Goal: Task Accomplishment & Management: Manage account settings

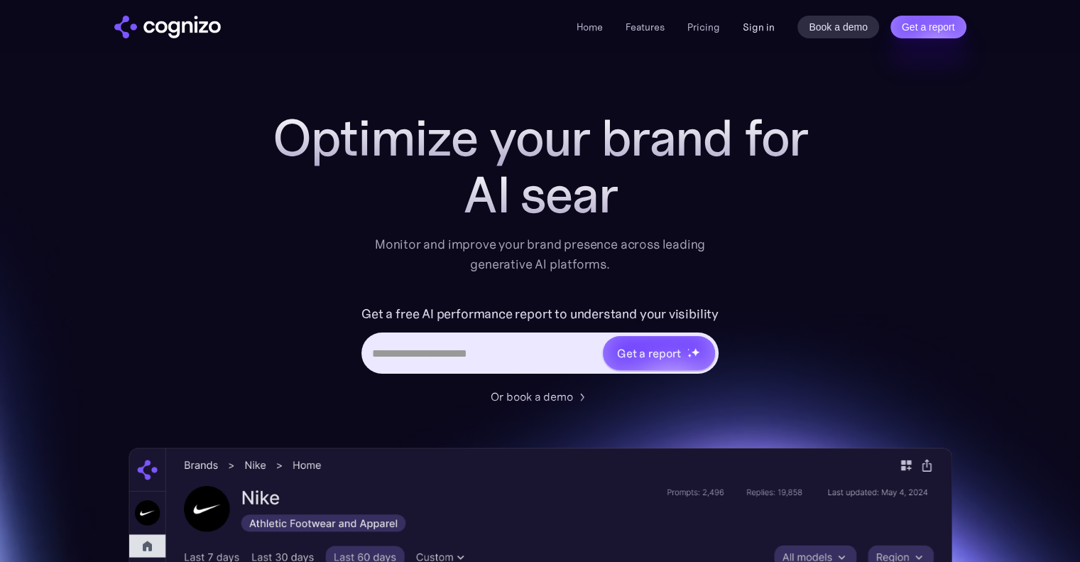
click at [765, 21] on link "Sign in" at bounding box center [759, 26] width 32 height 17
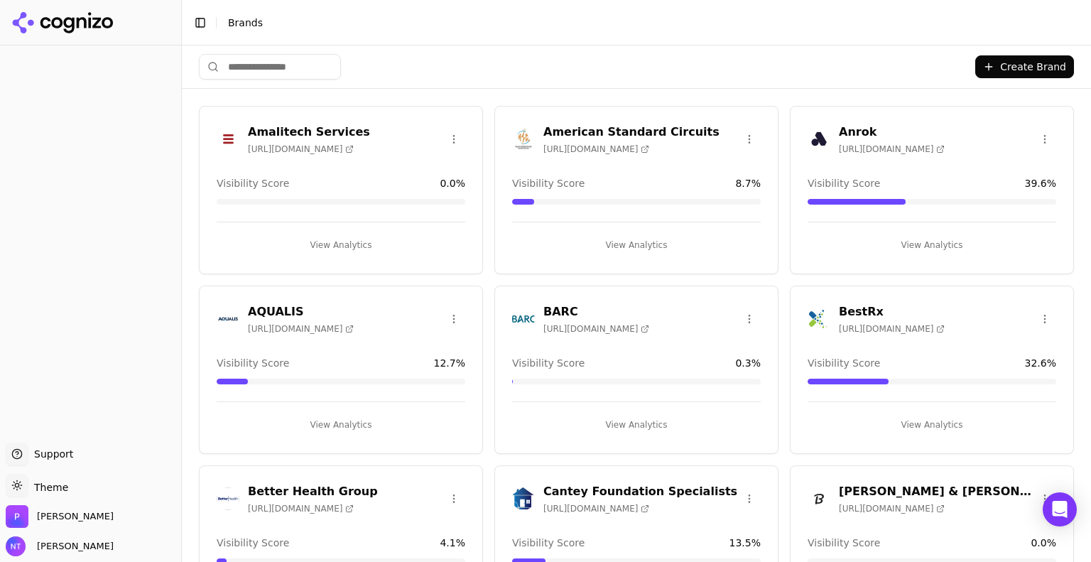
click at [278, 70] on input "search" at bounding box center [270, 67] width 142 height 26
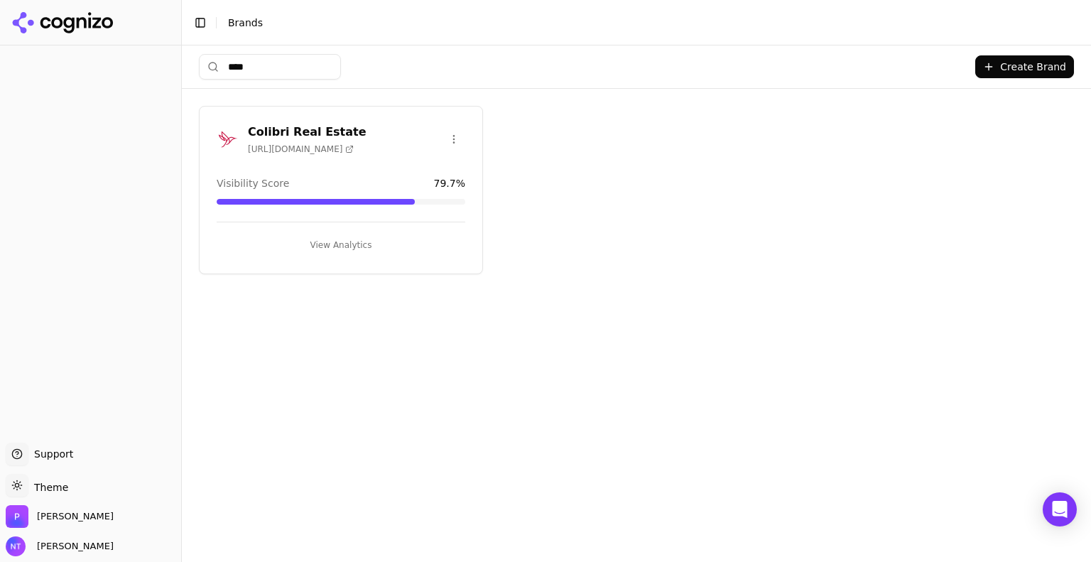
type input "****"
click at [309, 124] on h3 "Colibri Real Estate" at bounding box center [307, 132] width 119 height 17
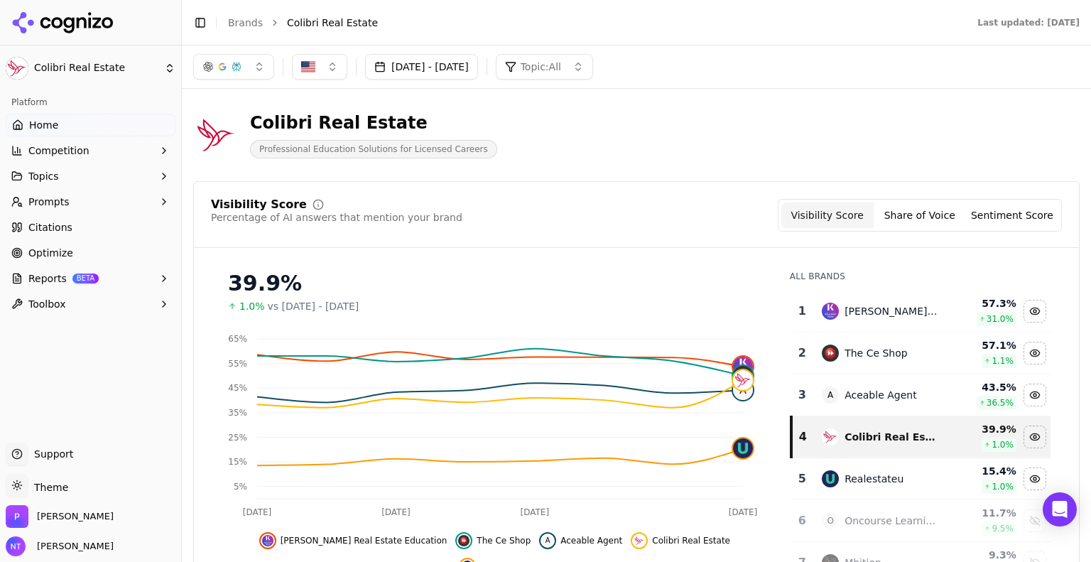
click at [162, 200] on icon "button" at bounding box center [163, 201] width 11 height 11
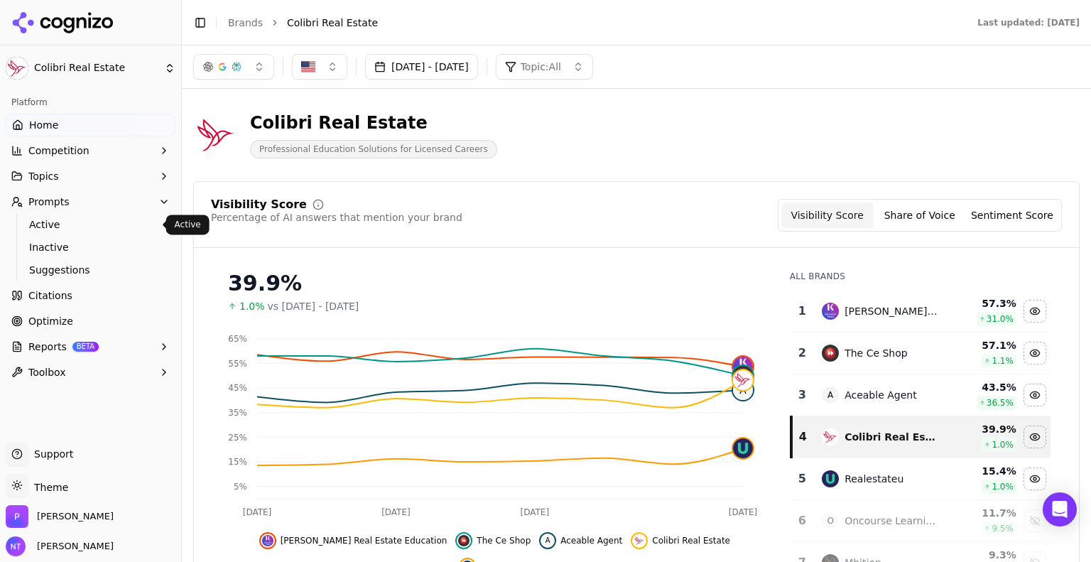
click at [109, 227] on span "Active" at bounding box center [91, 224] width 124 height 14
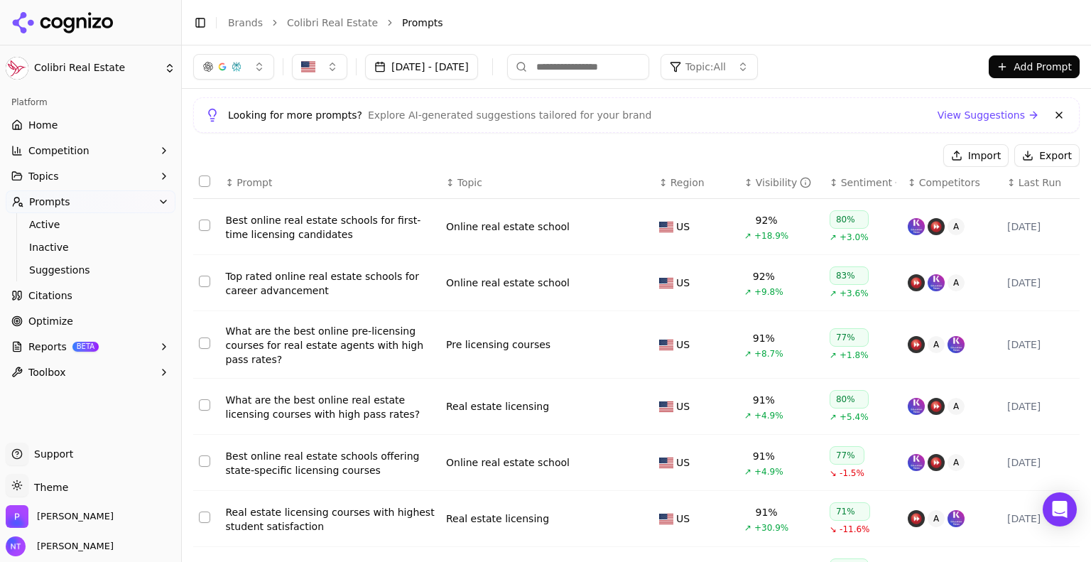
scroll to position [295, 0]
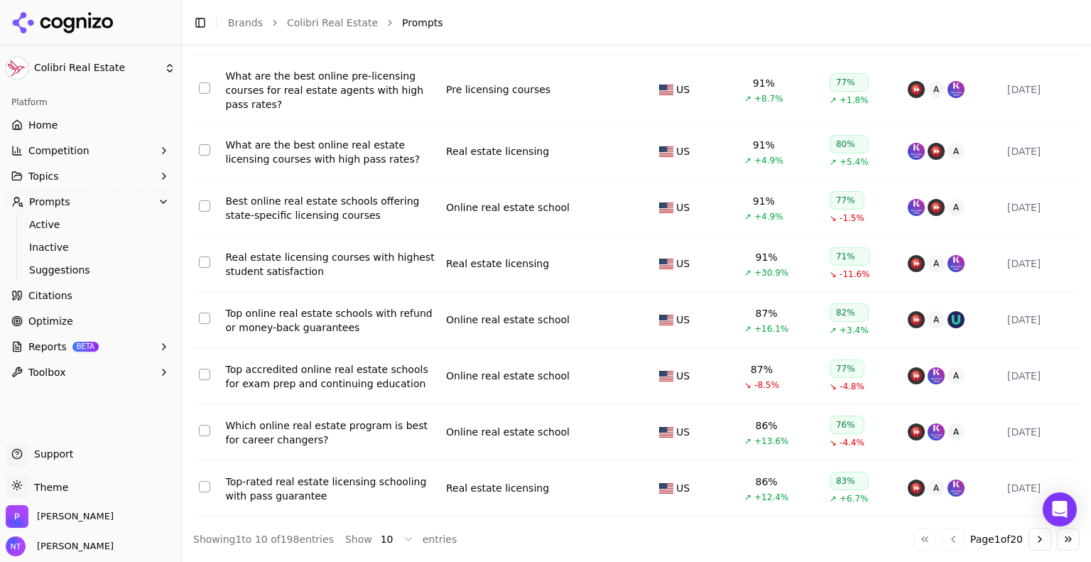
click at [396, 540] on html "Colibri Real Estate Platform Home Competition Topics Prompts Active Inactive Su…" at bounding box center [545, 281] width 1091 height 562
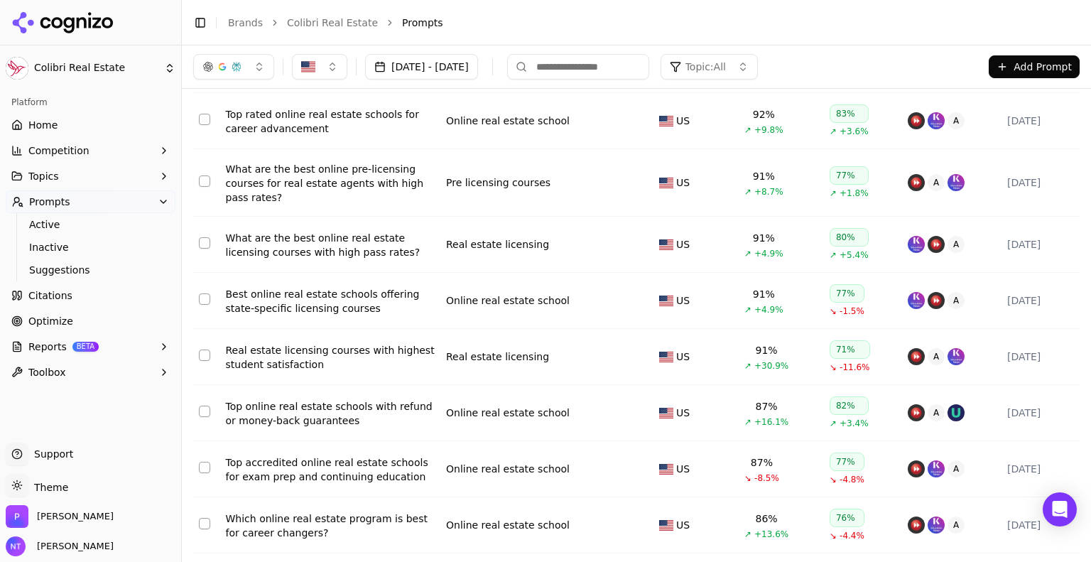
scroll to position [0, 0]
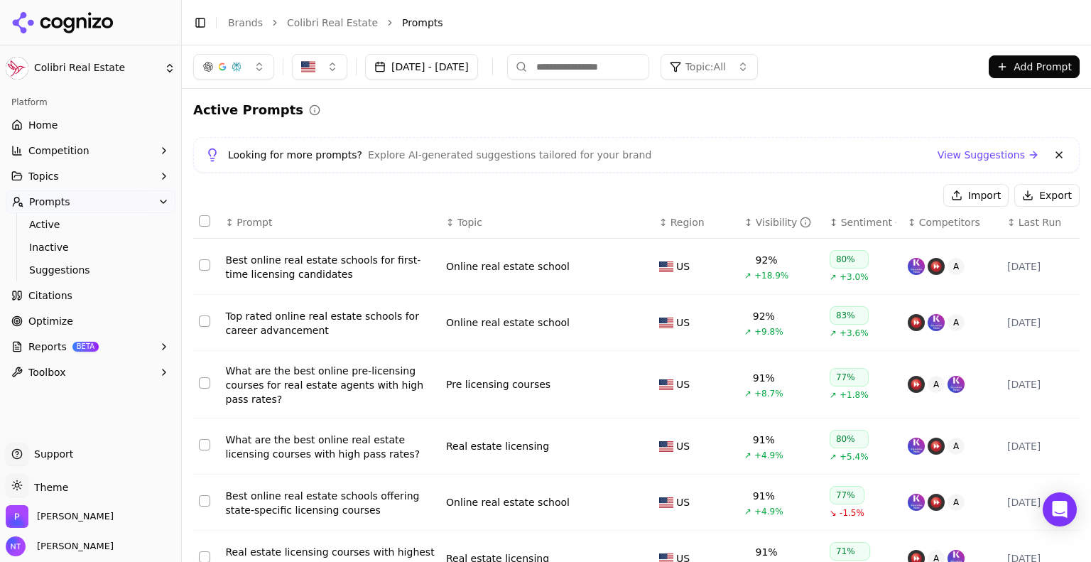
click at [972, 195] on button "Import" at bounding box center [975, 195] width 65 height 23
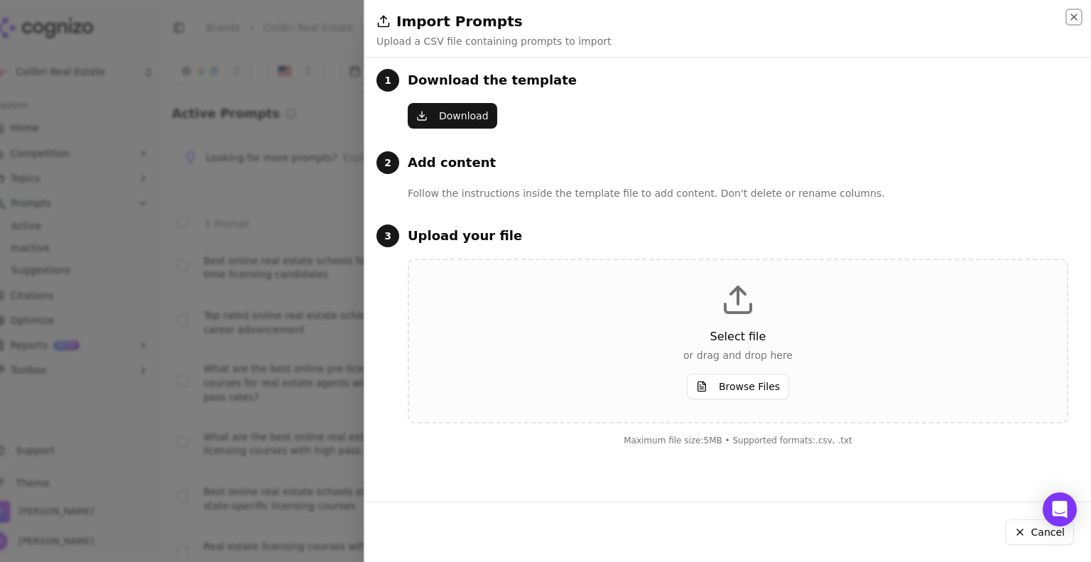
drag, startPoint x: 1071, startPoint y: 11, endPoint x: 1078, endPoint y: 22, distance: 13.4
click at [1078, 22] on icon "button" at bounding box center [1073, 16] width 11 height 11
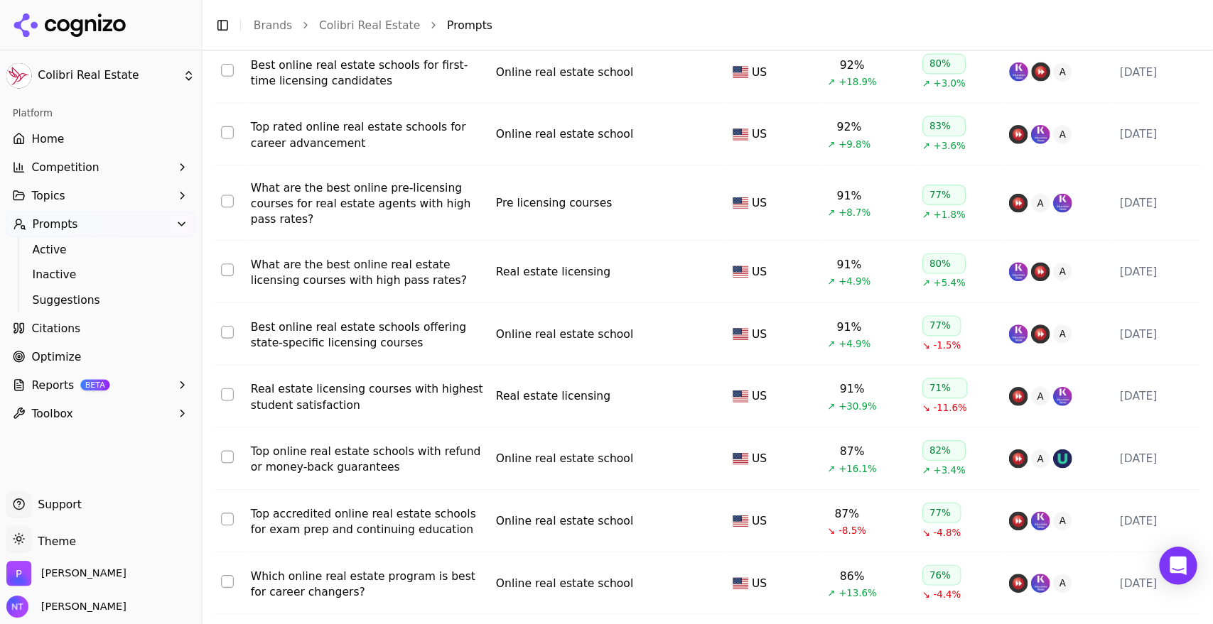
scroll to position [203, 0]
click at [602, 11] on header "Toggle Sidebar Brands Colibri Real Estate Prompts" at bounding box center [636, 22] width 909 height 45
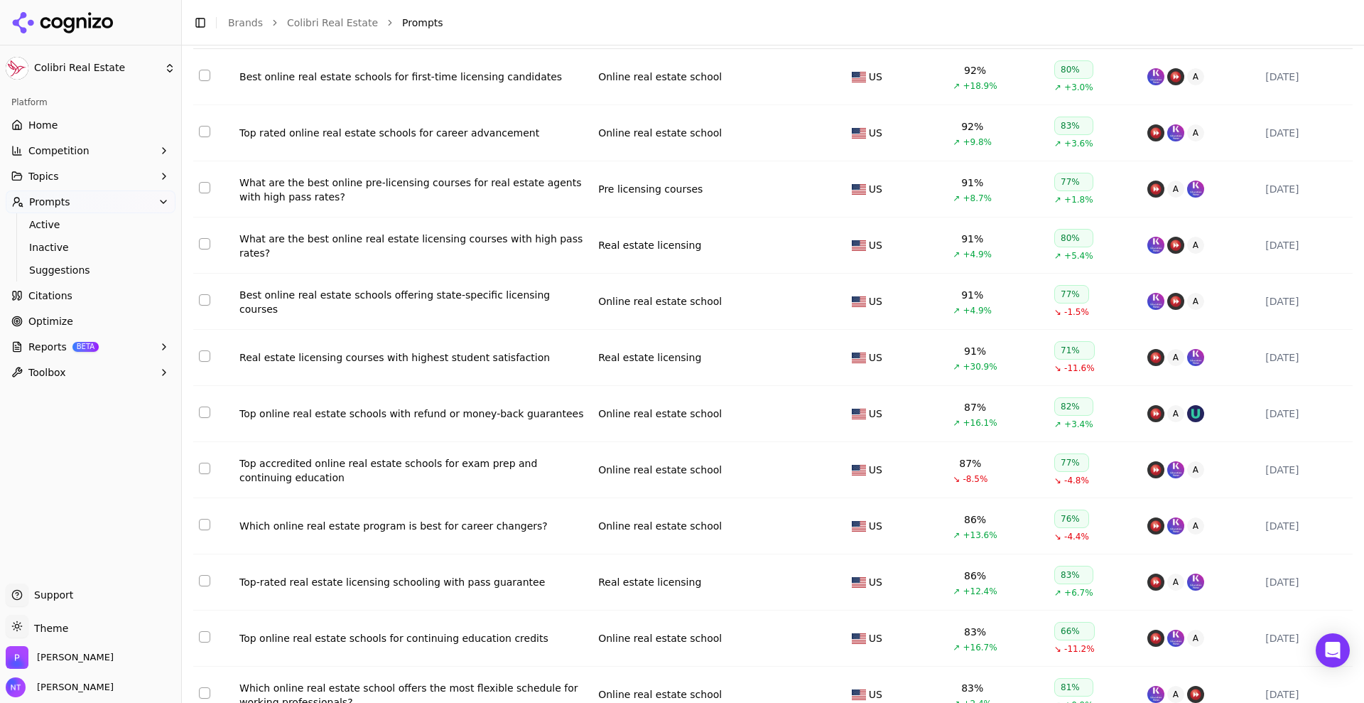
scroll to position [190, 0]
drag, startPoint x: 177, startPoint y: 302, endPoint x: 224, endPoint y: 163, distance: 146.9
click at [177, 302] on button "Toggle Sidebar" at bounding box center [180, 351] width 11 height 703
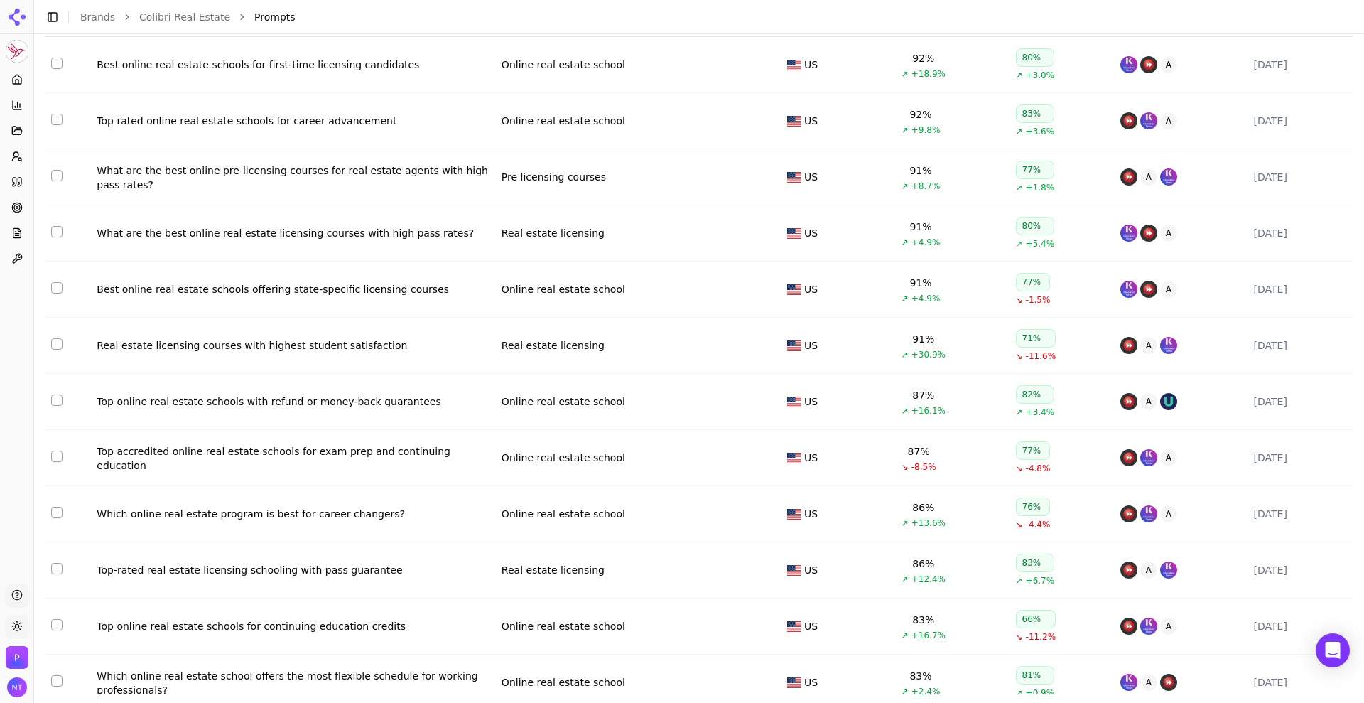
scroll to position [0, 0]
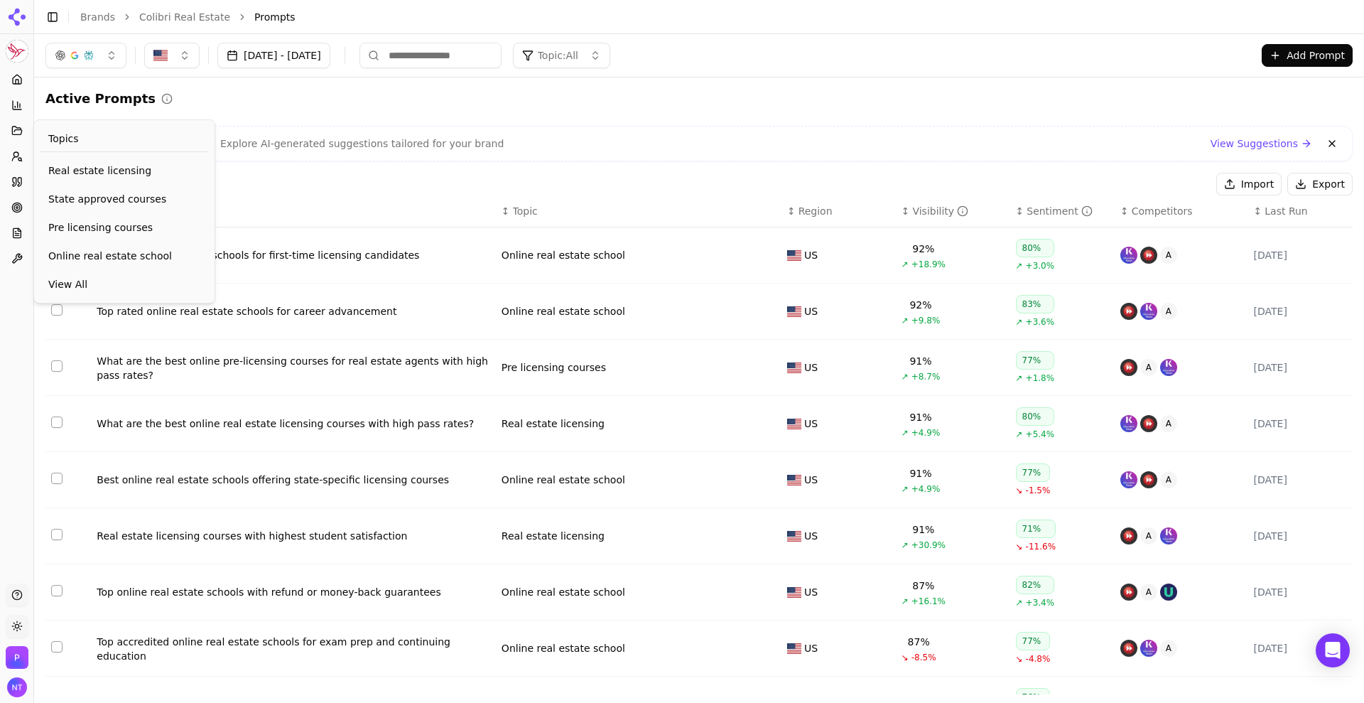
click at [13, 127] on icon at bounding box center [16, 130] width 11 height 11
click at [70, 281] on span "View All" at bounding box center [124, 284] width 152 height 14
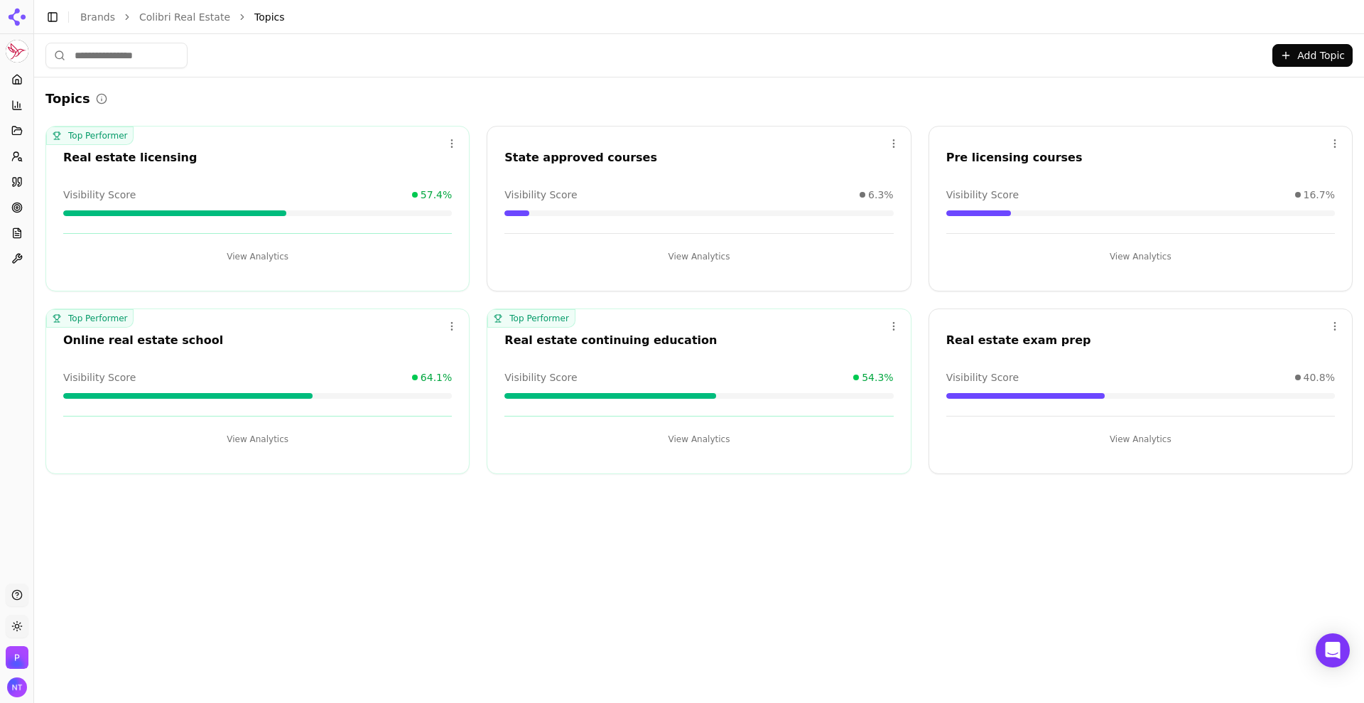
click at [173, 17] on link "Colibri Real Estate" at bounding box center [184, 17] width 91 height 14
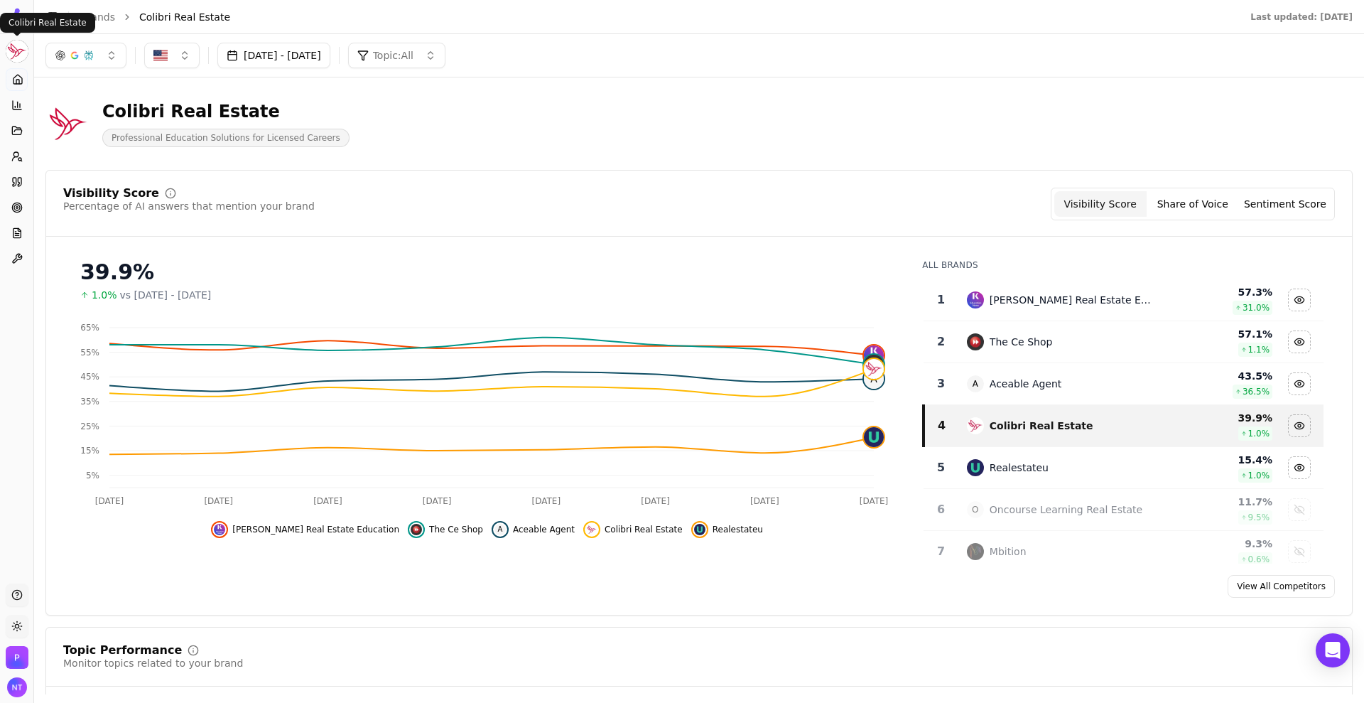
click at [12, 53] on html "Colibri Real Estate Platform Home Competition Topics Prompts Citations Optimize…" at bounding box center [682, 351] width 1364 height 703
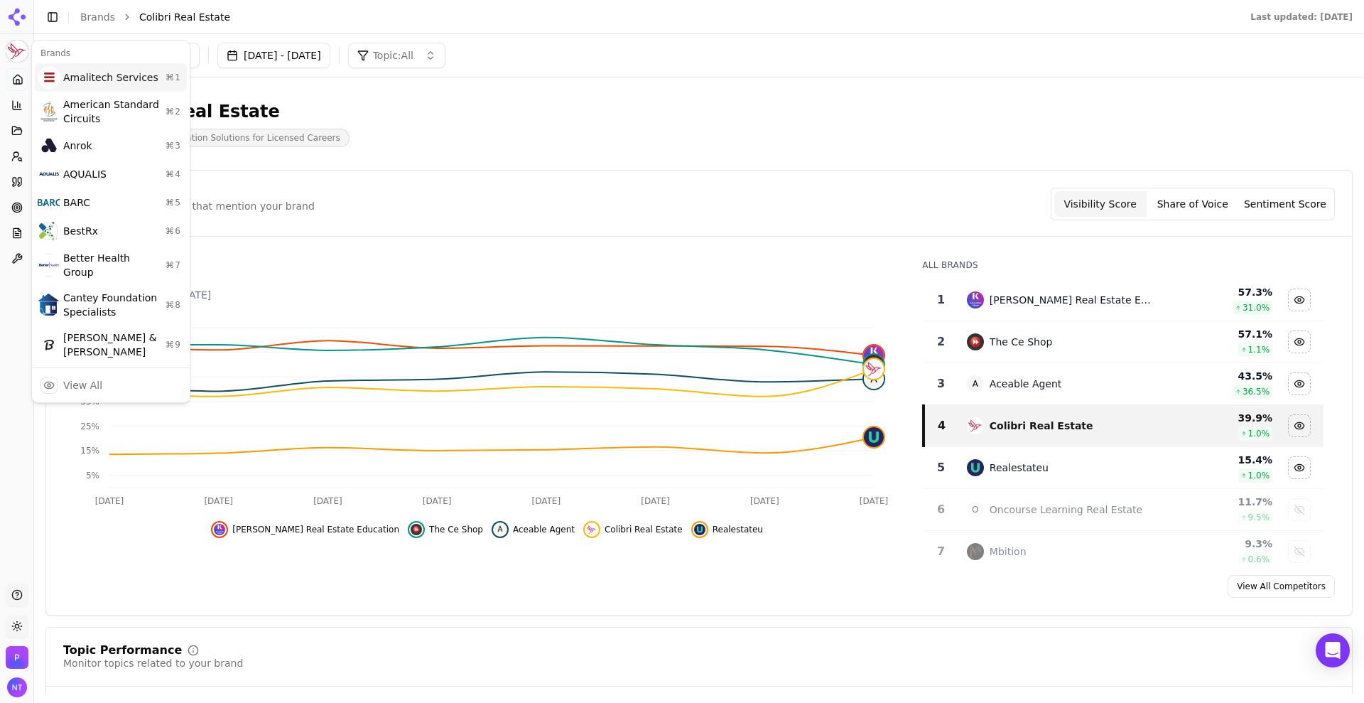
click at [114, 77] on div "Amalitech Services ⌘ 1" at bounding box center [111, 77] width 152 height 28
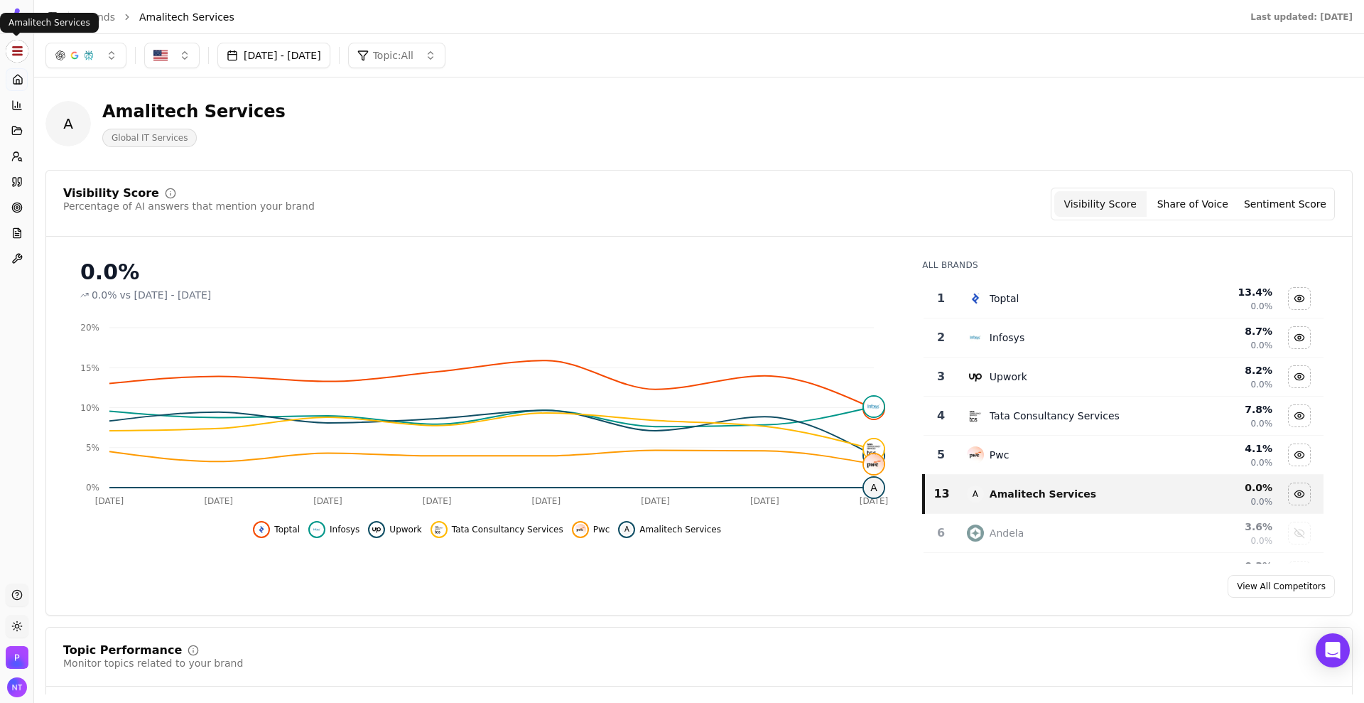
click at [22, 43] on html "Amalitech Services Platform Home Competition Topics Prompts Citations Optimize …" at bounding box center [682, 351] width 1364 height 703
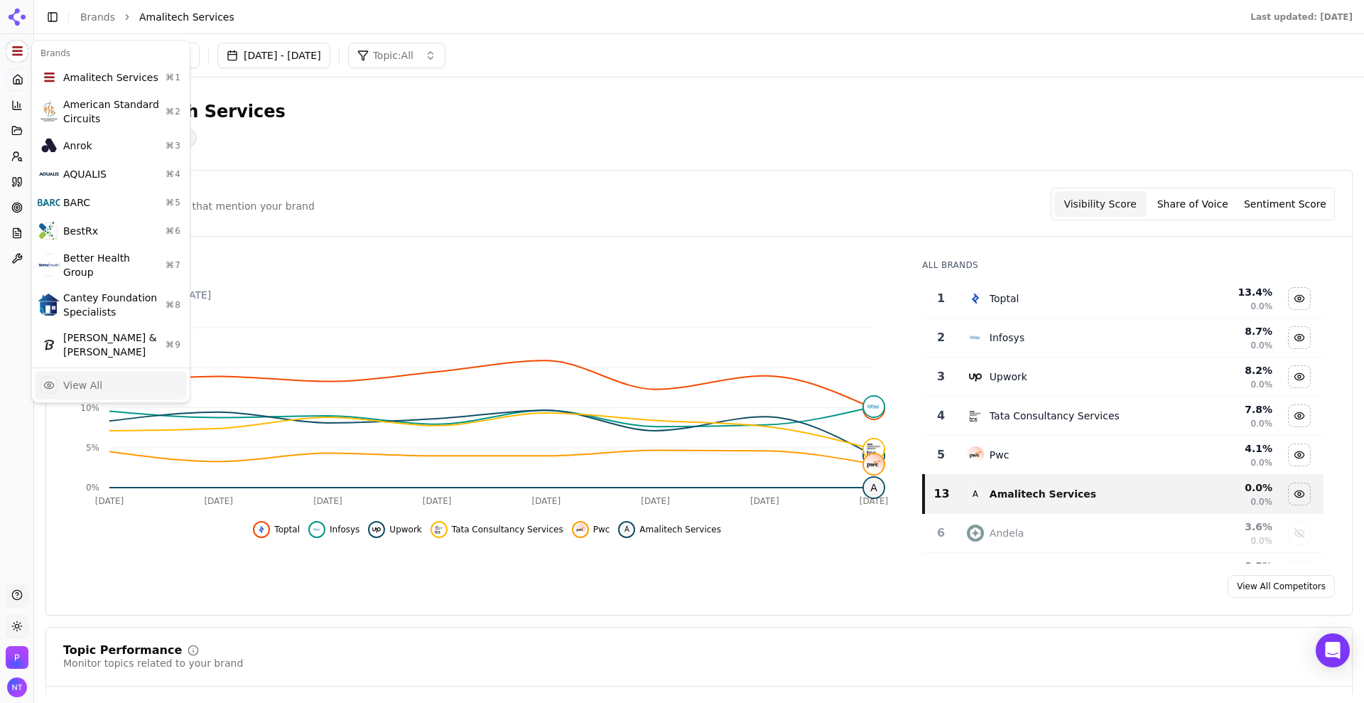
click at [87, 371] on div "View All" at bounding box center [111, 385] width 152 height 28
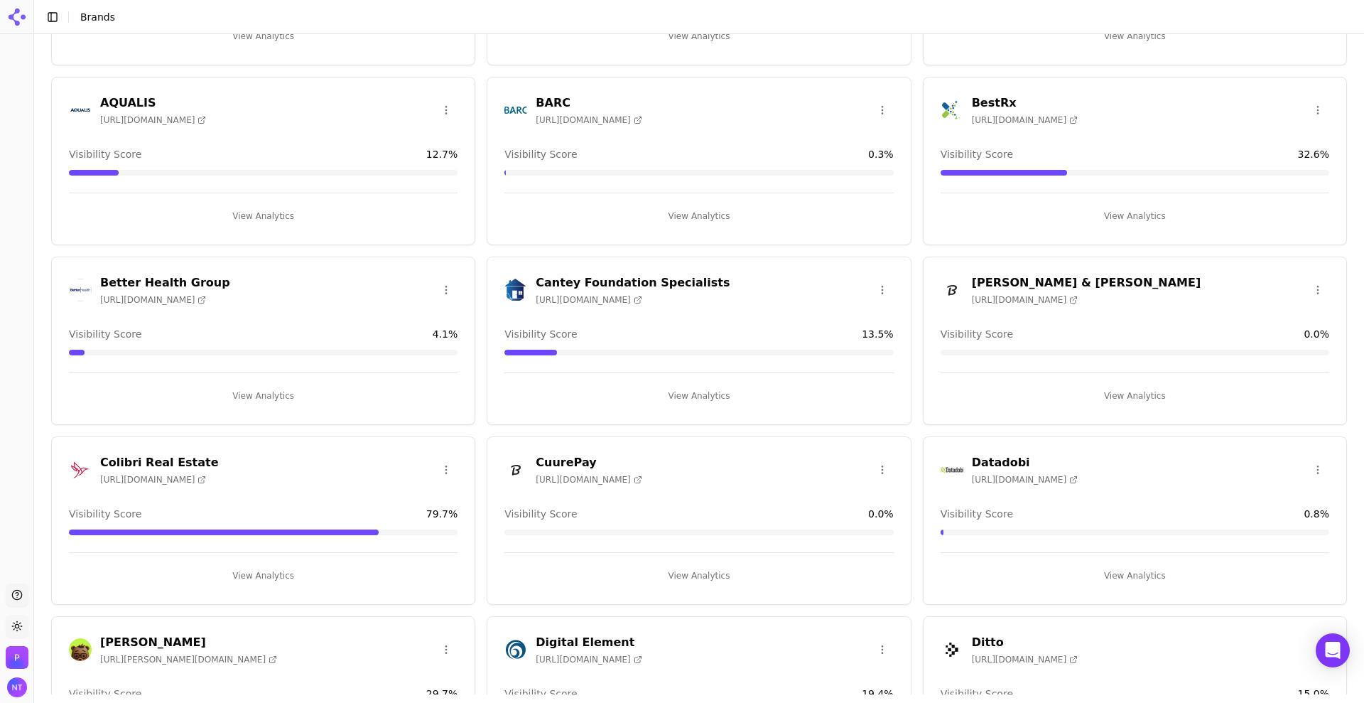
scroll to position [198, 0]
click at [243, 561] on button "View Analytics" at bounding box center [263, 574] width 389 height 23
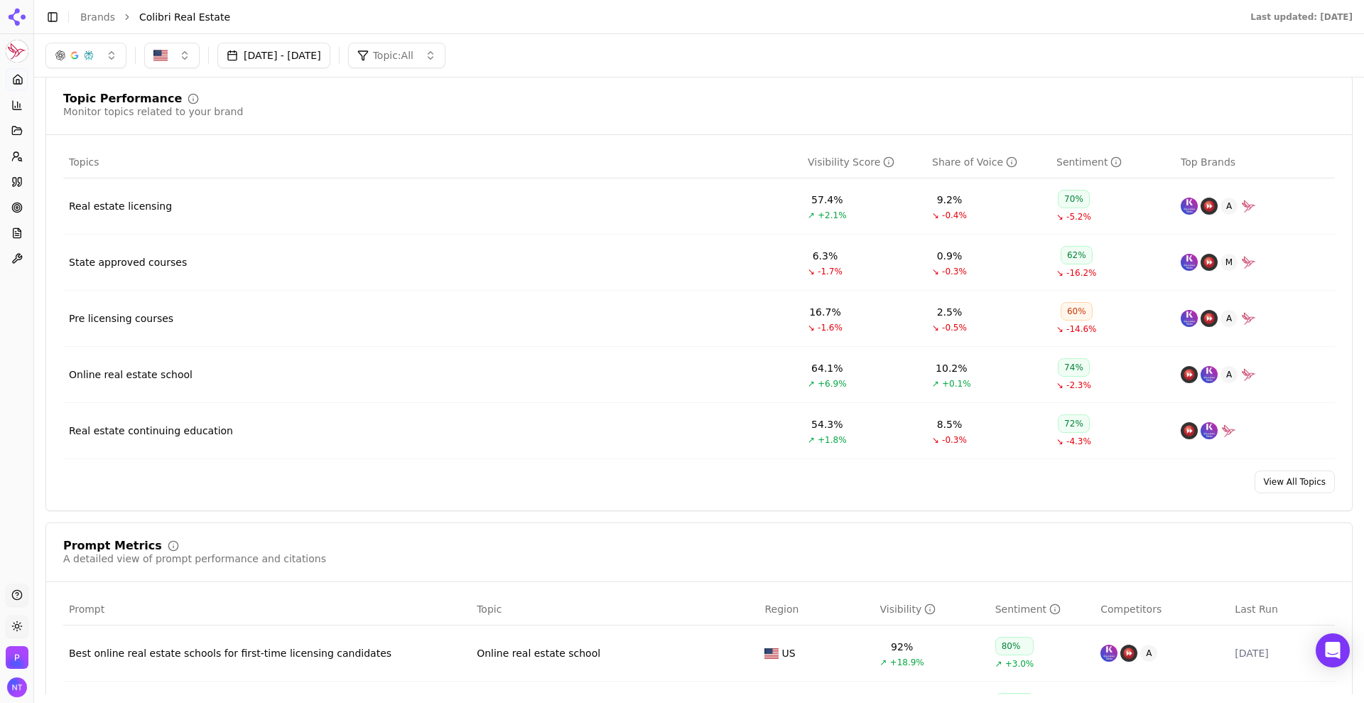
scroll to position [454, 0]
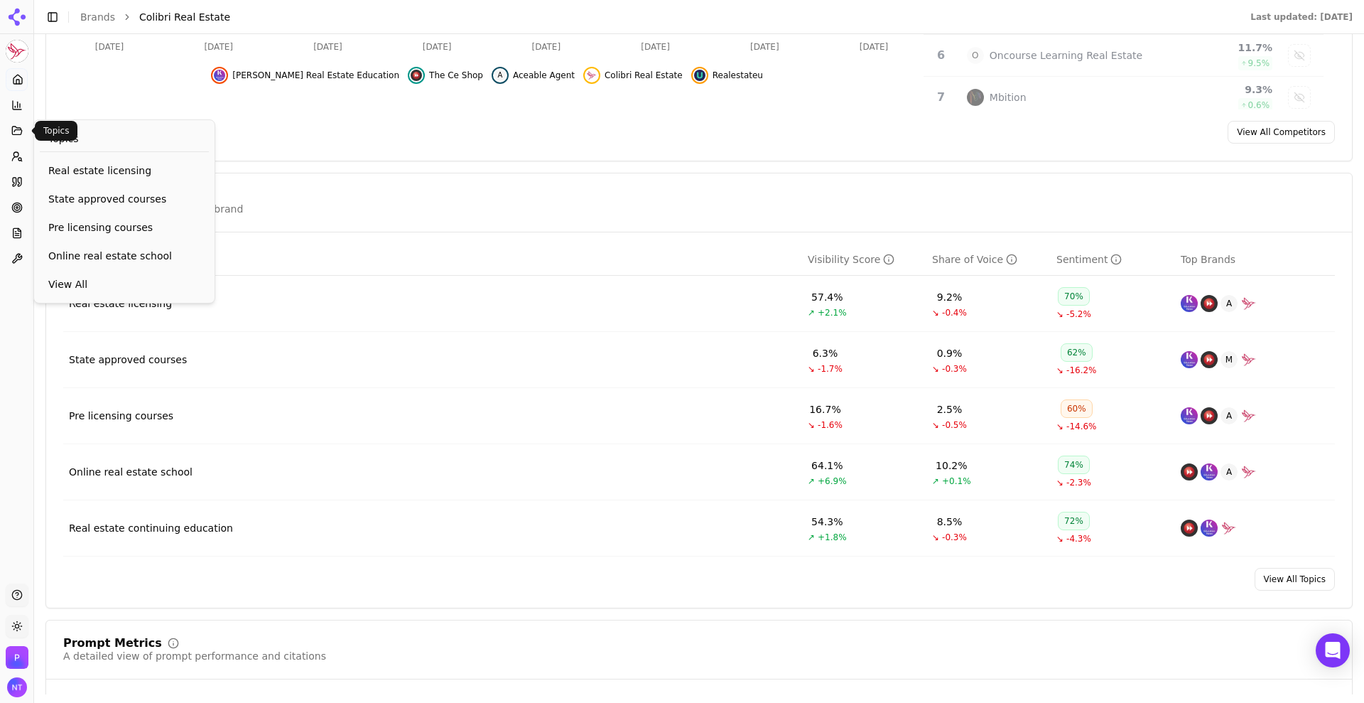
click at [20, 126] on icon at bounding box center [16, 130] width 11 height 11
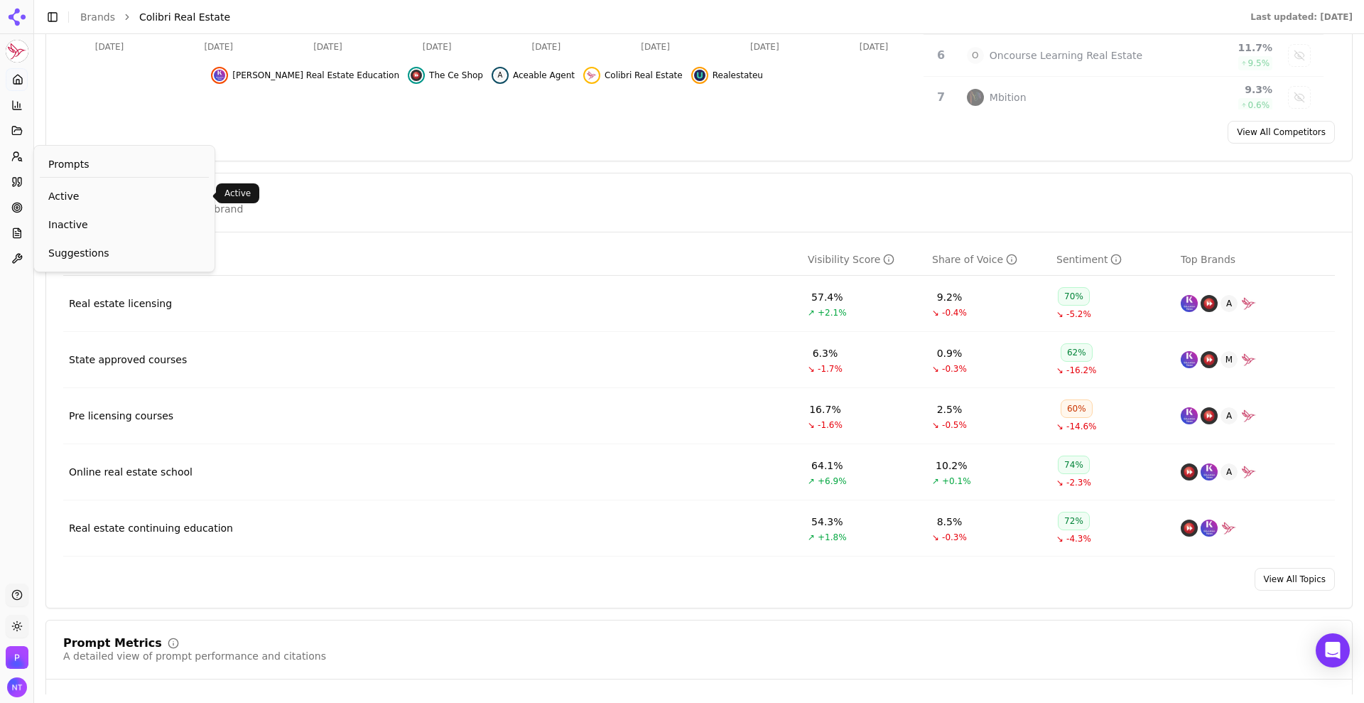
click at [85, 194] on span "Active" at bounding box center [124, 196] width 152 height 14
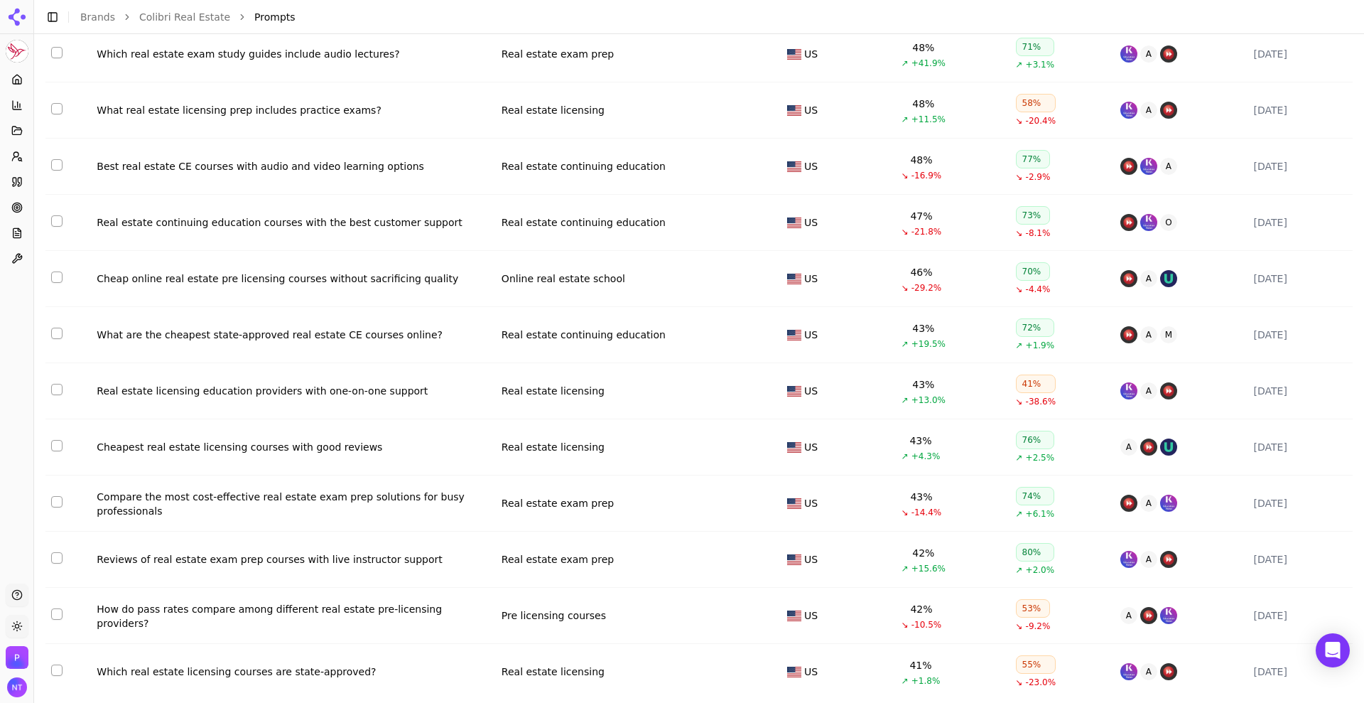
scroll to position [5190, 0]
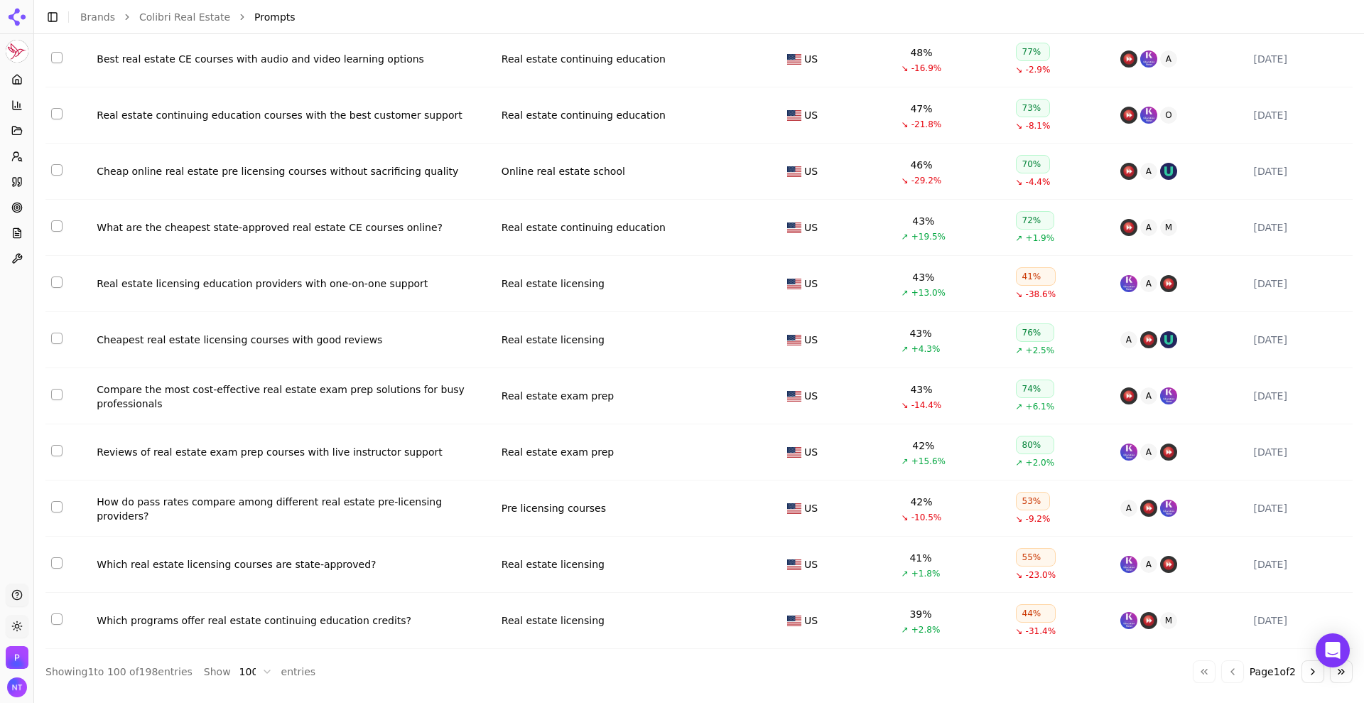
click at [1090, 561] on button "Go to next page" at bounding box center [1312, 671] width 23 height 23
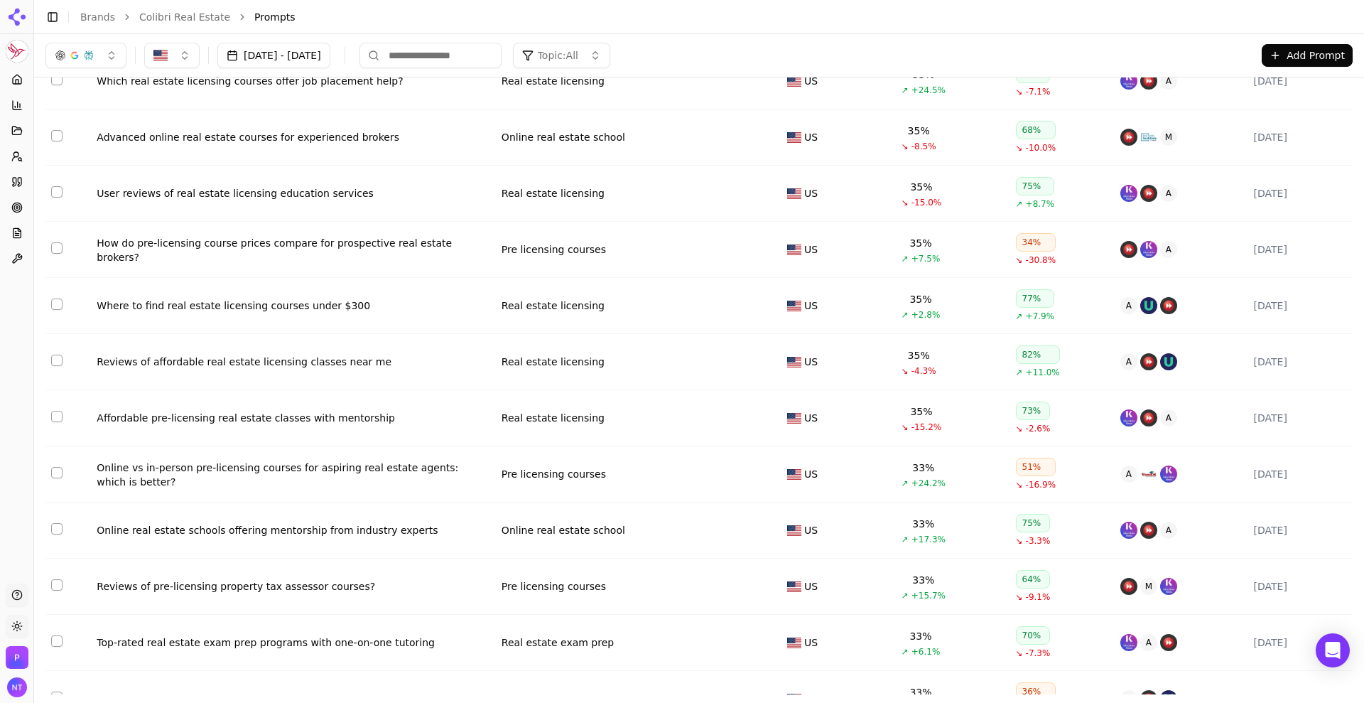
scroll to position [0, 0]
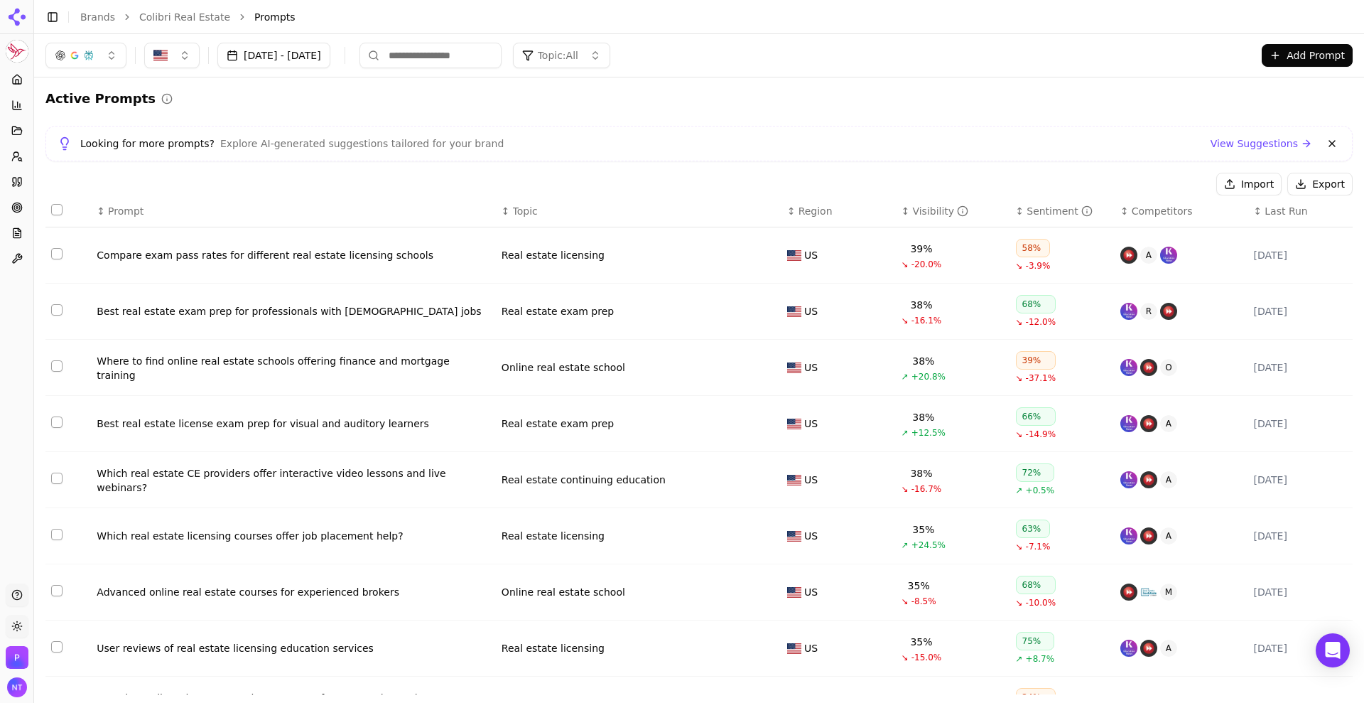
click at [1090, 62] on button "Add Prompt" at bounding box center [1307, 55] width 91 height 23
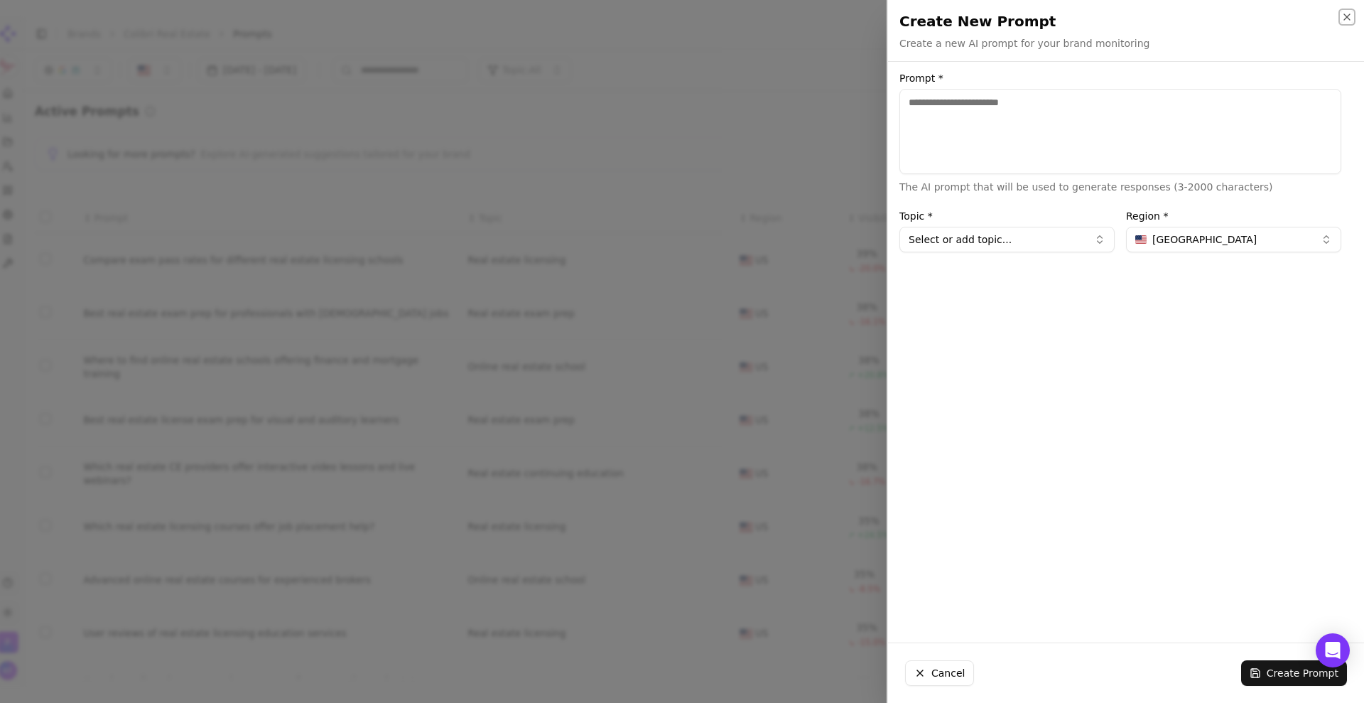
click at [1090, 21] on icon "button" at bounding box center [1346, 16] width 11 height 11
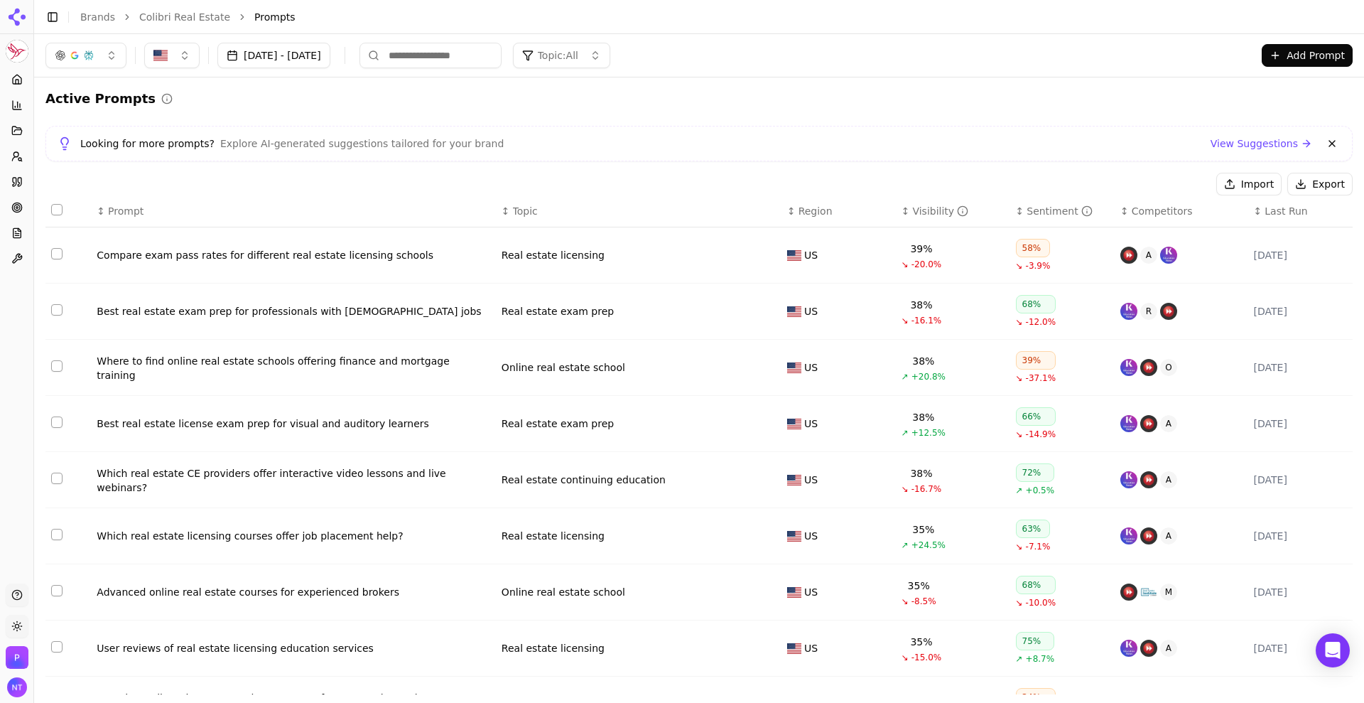
click at [1090, 179] on button "Import" at bounding box center [1248, 184] width 65 height 23
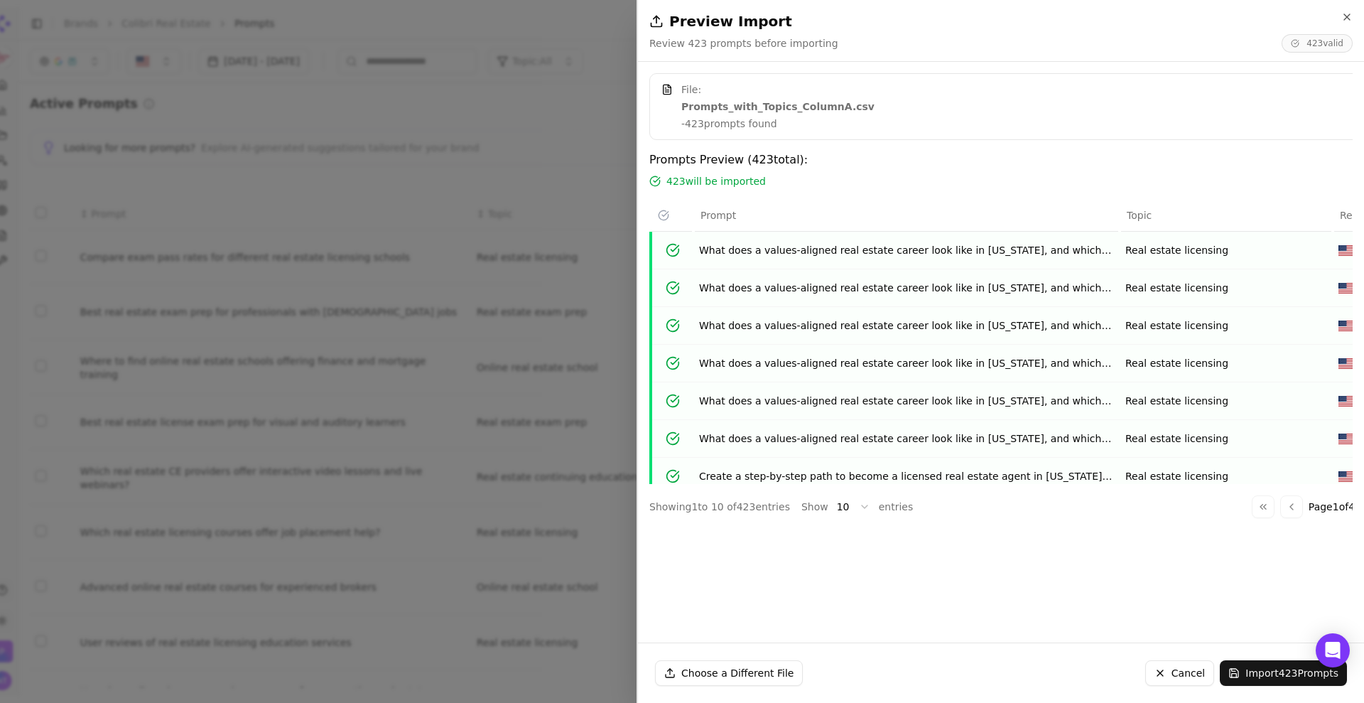
click at [1090, 561] on button "Import 423 Prompts" at bounding box center [1283, 673] width 127 height 26
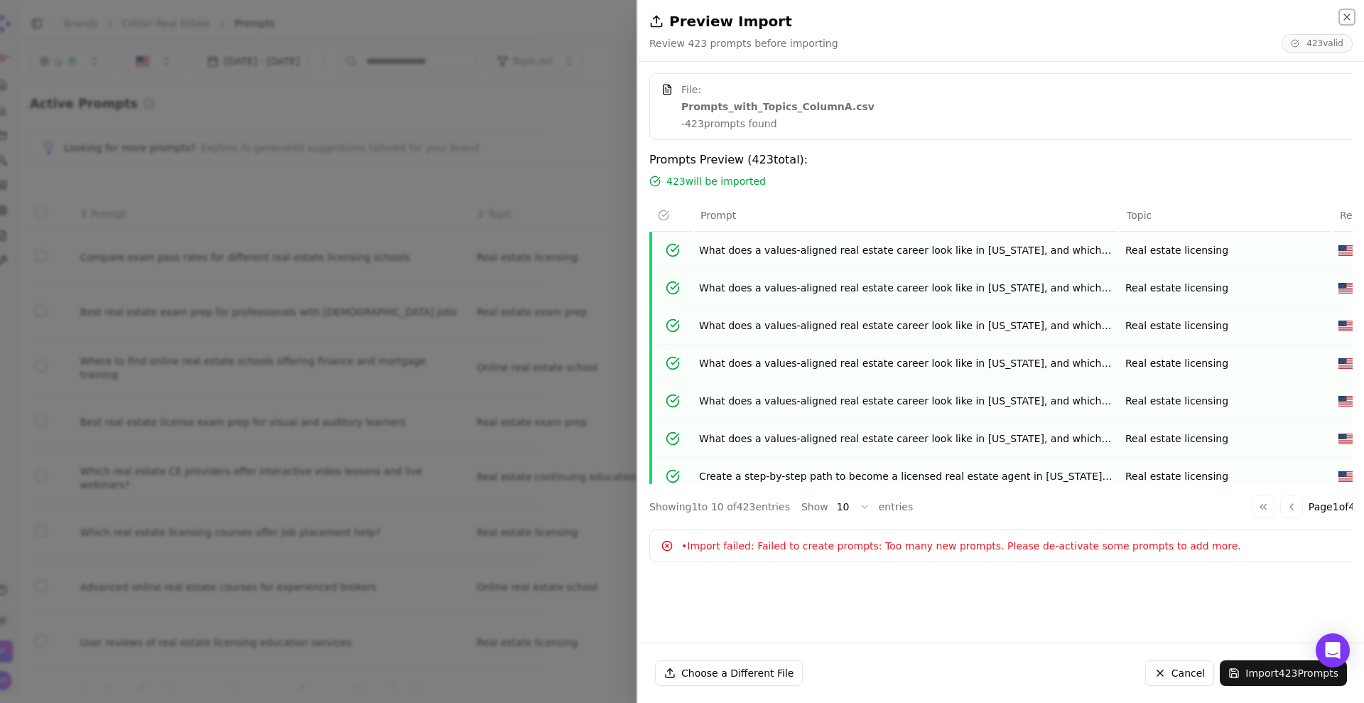
click at [1090, 11] on icon "button" at bounding box center [1346, 16] width 11 height 11
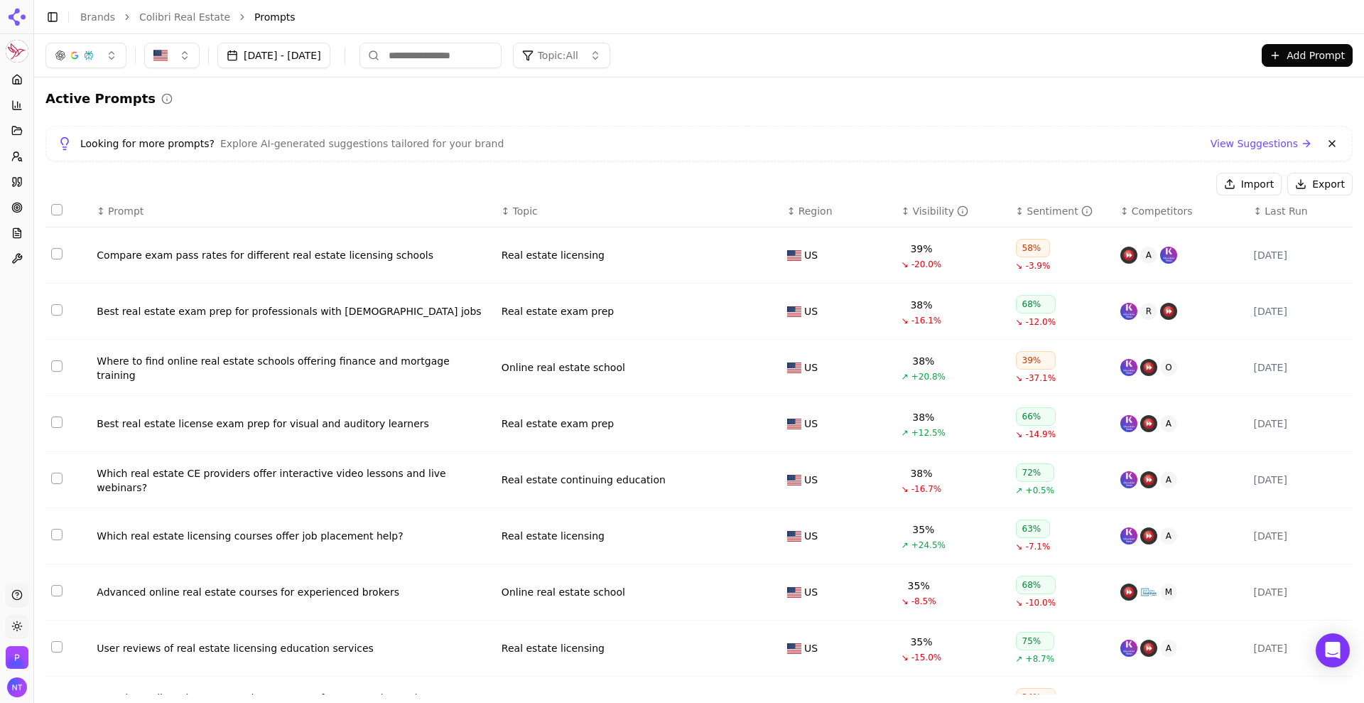
click at [1090, 57] on button "Add Prompt" at bounding box center [1307, 55] width 91 height 23
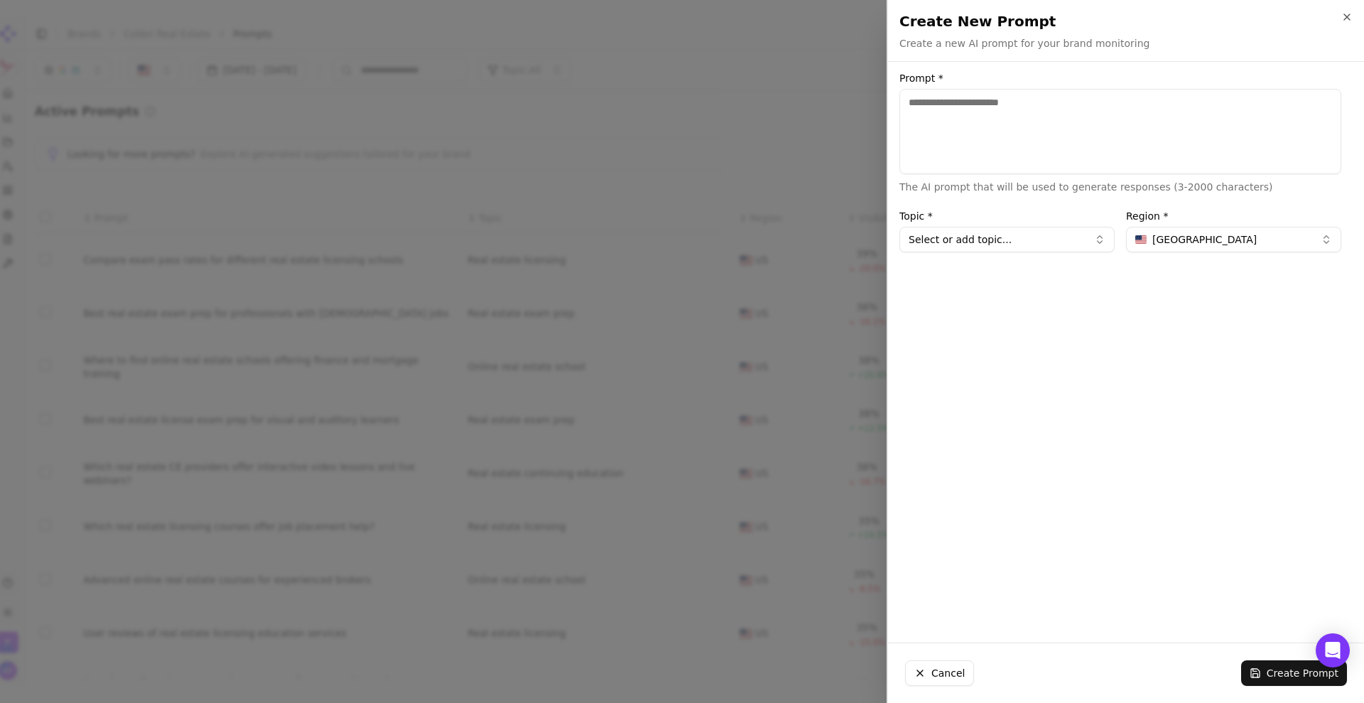
click at [1090, 23] on h2 "Create New Prompt" at bounding box center [1125, 21] width 453 height 20
click at [1090, 18] on icon "button" at bounding box center [1347, 17] width 6 height 6
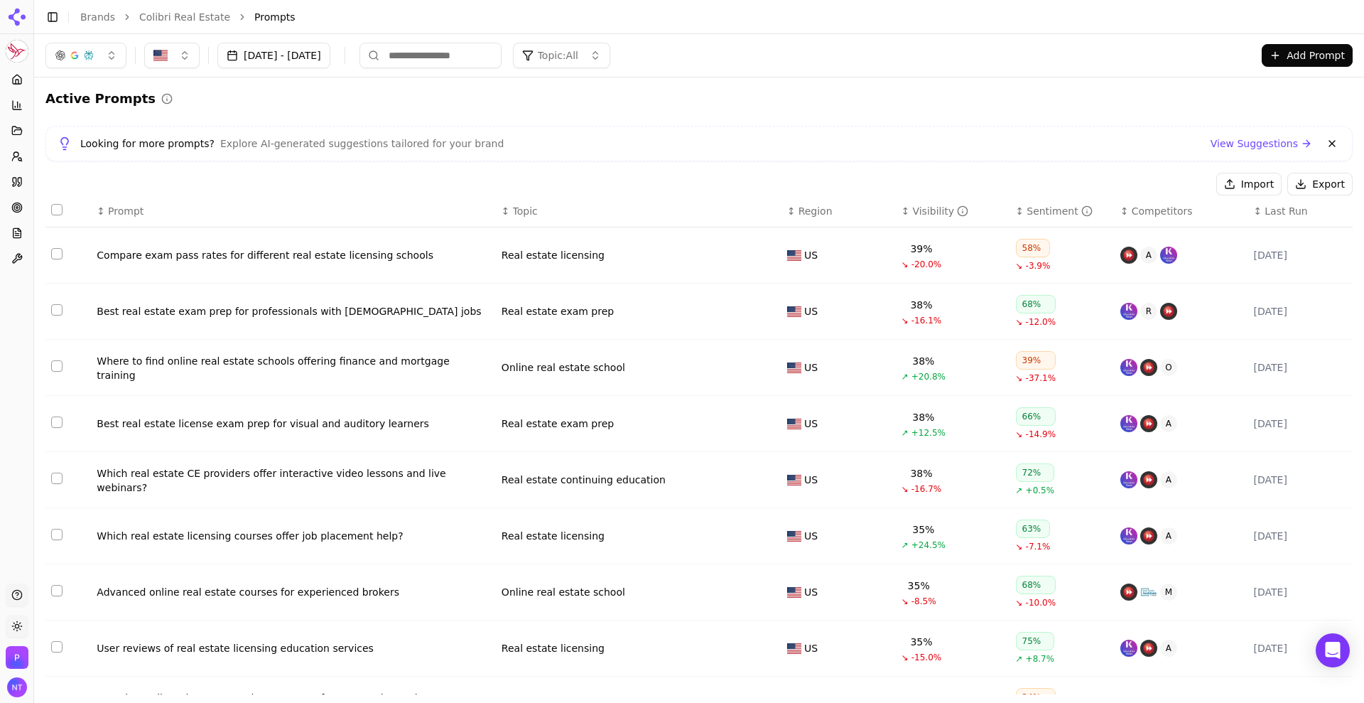
click at [1090, 188] on button "Import" at bounding box center [1248, 184] width 65 height 23
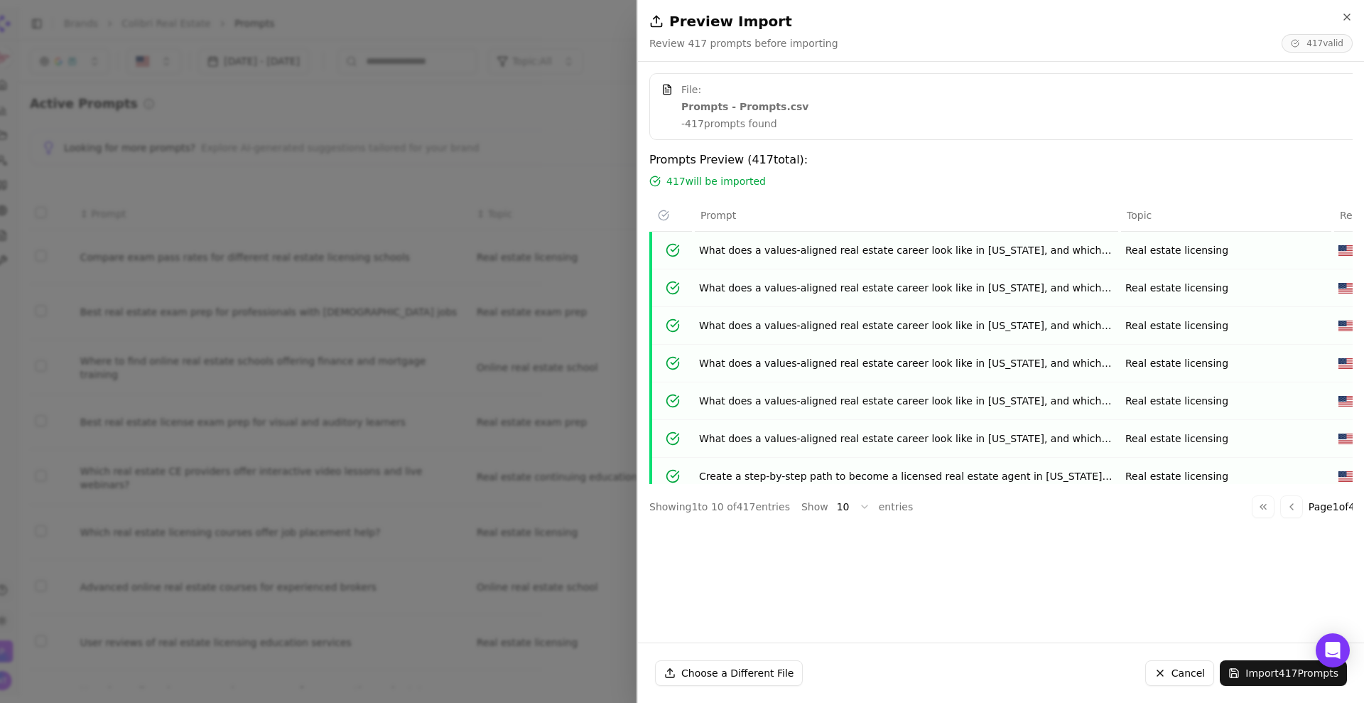
click at [813, 539] on div "File: Prompts - Prompts.csv - 417 prompts found Prompts Preview ( 417 total): 4…" at bounding box center [995, 352] width 715 height 558
click at [1090, 21] on h2 "Preview Import" at bounding box center [1000, 21] width 703 height 20
click at [1090, 21] on icon "button" at bounding box center [1346, 16] width 11 height 11
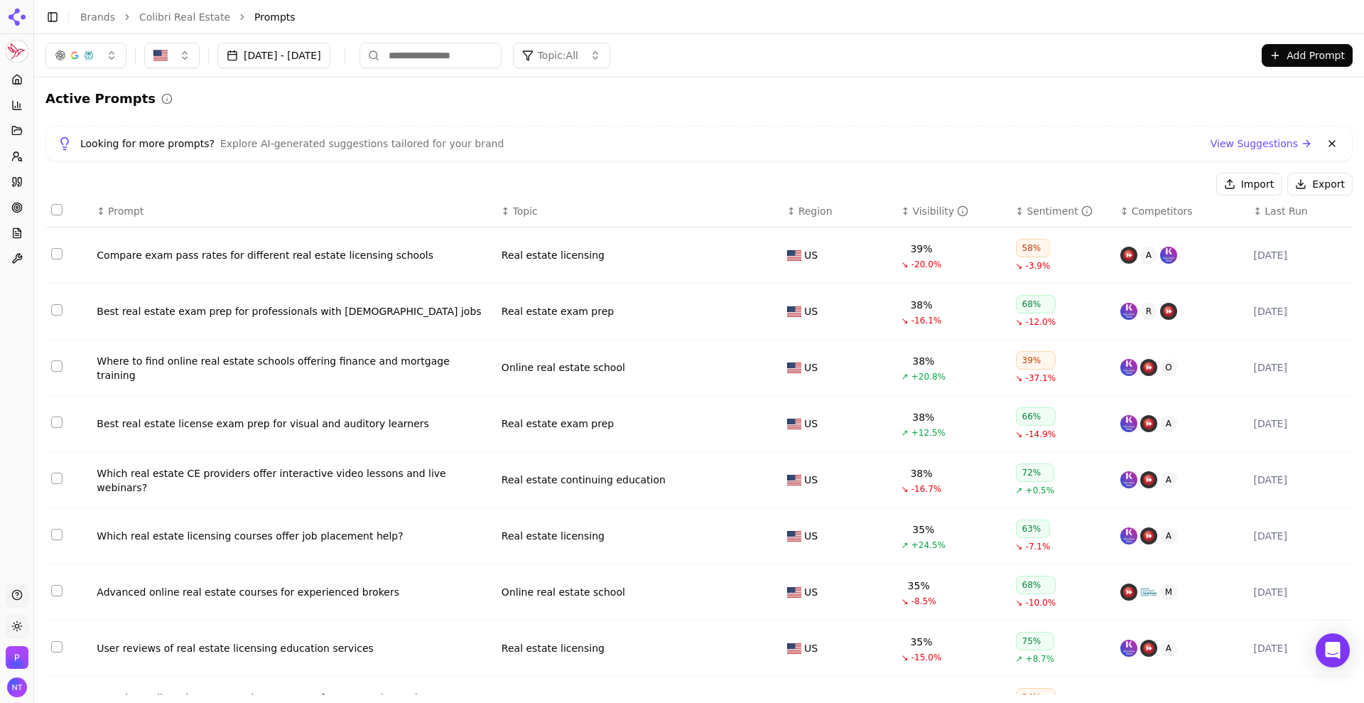
click at [1090, 179] on button "Import" at bounding box center [1248, 184] width 65 height 23
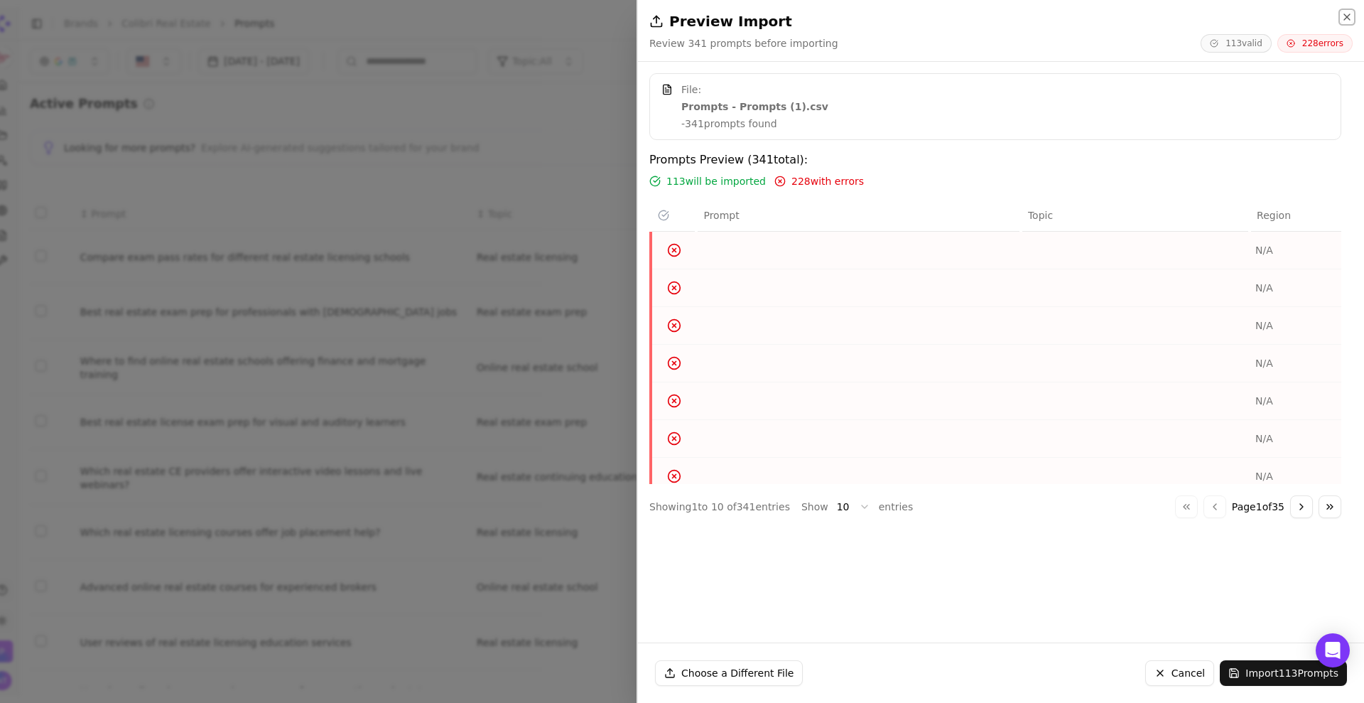
click at [1090, 16] on icon "button" at bounding box center [1346, 16] width 11 height 11
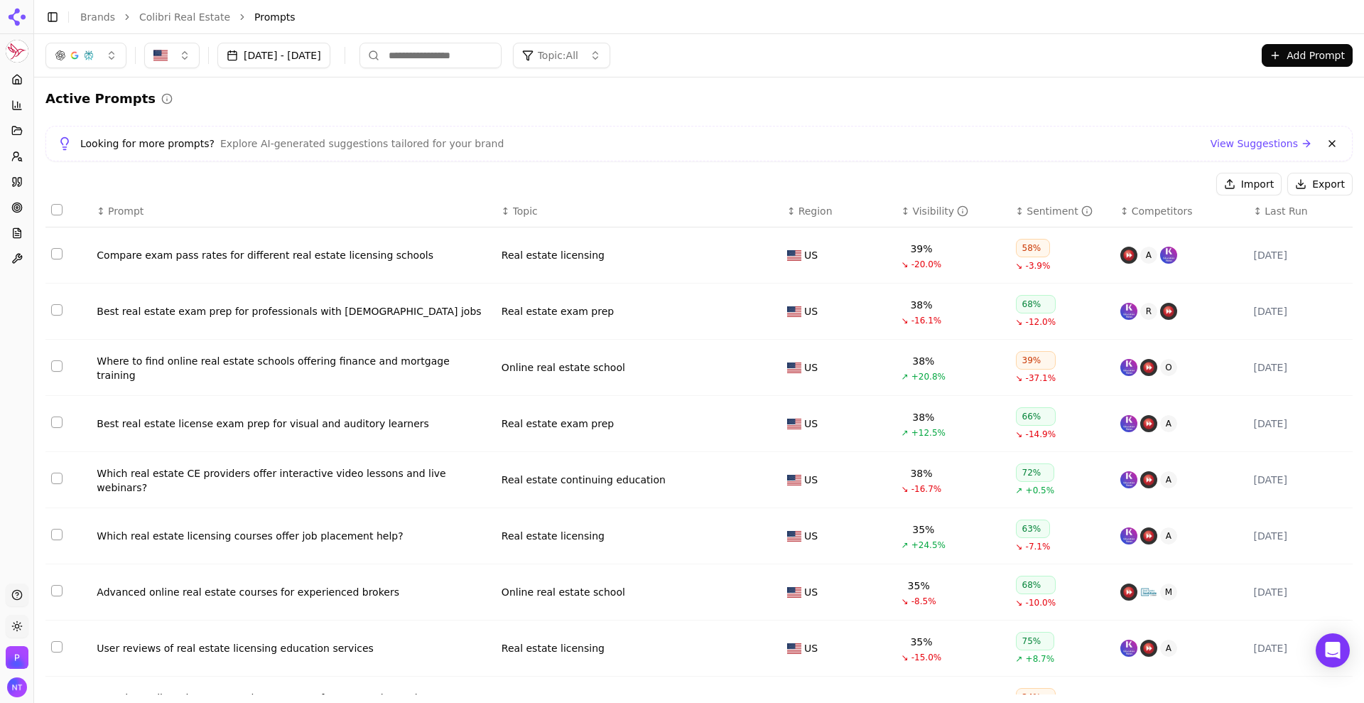
click at [1090, 183] on button "Import" at bounding box center [1248, 184] width 65 height 23
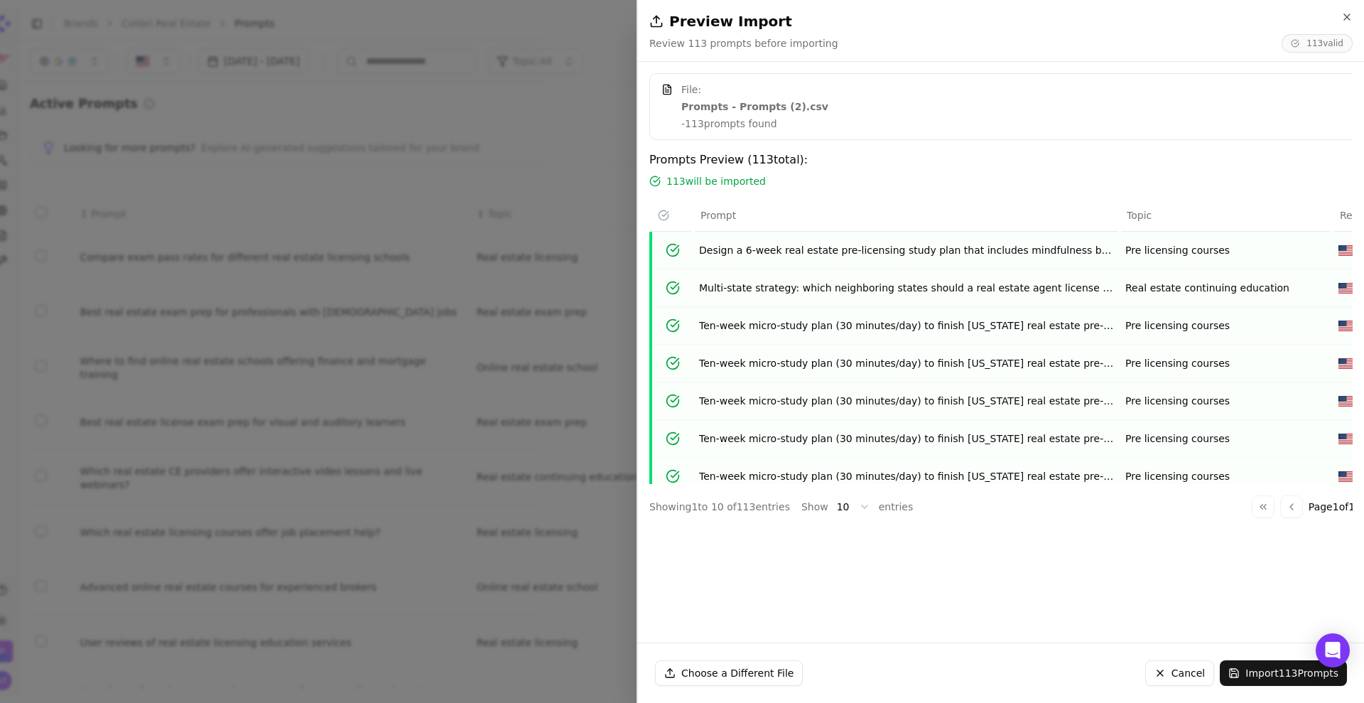
click at [742, 549] on div "File: Prompts - Prompts (2).csv - 113 prompts found Prompts Preview ( 113 total…" at bounding box center [995, 352] width 715 height 558
click at [1090, 561] on button "Import 113 Prompts" at bounding box center [1283, 673] width 127 height 26
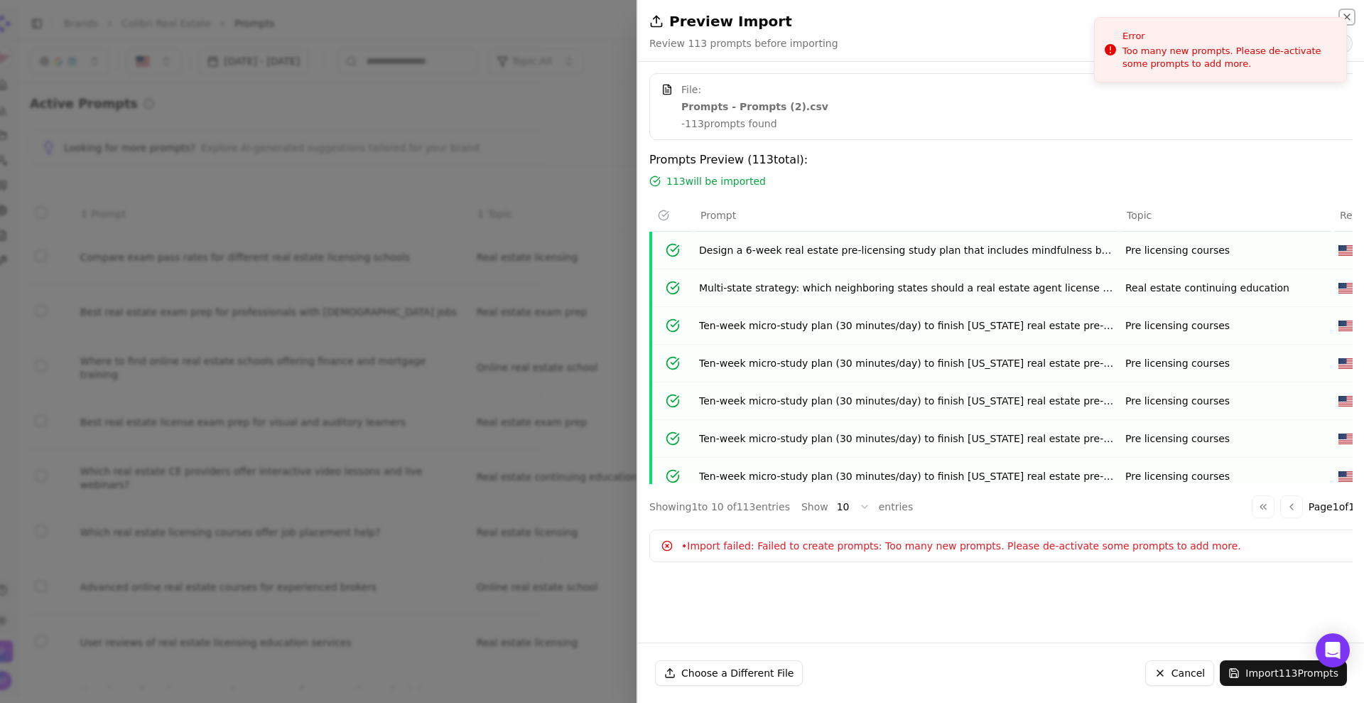
click at [1090, 13] on icon "button" at bounding box center [1346, 16] width 11 height 11
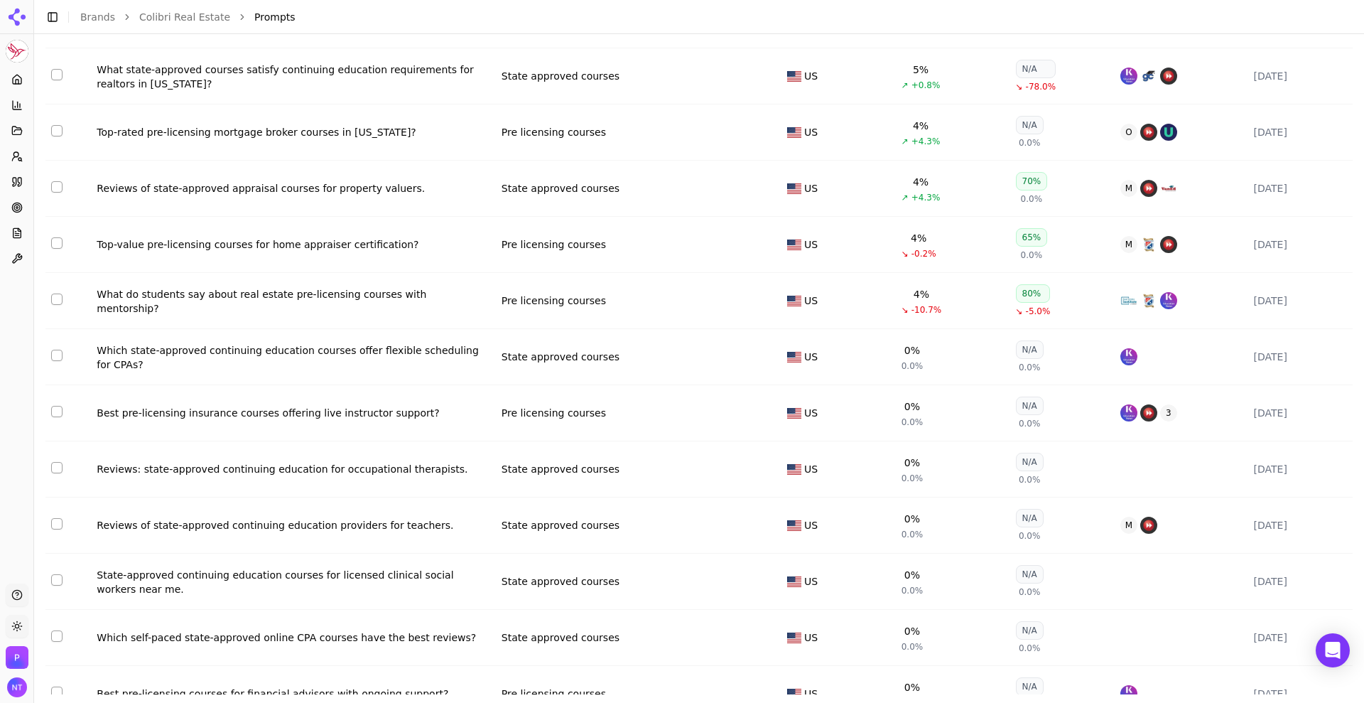
scroll to position [2886, 0]
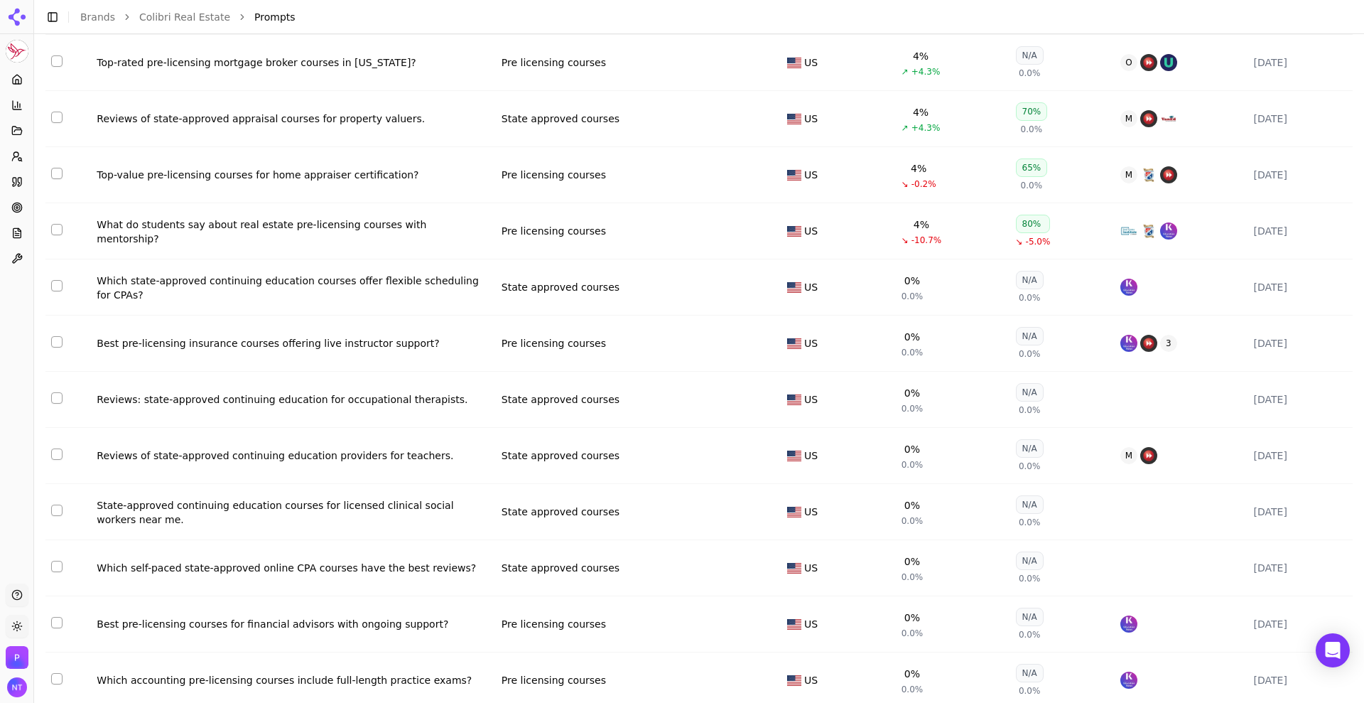
drag, startPoint x: 62, startPoint y: 285, endPoint x: 61, endPoint y: 295, distance: 10.0
click at [62, 285] on button "Select row 153" at bounding box center [56, 285] width 11 height 11
click at [56, 341] on button "Select row 154" at bounding box center [56, 341] width 11 height 11
click at [58, 394] on button "Select row 155" at bounding box center [56, 397] width 11 height 11
click at [54, 462] on td "Data table" at bounding box center [67, 456] width 45 height 56
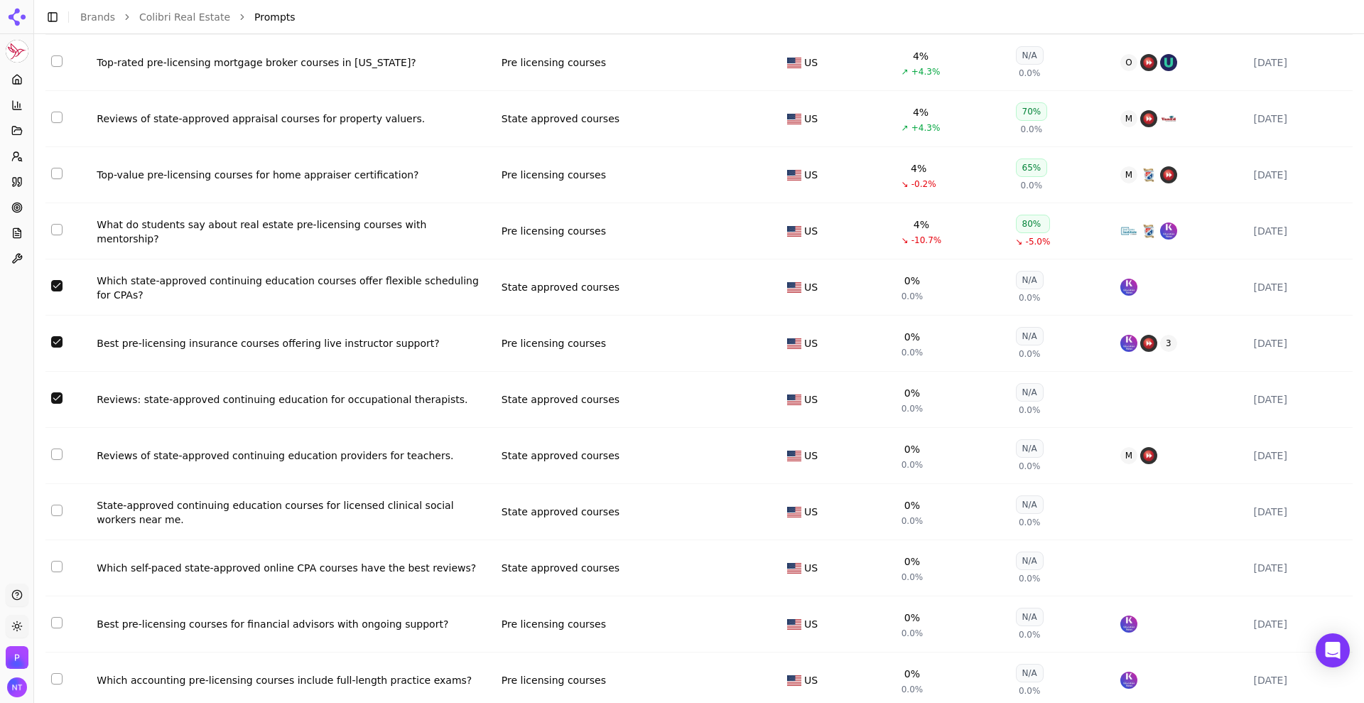
click at [56, 451] on button "Select row 156" at bounding box center [56, 453] width 11 height 11
click at [55, 510] on button "Select row 157" at bounding box center [56, 509] width 11 height 11
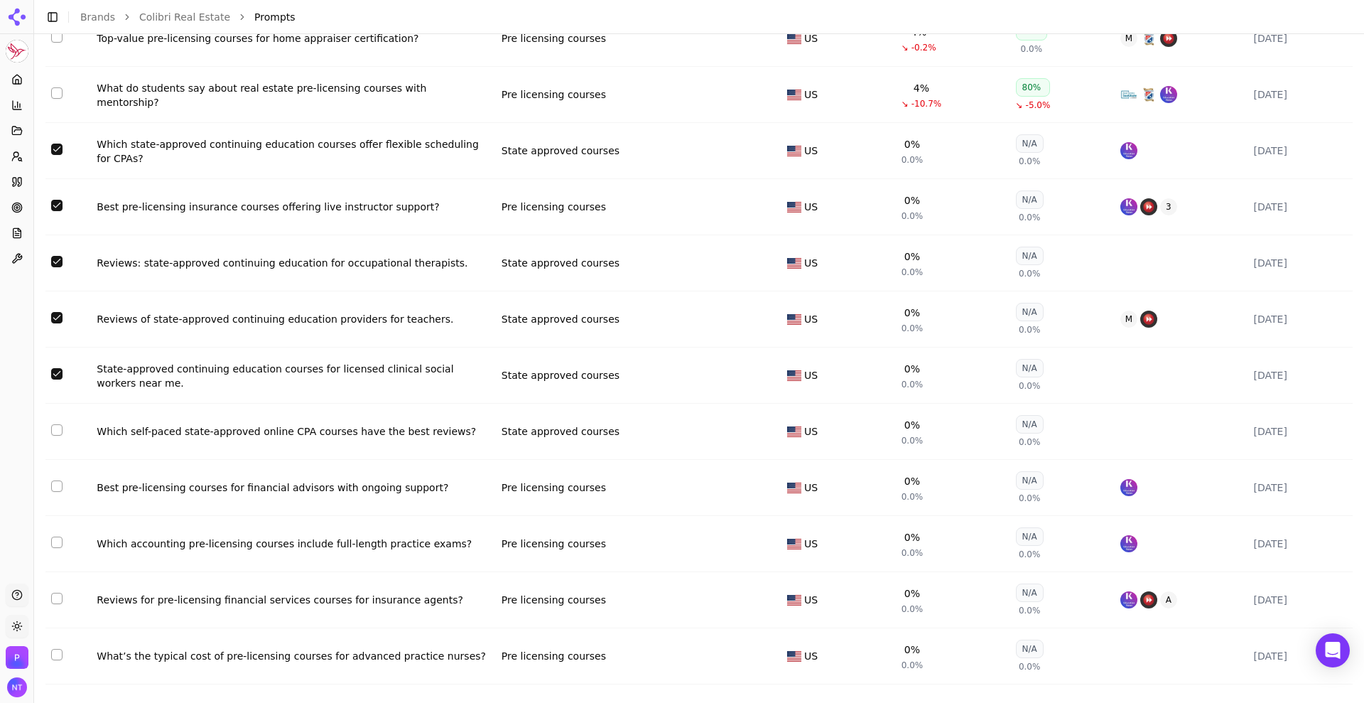
scroll to position [3054, 0]
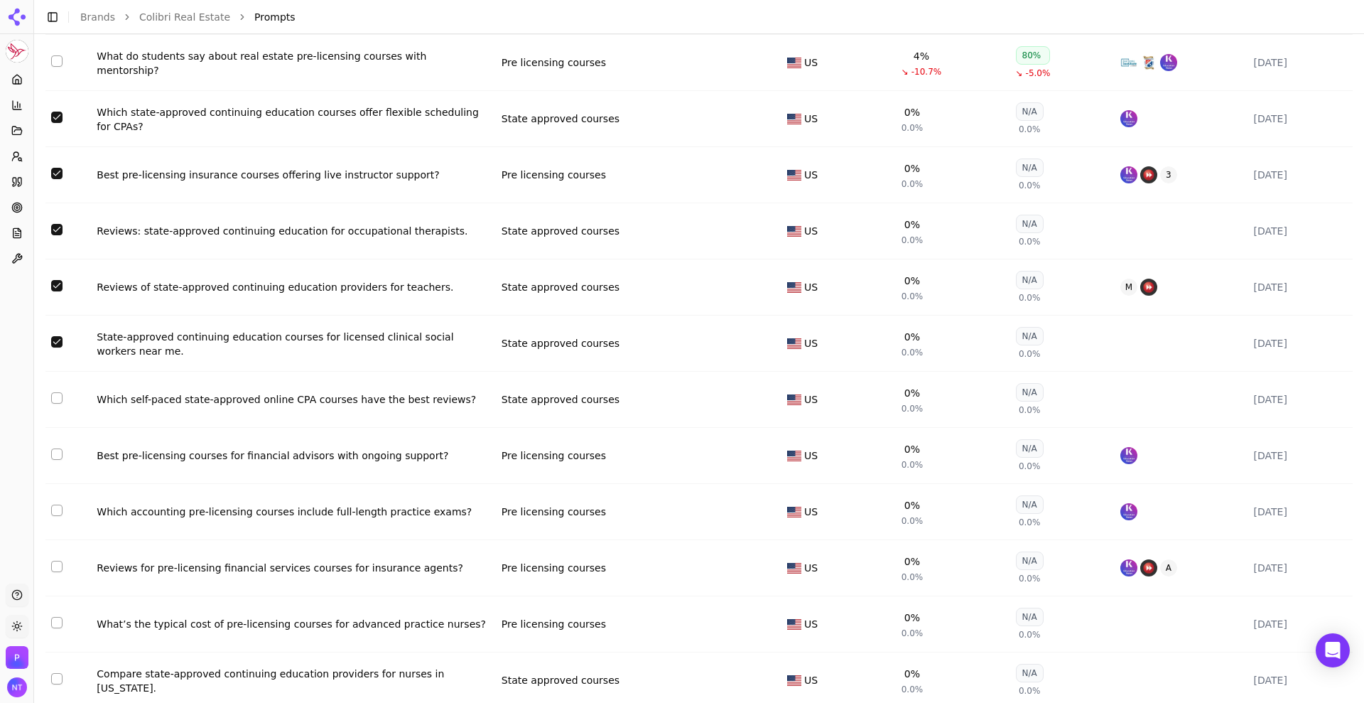
click at [53, 396] on button "Select row 158" at bounding box center [56, 397] width 11 height 11
click at [57, 455] on button "Select row 159" at bounding box center [56, 453] width 11 height 11
click at [55, 510] on button "Select row 160" at bounding box center [56, 509] width 11 height 11
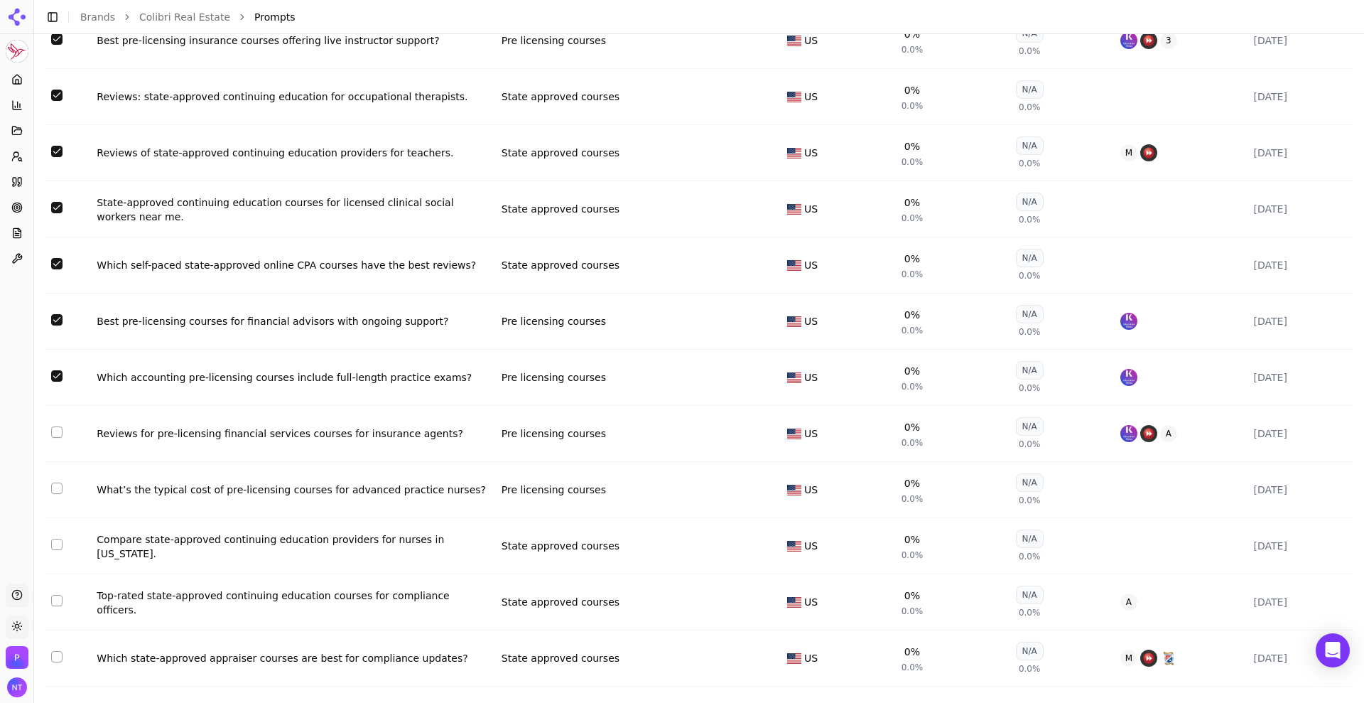
scroll to position [3192, 0]
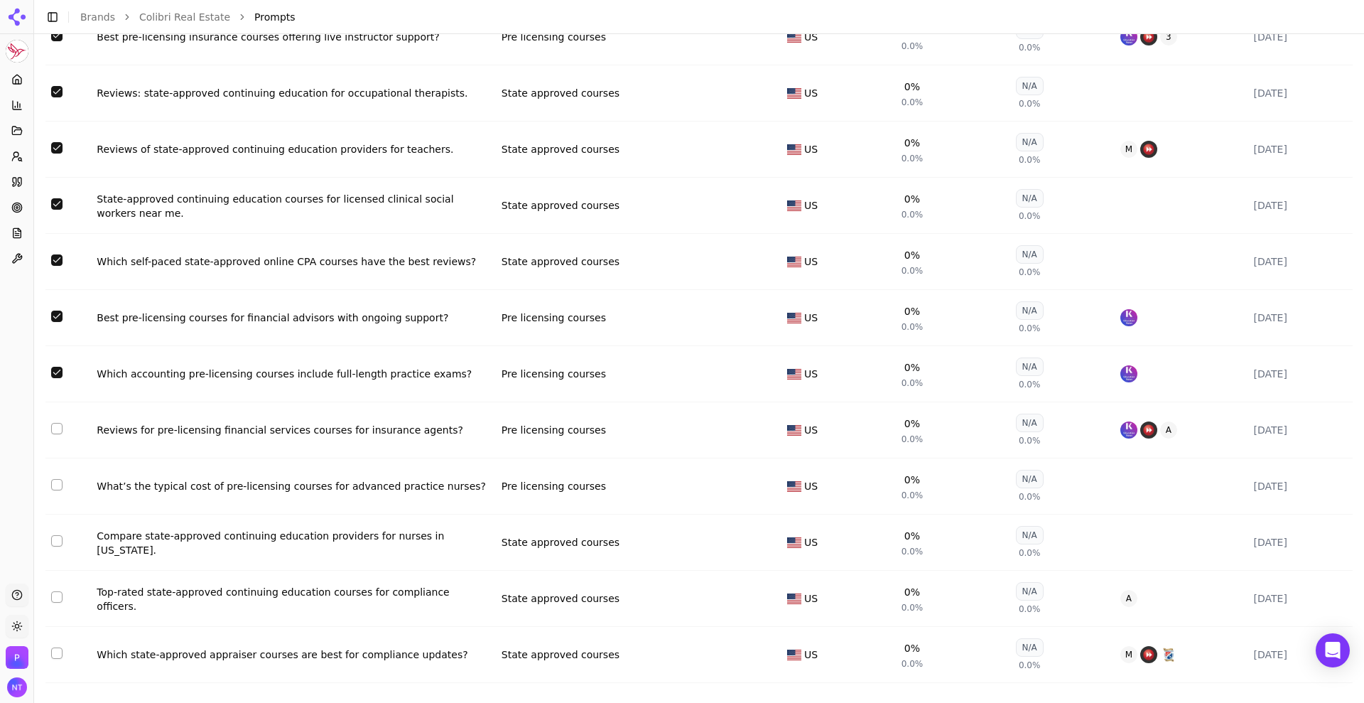
click at [55, 429] on button "Select row 161" at bounding box center [56, 428] width 11 height 11
click at [58, 484] on button "Select row 162" at bounding box center [56, 484] width 11 height 11
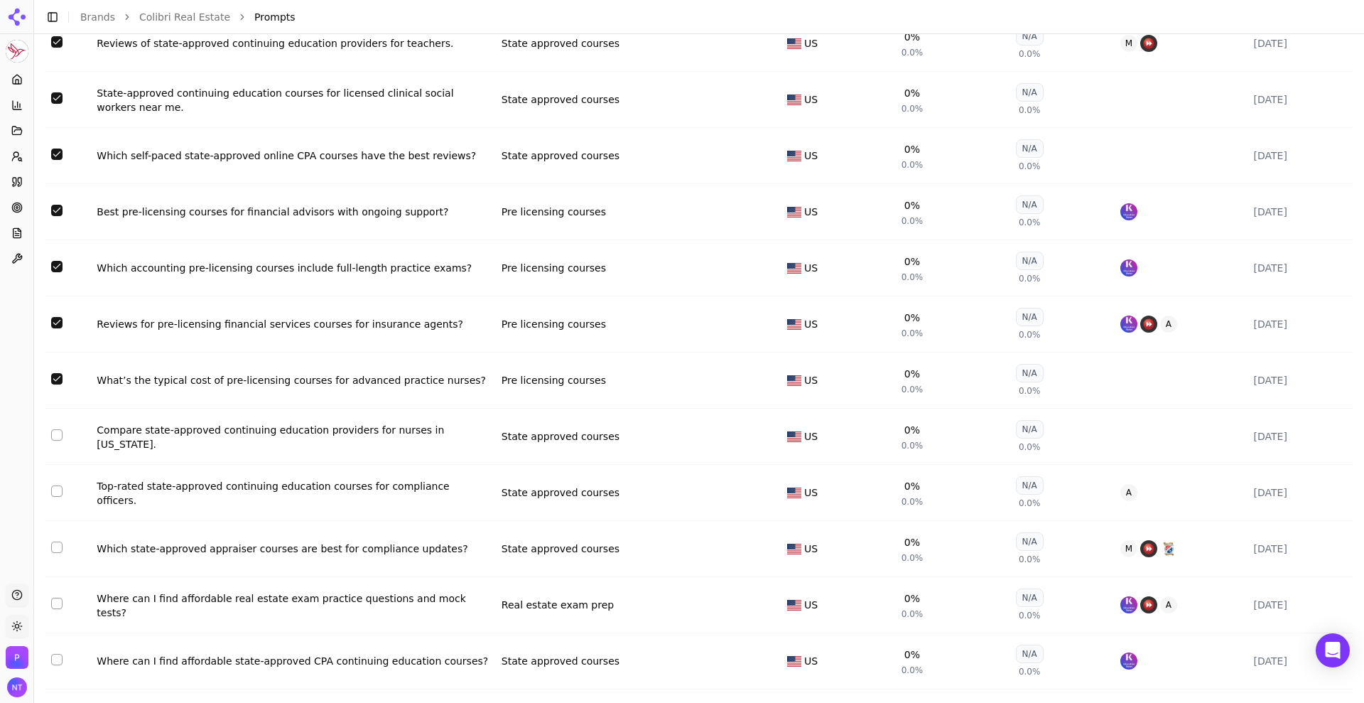
click at [55, 433] on button "Select row 163" at bounding box center [56, 434] width 11 height 11
click at [55, 493] on button "Select row 164" at bounding box center [56, 490] width 11 height 11
click at [57, 550] on button "Select row 165" at bounding box center [56, 546] width 11 height 11
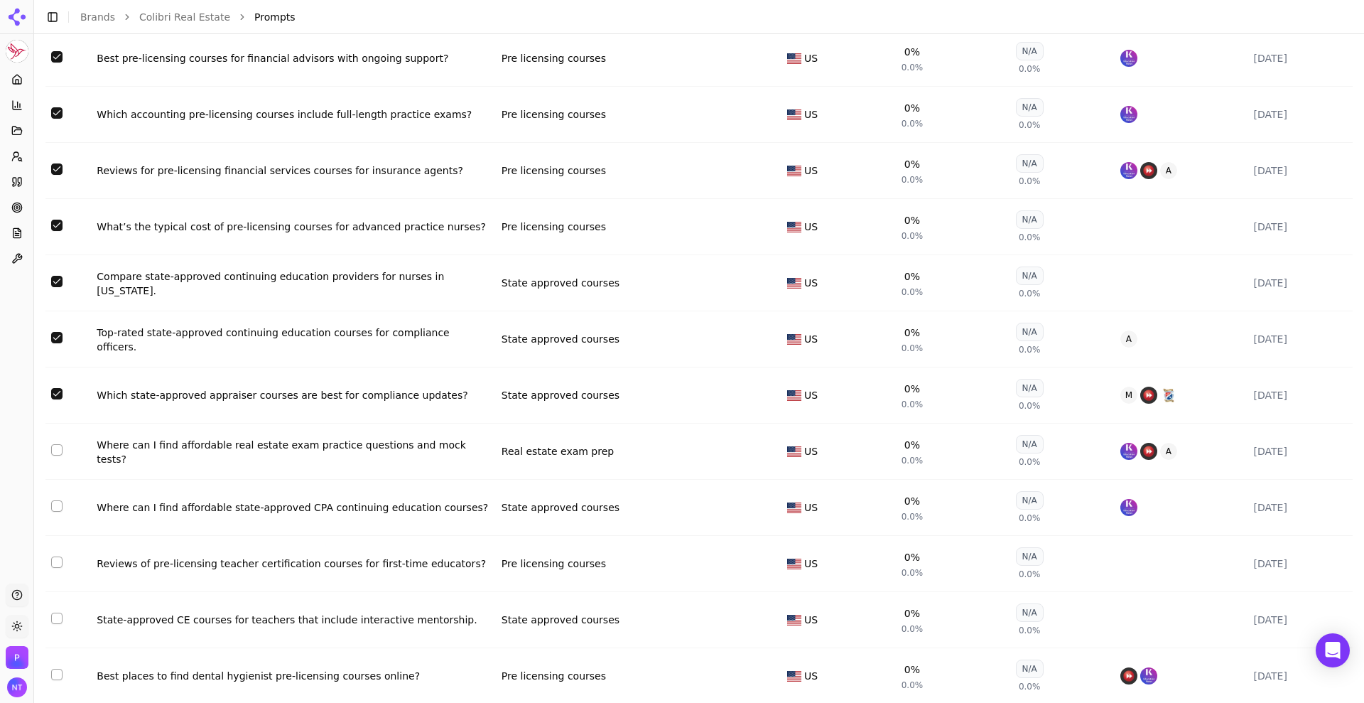
click at [61, 451] on button "Select row 166" at bounding box center [56, 449] width 11 height 11
click at [54, 503] on button "Select row 167" at bounding box center [56, 505] width 11 height 11
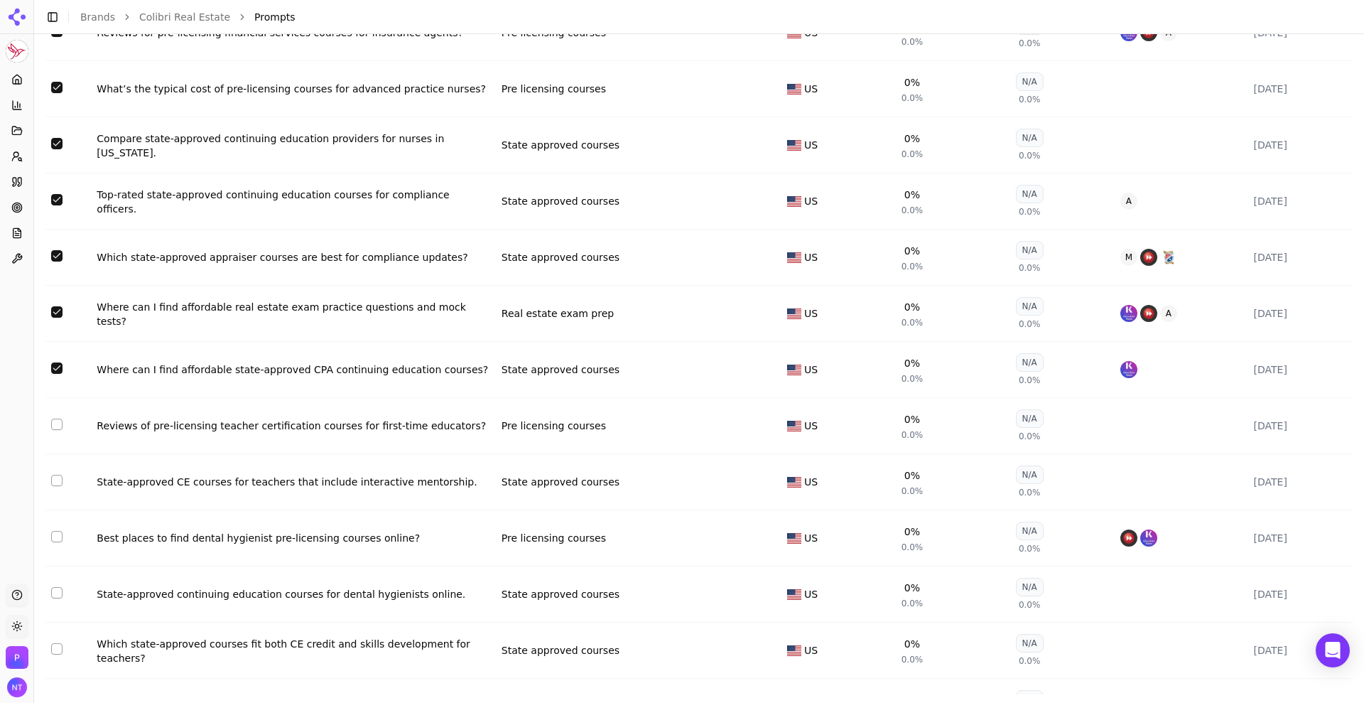
scroll to position [3594, 0]
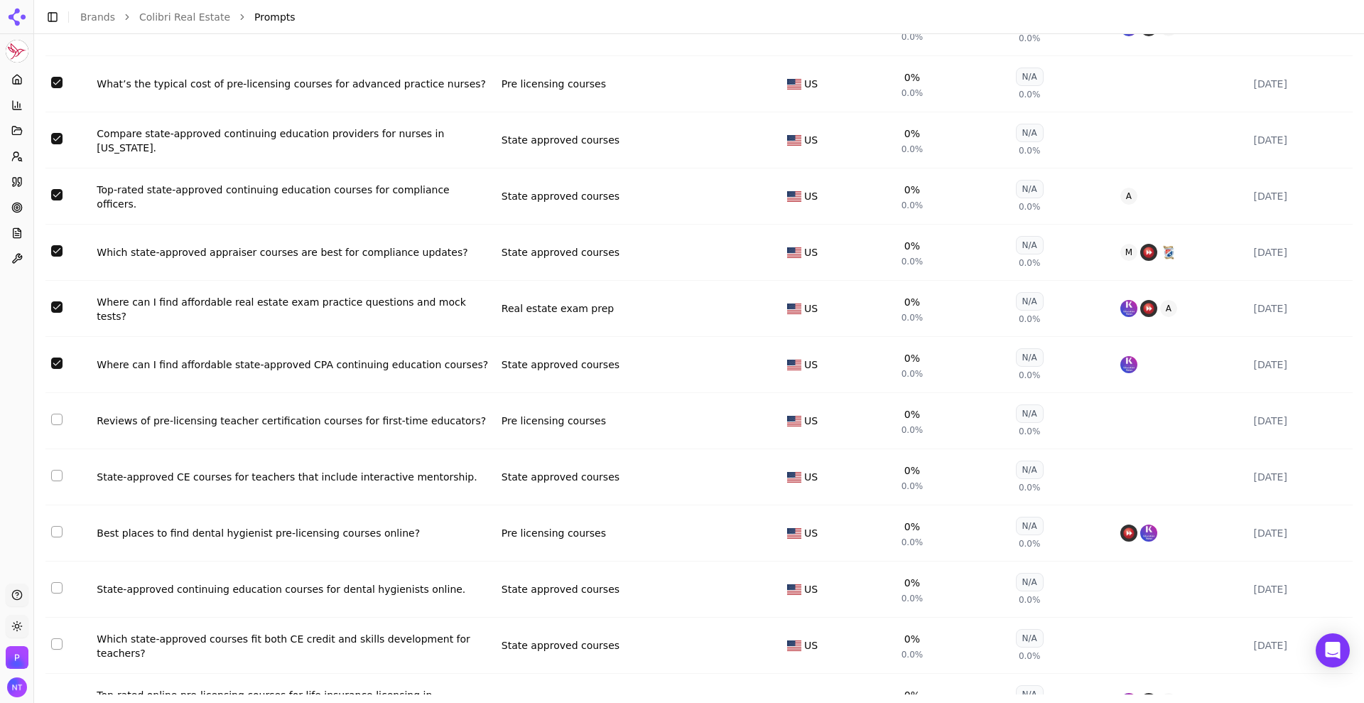
click at [58, 423] on button "Select row 168" at bounding box center [56, 418] width 11 height 11
click at [55, 479] on button "Select row 169" at bounding box center [56, 475] width 11 height 11
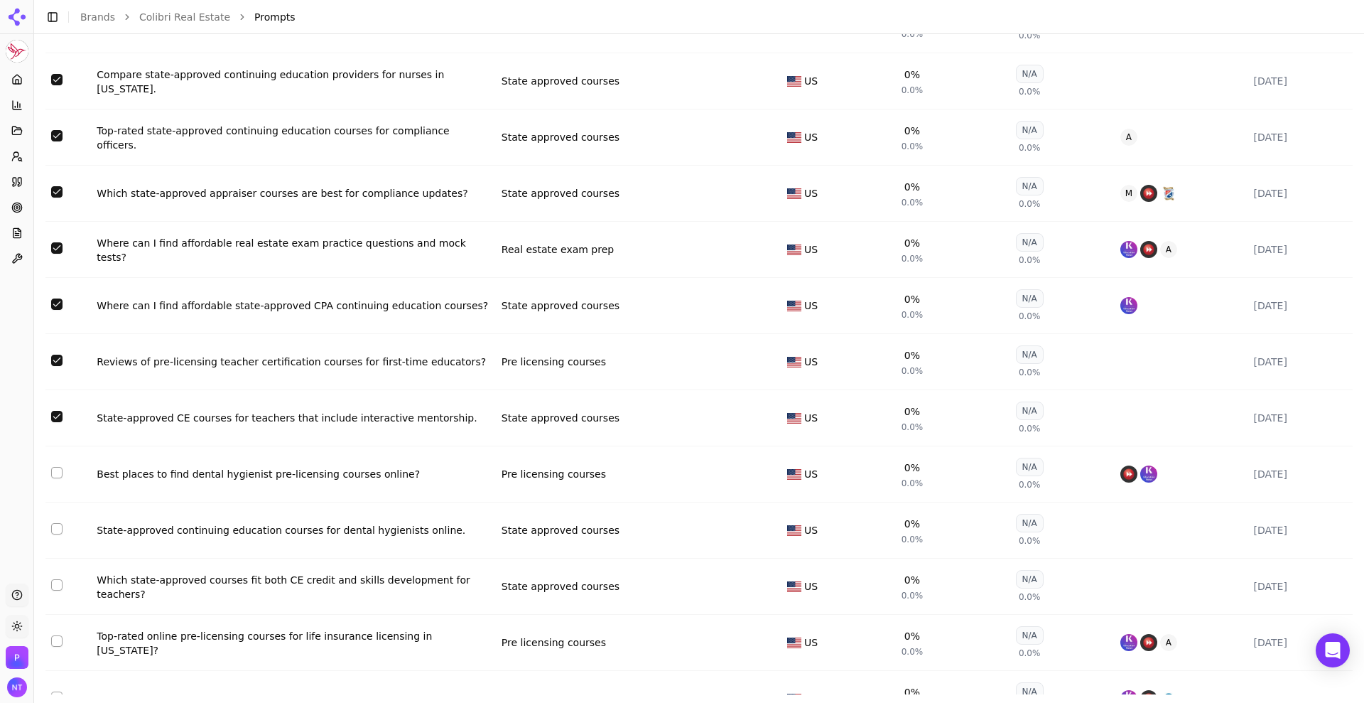
scroll to position [3735, 0]
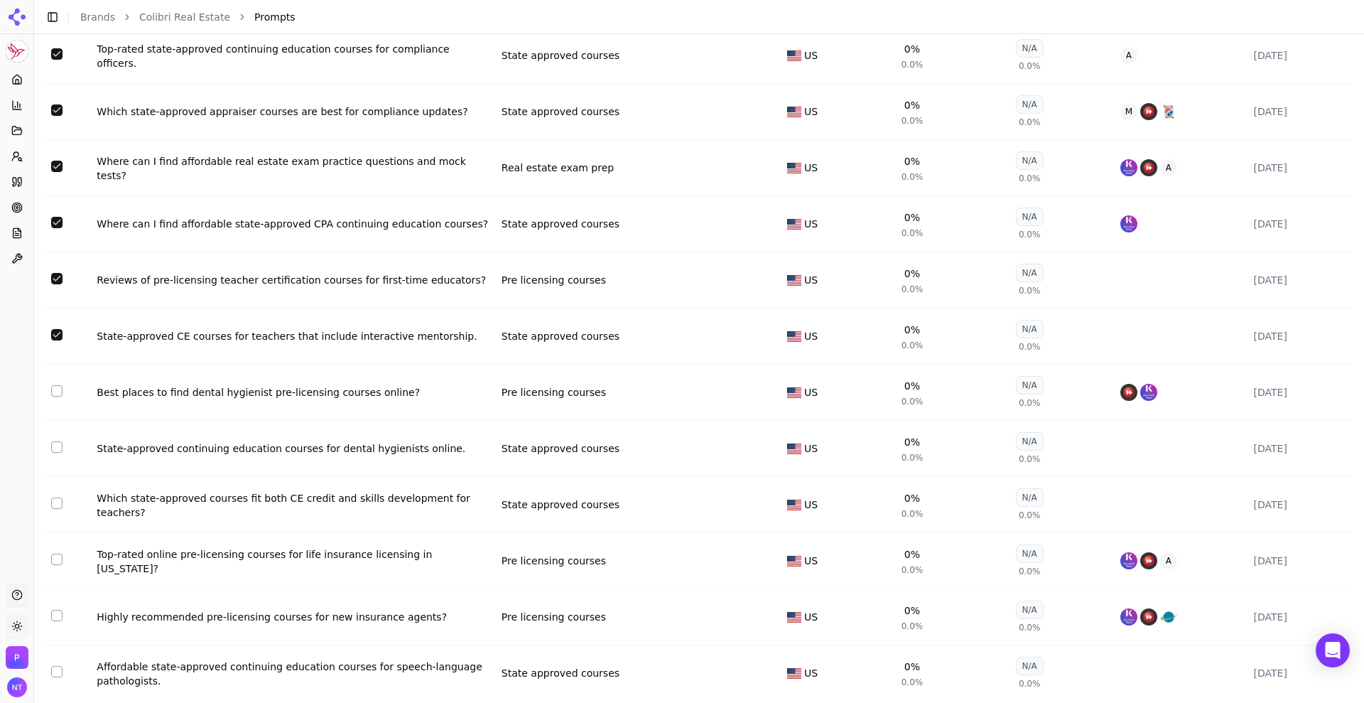
click at [57, 390] on button "Select row 170" at bounding box center [56, 390] width 11 height 11
click at [55, 446] on button "Select row 171" at bounding box center [56, 446] width 11 height 11
click at [58, 501] on button "Select row 172" at bounding box center [56, 502] width 11 height 11
click at [58, 560] on button "Select row 173" at bounding box center [56, 558] width 11 height 11
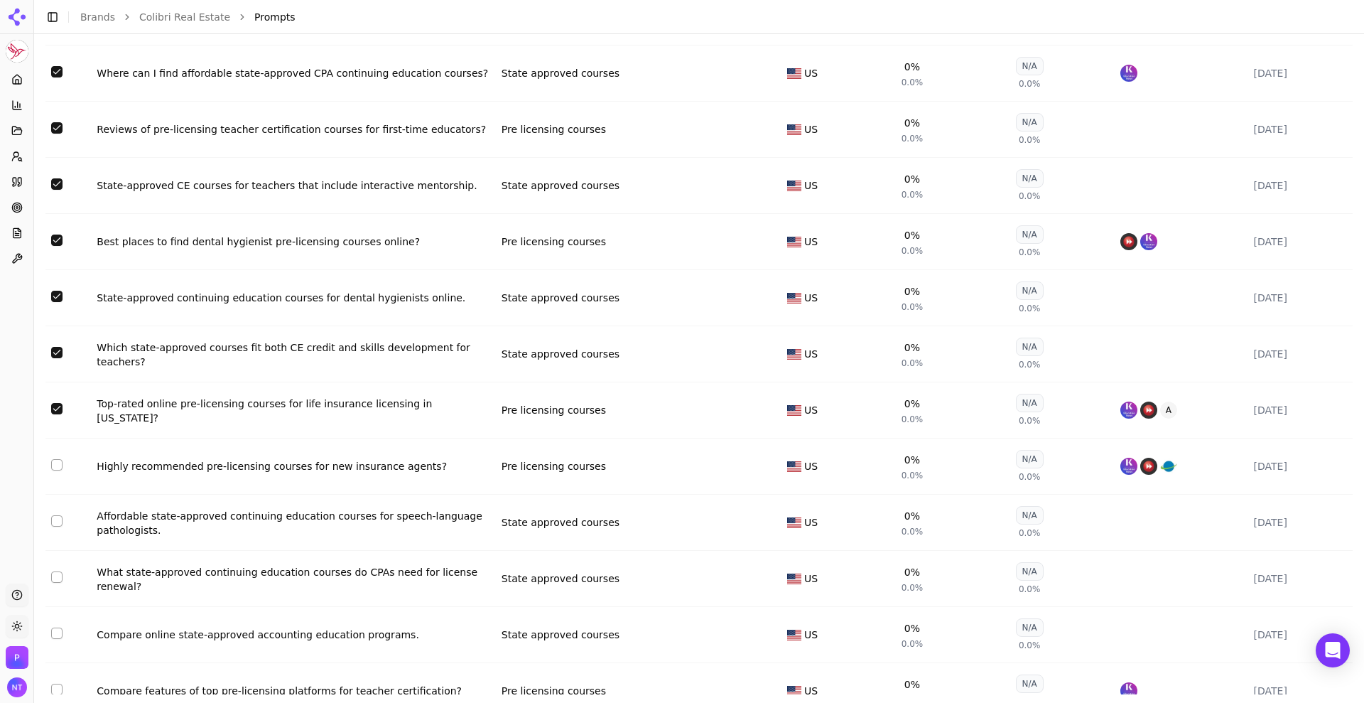
scroll to position [3904, 0]
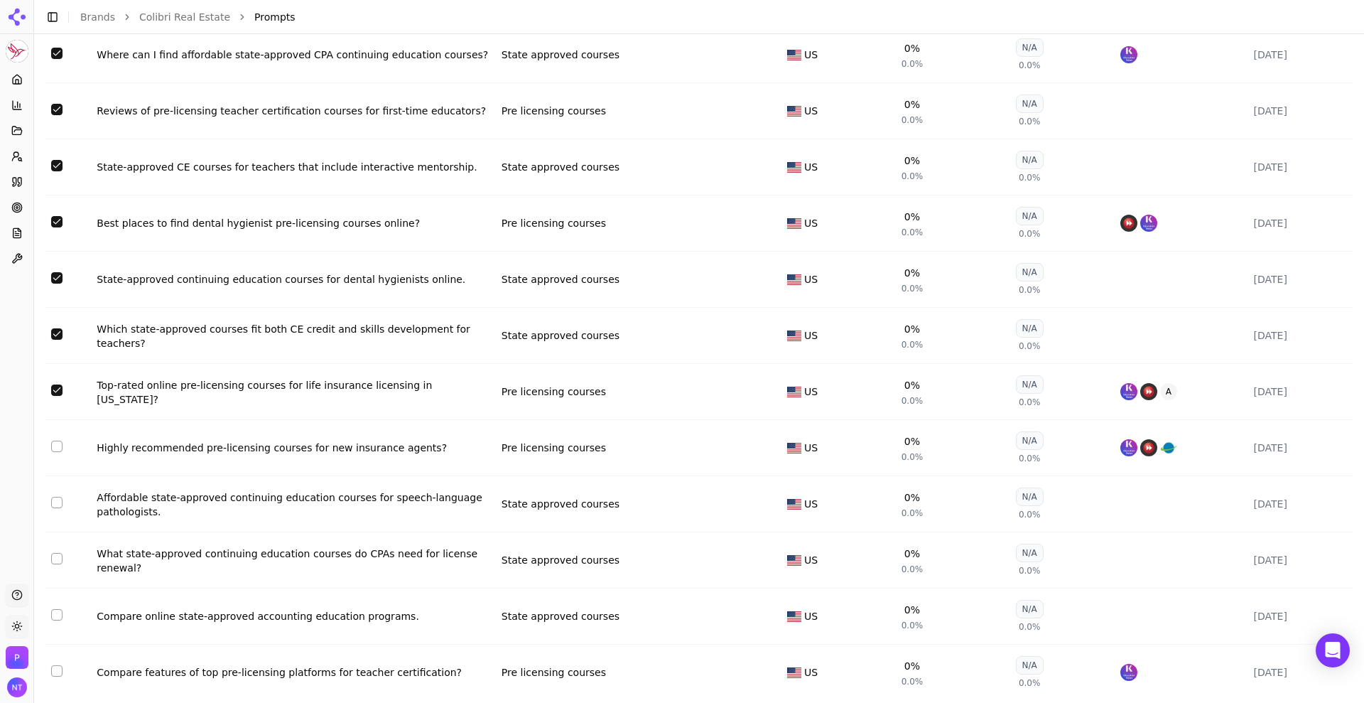
click at [58, 449] on button "Select row 174" at bounding box center [56, 445] width 11 height 11
click at [55, 499] on button "Select row 175" at bounding box center [56, 502] width 11 height 11
click at [50, 556] on td "Data table" at bounding box center [67, 560] width 45 height 56
click at [55, 557] on button "Select row 176" at bounding box center [56, 558] width 11 height 11
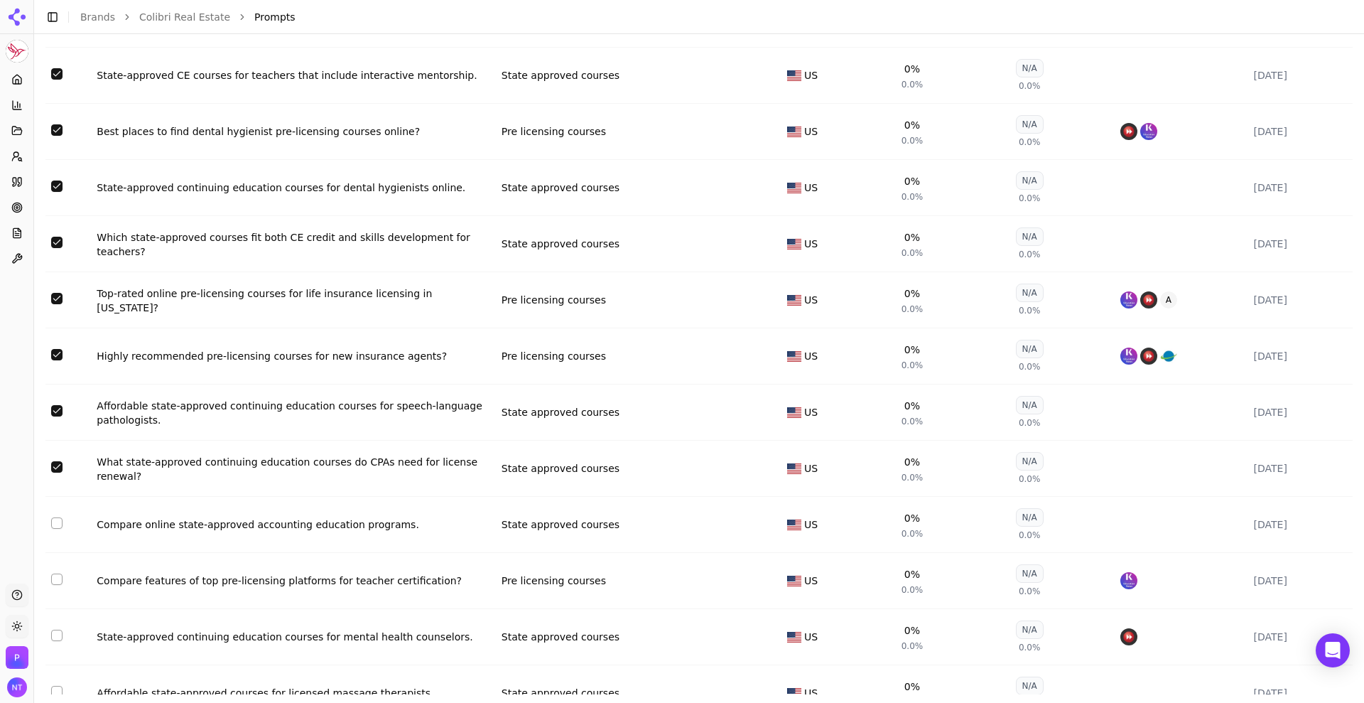
scroll to position [4140, 0]
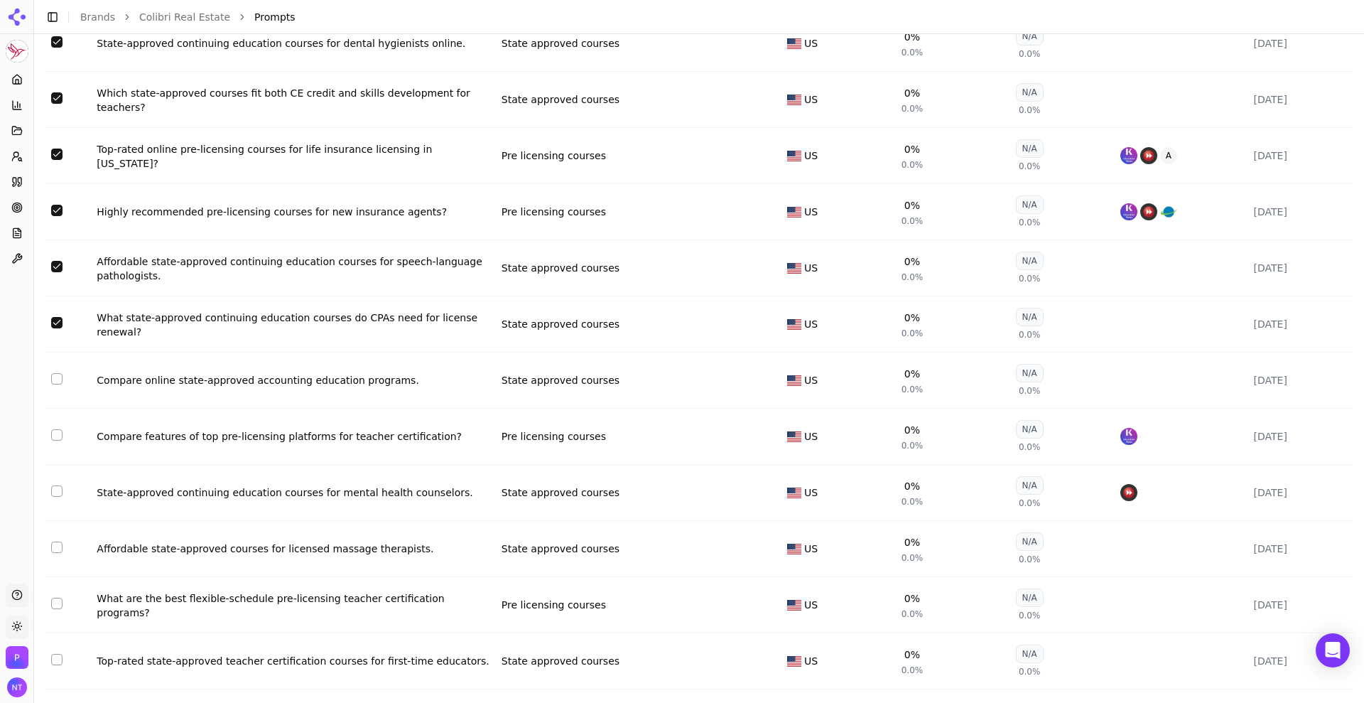
click at [63, 381] on td "Data table" at bounding box center [67, 380] width 45 height 56
click at [54, 379] on button "Select row 177" at bounding box center [56, 378] width 11 height 11
click at [54, 435] on button "Select row 178" at bounding box center [56, 434] width 11 height 11
click at [59, 494] on button "Select row 179" at bounding box center [56, 490] width 11 height 11
click at [58, 548] on button "Select row 180" at bounding box center [56, 546] width 11 height 11
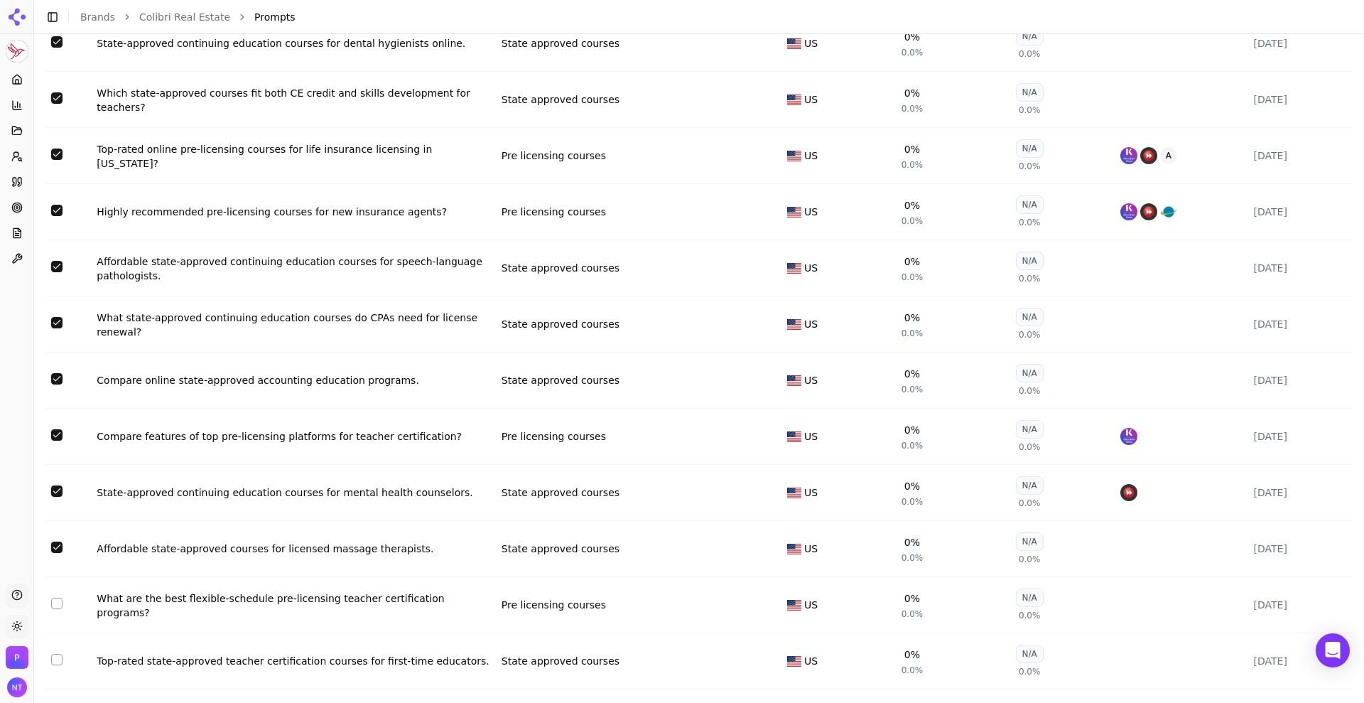
click at [58, 561] on button "Select row 181" at bounding box center [56, 602] width 11 height 11
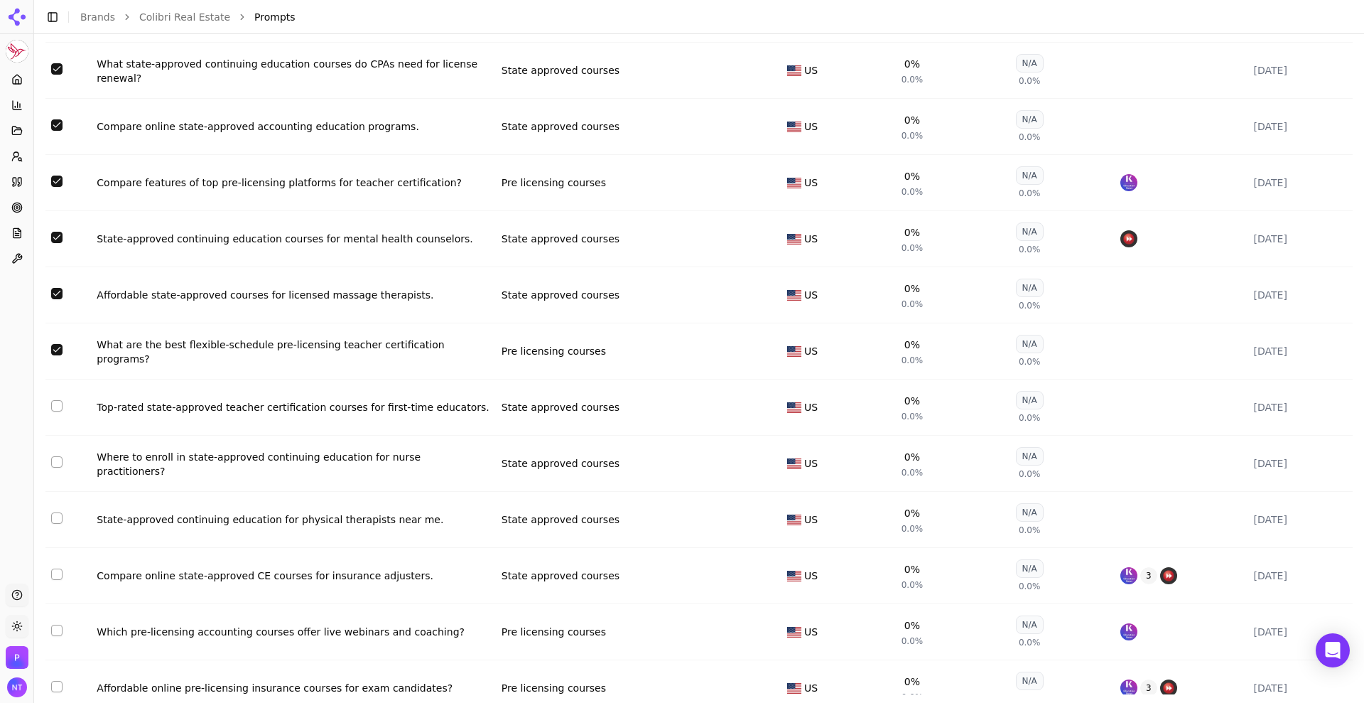
scroll to position [4397, 0]
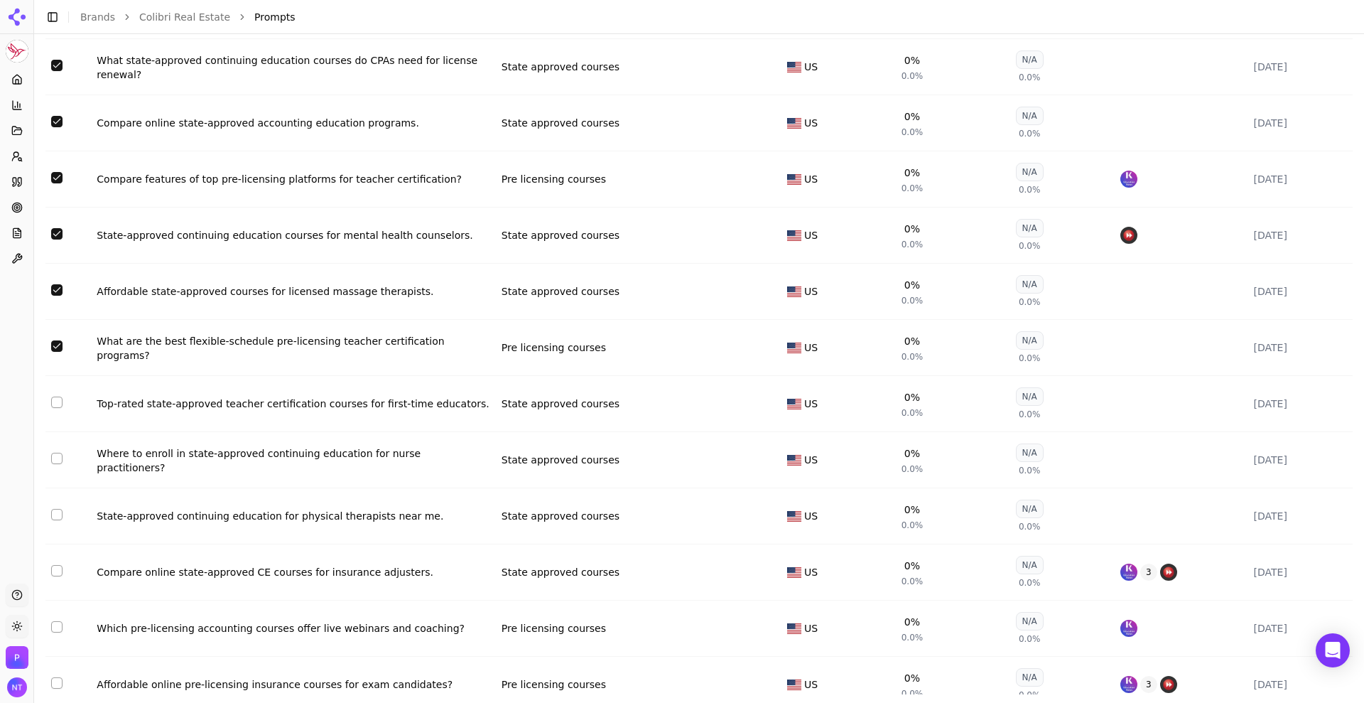
click at [55, 402] on button "Select row 182" at bounding box center [56, 401] width 11 height 11
click at [57, 455] on button "Select row 183" at bounding box center [56, 457] width 11 height 11
click at [57, 521] on td "Data table" at bounding box center [67, 516] width 45 height 56
click at [56, 514] on button "Select row 184" at bounding box center [56, 514] width 11 height 11
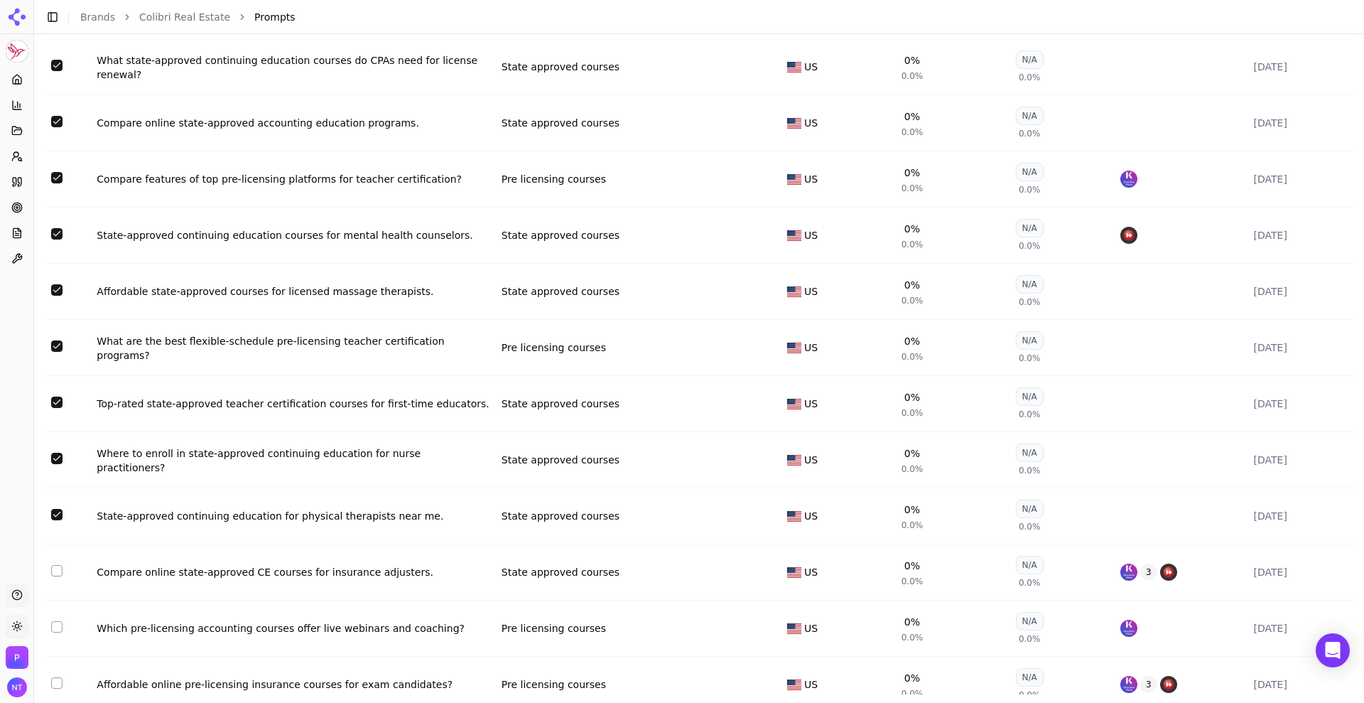
click at [53, 561] on button "Select row 185" at bounding box center [56, 570] width 11 height 11
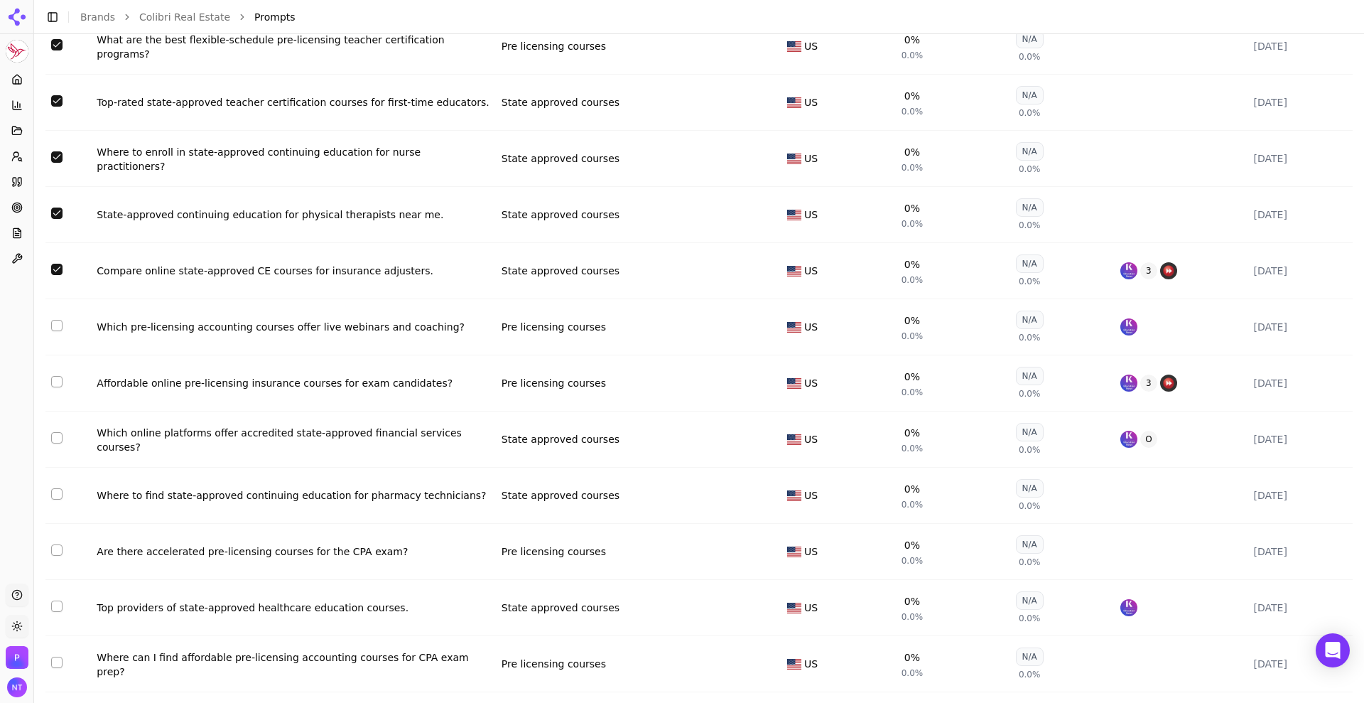
scroll to position [4706, 0]
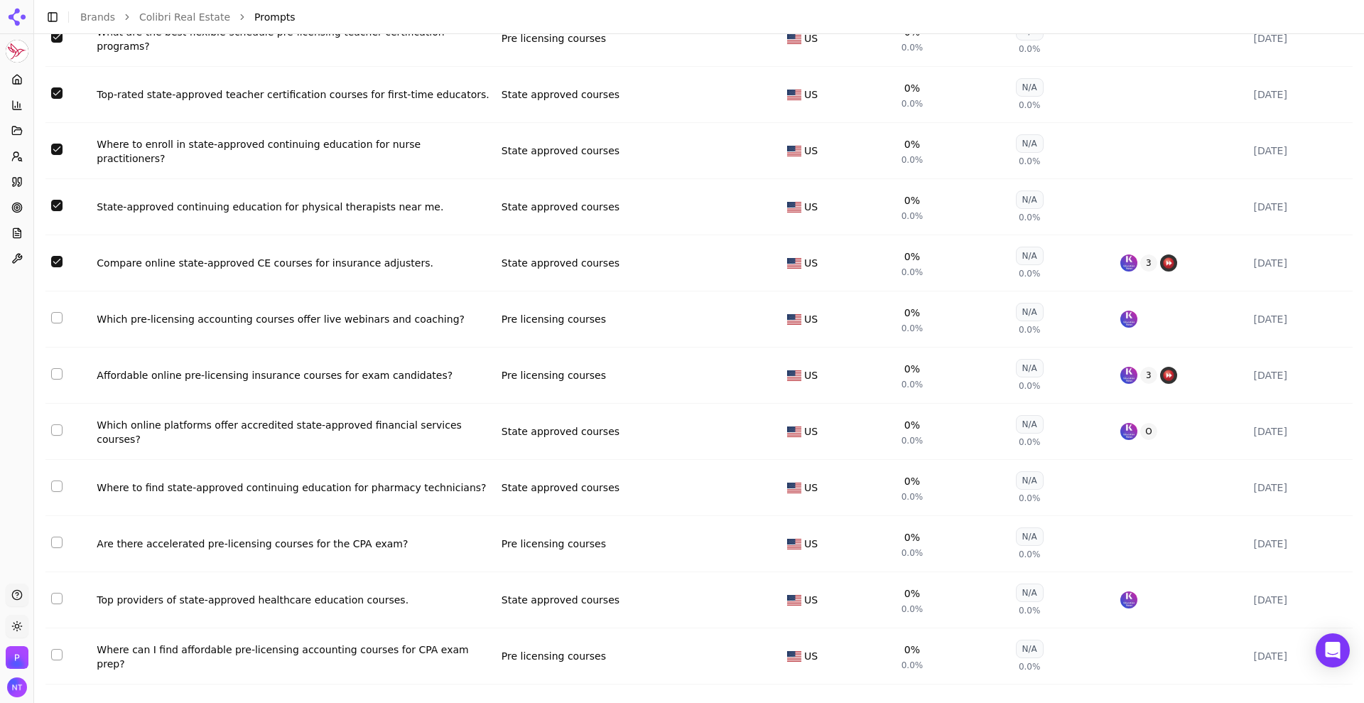
click at [60, 318] on button "Select row 186" at bounding box center [56, 317] width 11 height 11
click at [59, 374] on button "Select row 187" at bounding box center [56, 373] width 11 height 11
click at [59, 431] on button "Select row 188" at bounding box center [56, 429] width 11 height 11
click at [55, 490] on button "Select row 189" at bounding box center [56, 485] width 11 height 11
click at [55, 543] on button "Select row 190" at bounding box center [56, 541] width 11 height 11
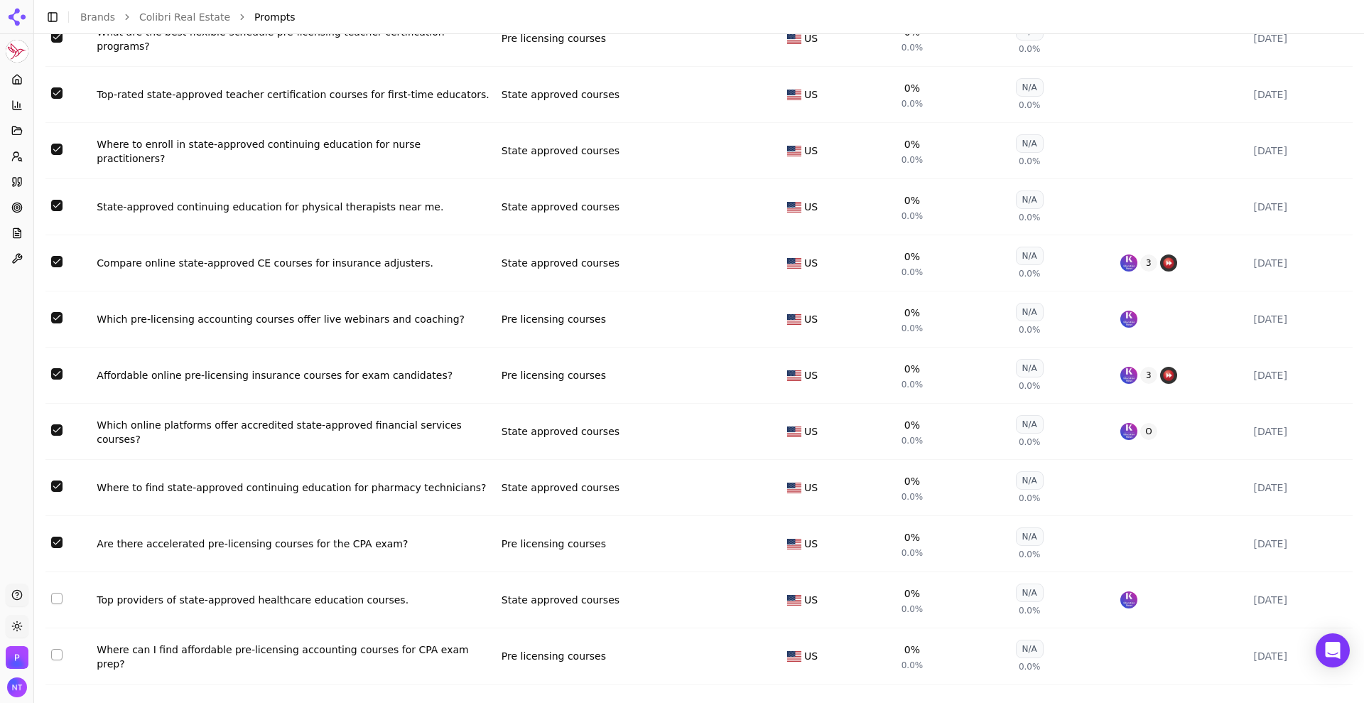
click at [59, 561] on button "Select row 191" at bounding box center [56, 597] width 11 height 11
click at [58, 561] on button "Select row 192" at bounding box center [56, 654] width 11 height 11
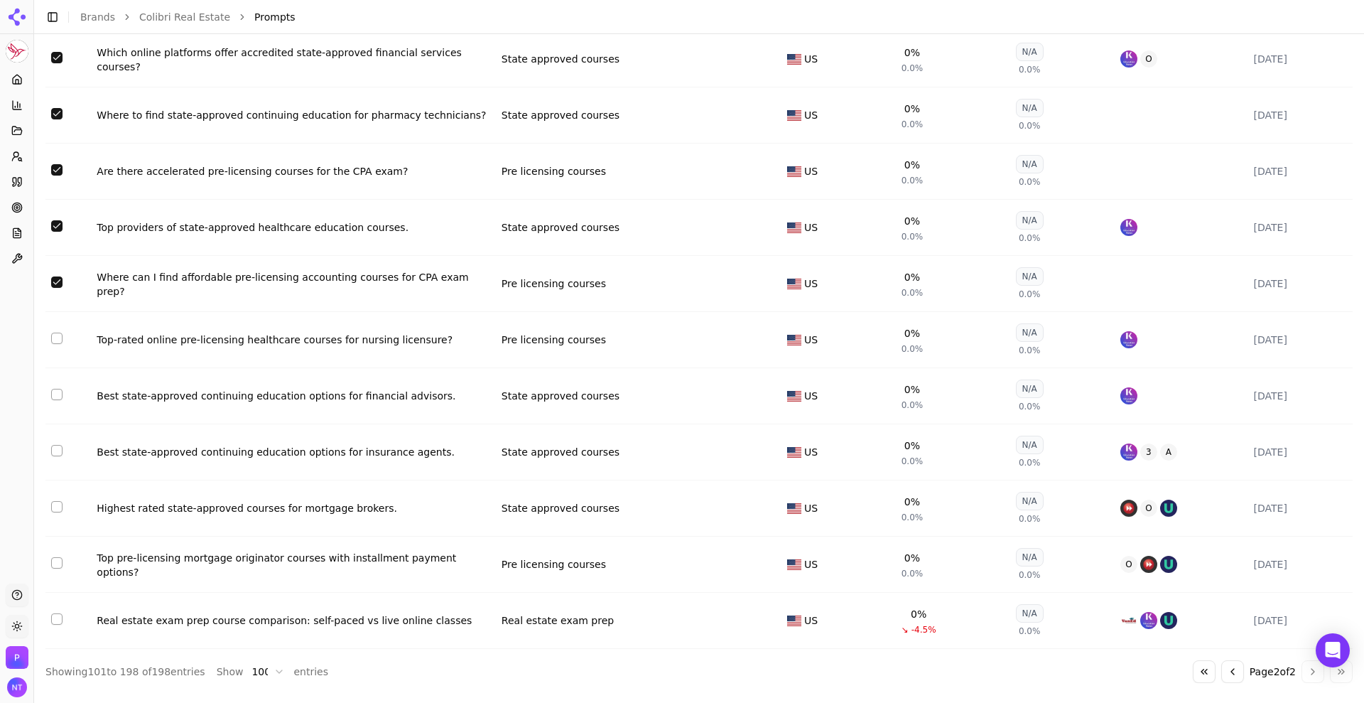
scroll to position [5078, 0]
click at [60, 336] on button "Select row 193" at bounding box center [56, 337] width 11 height 11
click at [58, 394] on button "Select row 194" at bounding box center [56, 394] width 11 height 11
click at [59, 450] on button "Select row 195" at bounding box center [56, 450] width 11 height 11
click at [55, 507] on button "Select row 196" at bounding box center [56, 506] width 11 height 11
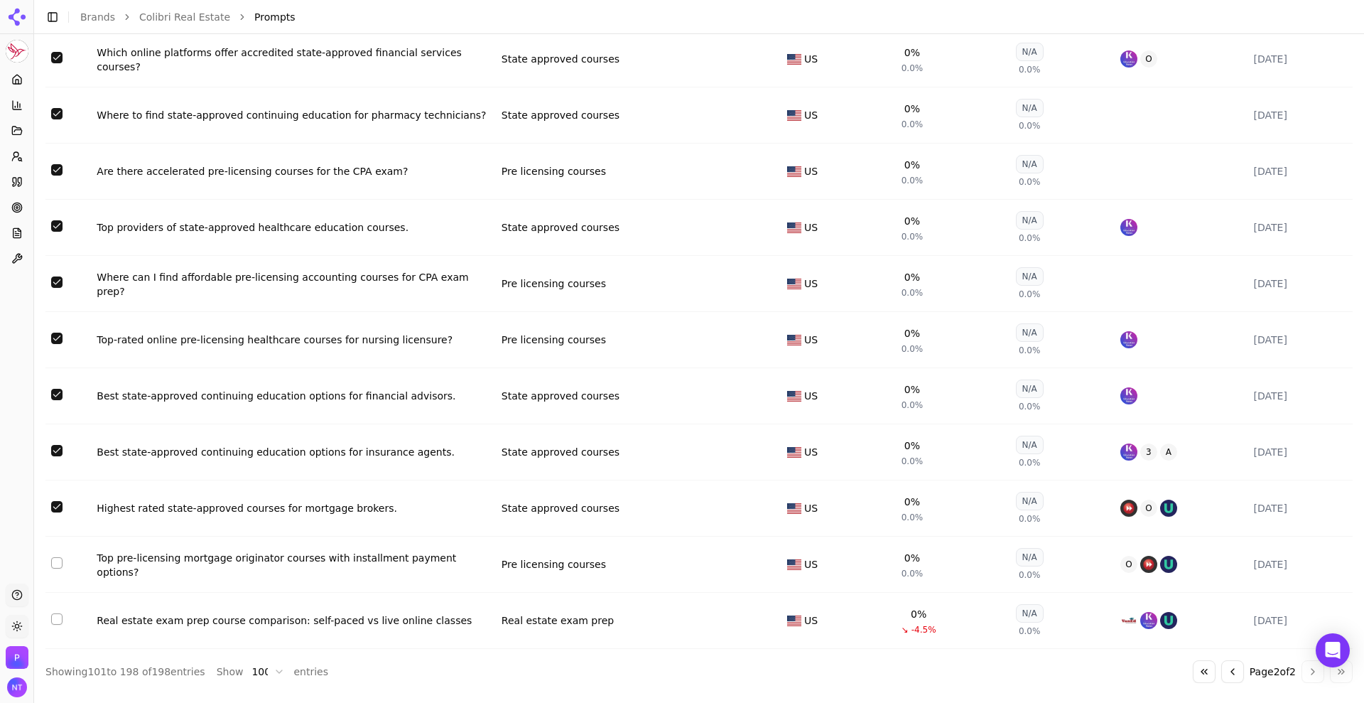
click at [59, 561] on button "Select row 197" at bounding box center [56, 562] width 11 height 11
click at [55, 561] on button "Select row 198" at bounding box center [56, 618] width 11 height 11
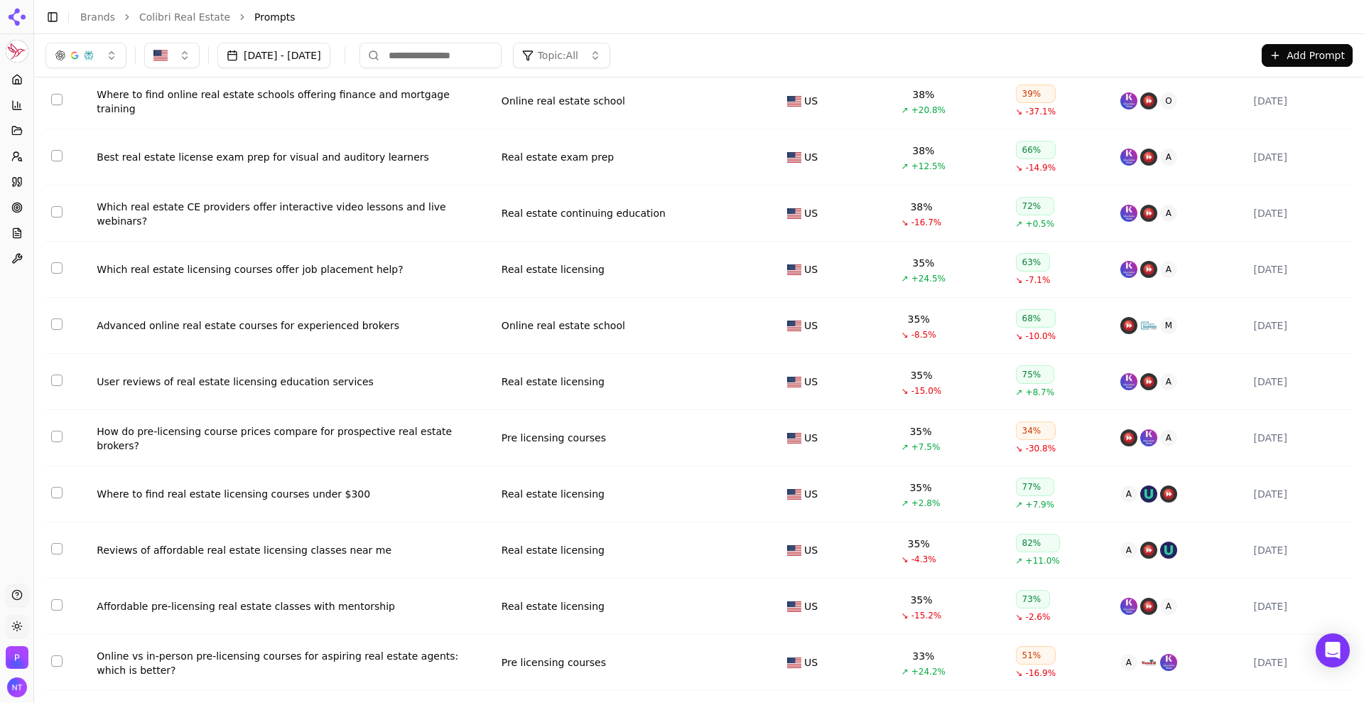
scroll to position [0, 0]
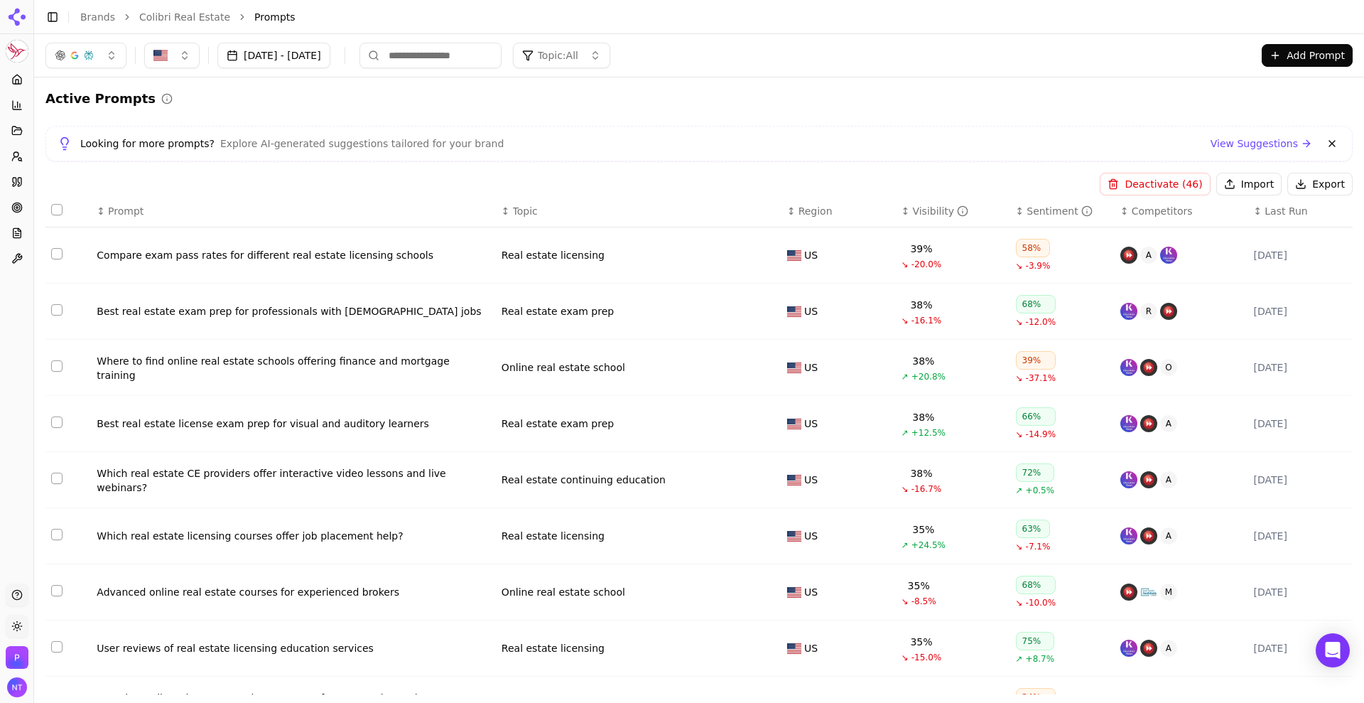
click at [1090, 184] on button "Deactivate ( 46 )" at bounding box center [1155, 184] width 110 height 23
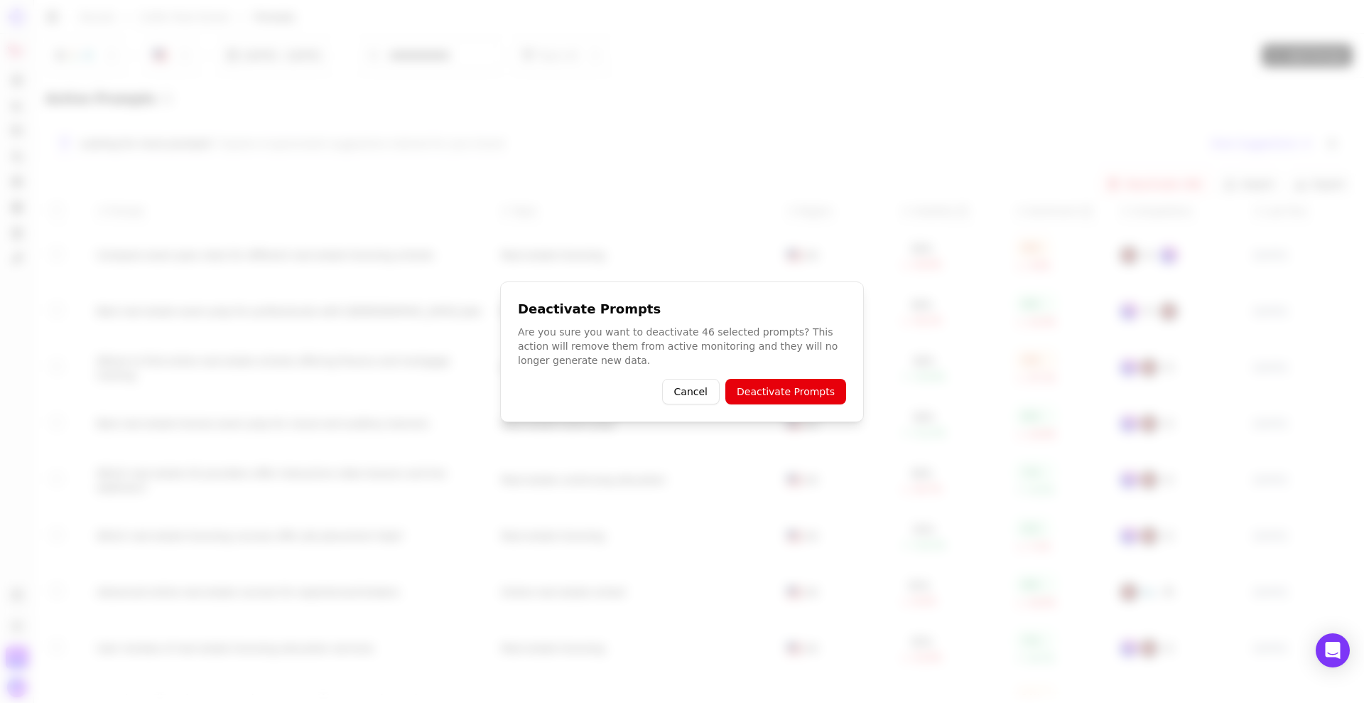
click at [786, 393] on button "Deactivate Prompts" at bounding box center [785, 392] width 121 height 26
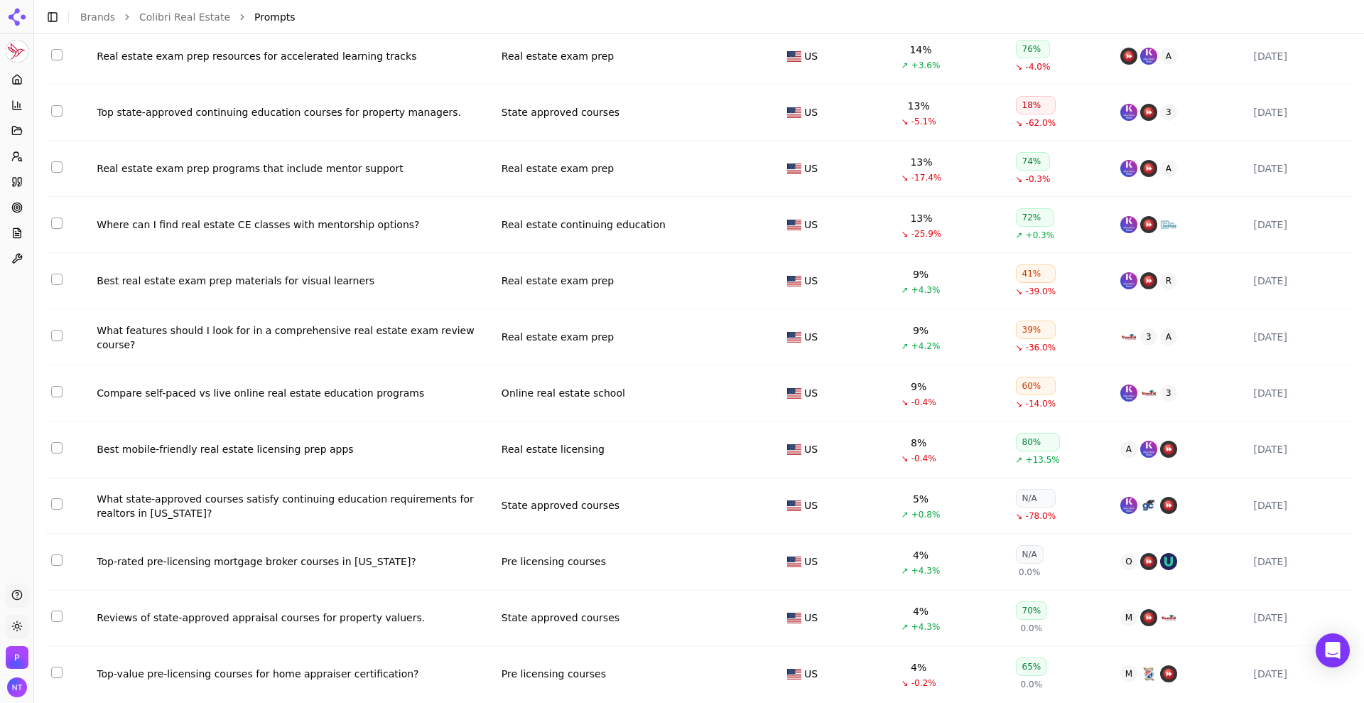
scroll to position [2497, 0]
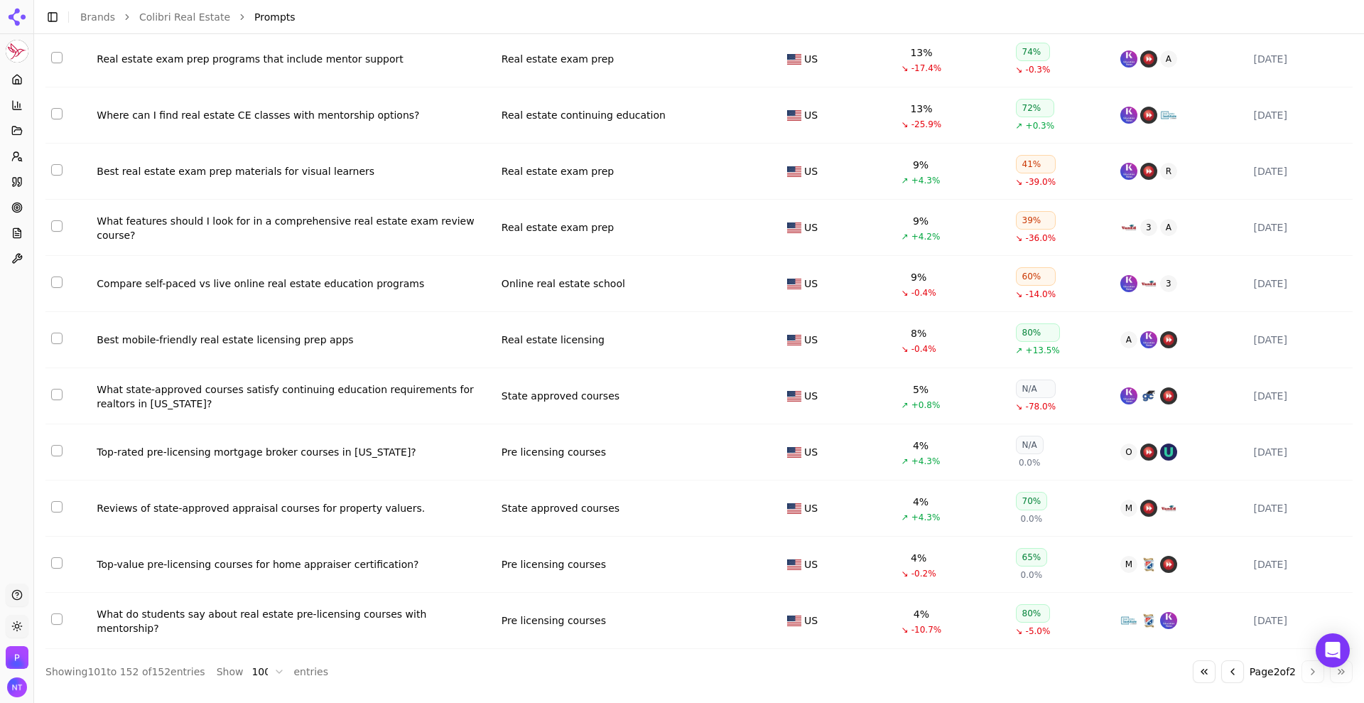
click at [53, 561] on button "Select row 152" at bounding box center [56, 618] width 11 height 11
click at [57, 561] on button "Select row 151" at bounding box center [56, 562] width 11 height 11
click at [59, 506] on button "Select row 150" at bounding box center [56, 506] width 11 height 11
click at [55, 282] on button "Select row 146" at bounding box center [56, 281] width 11 height 11
click at [60, 337] on button "Select row 147" at bounding box center [56, 337] width 11 height 11
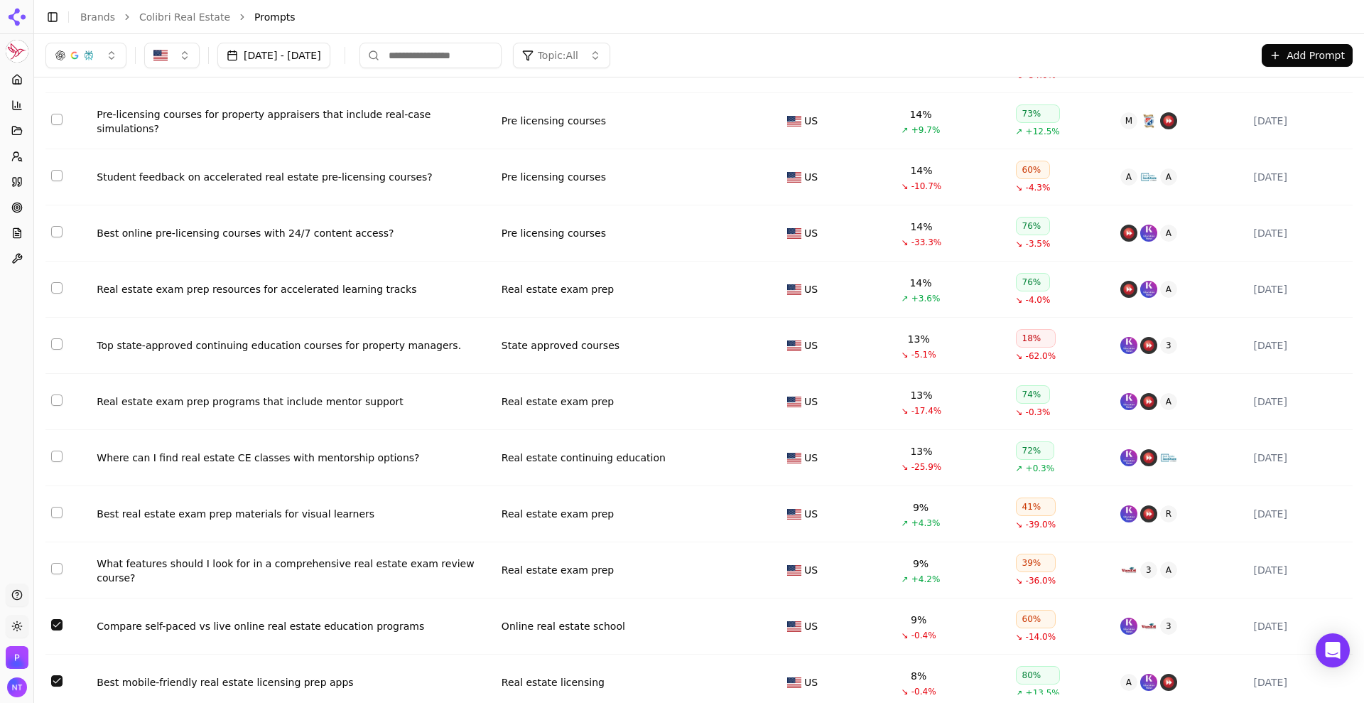
scroll to position [2151, 0]
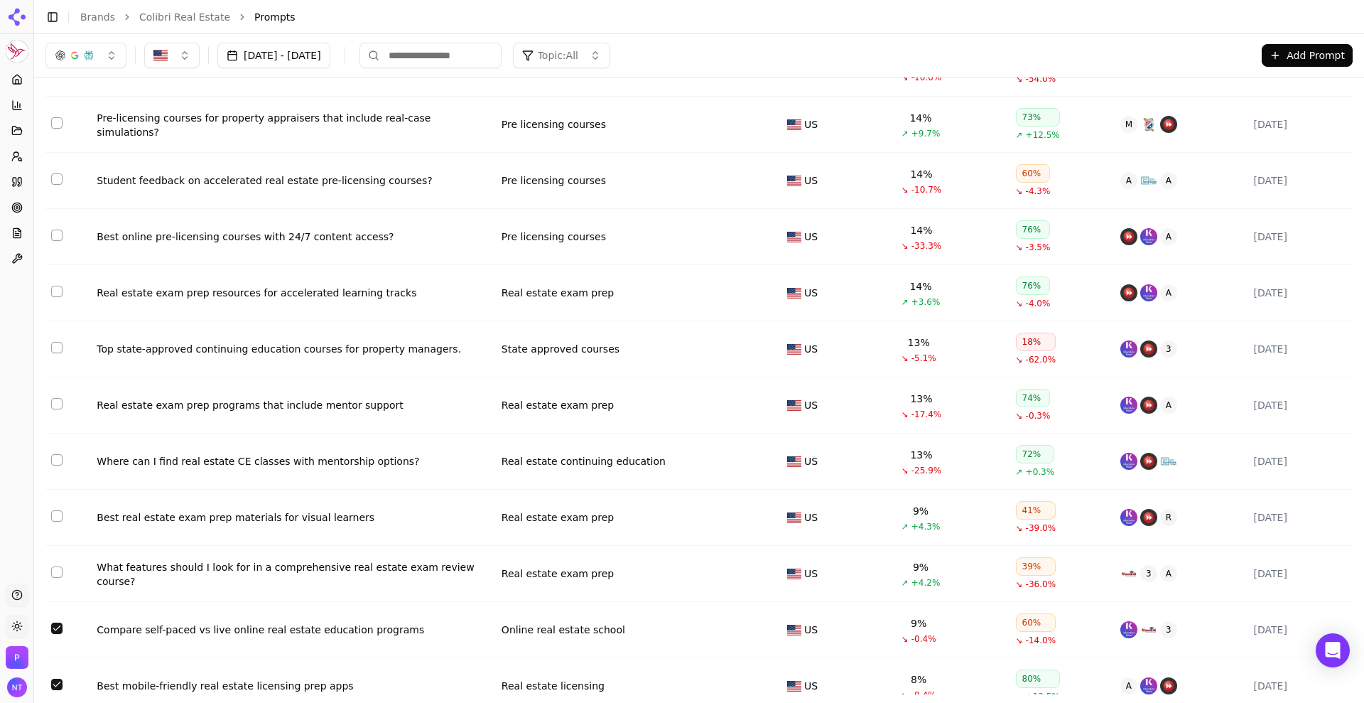
click at [58, 184] on button "Select row 138" at bounding box center [56, 178] width 11 height 11
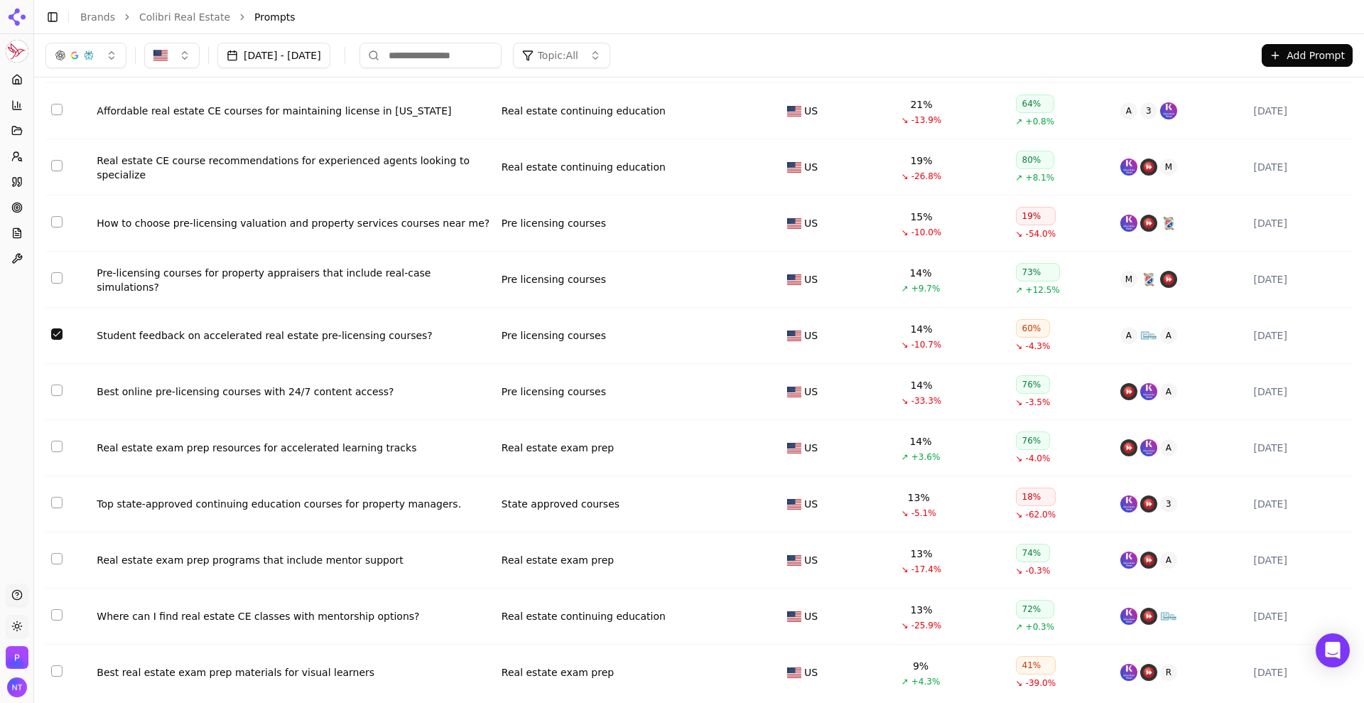
scroll to position [1978, 0]
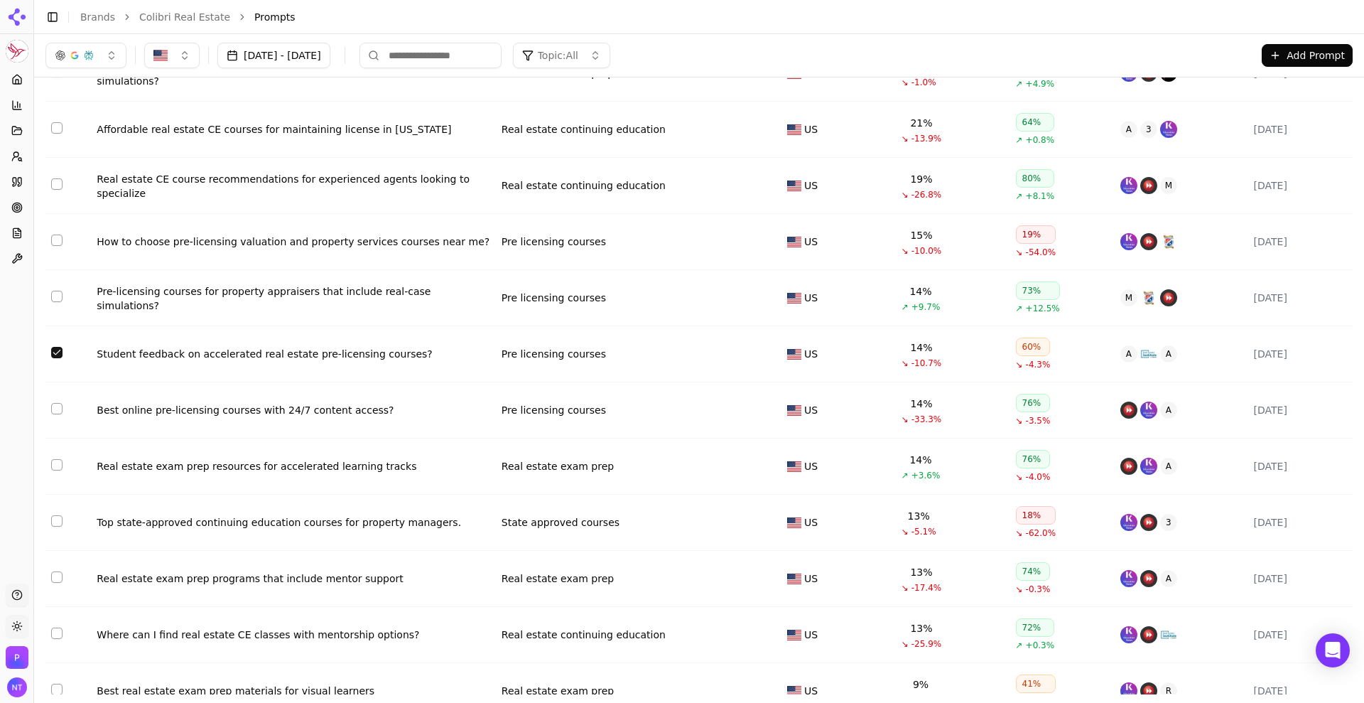
click at [61, 241] on button "Select row 136" at bounding box center [56, 239] width 11 height 11
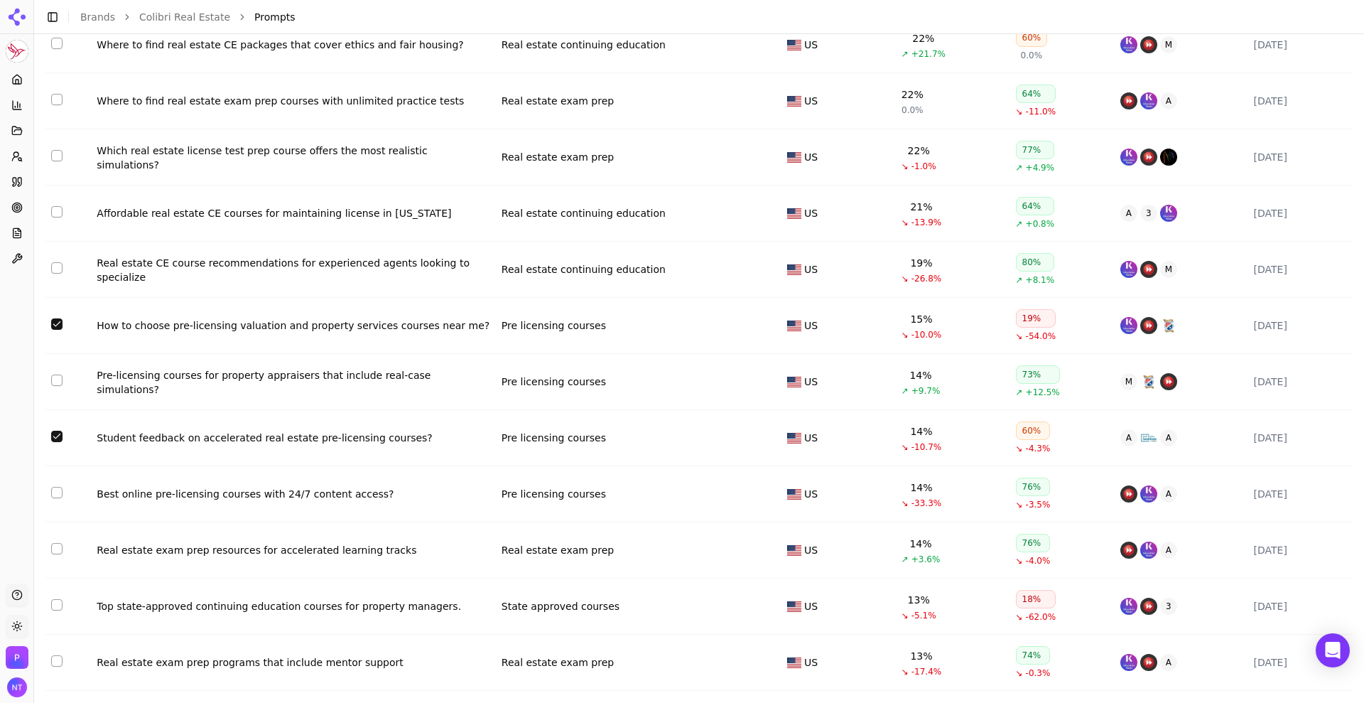
scroll to position [2497, 0]
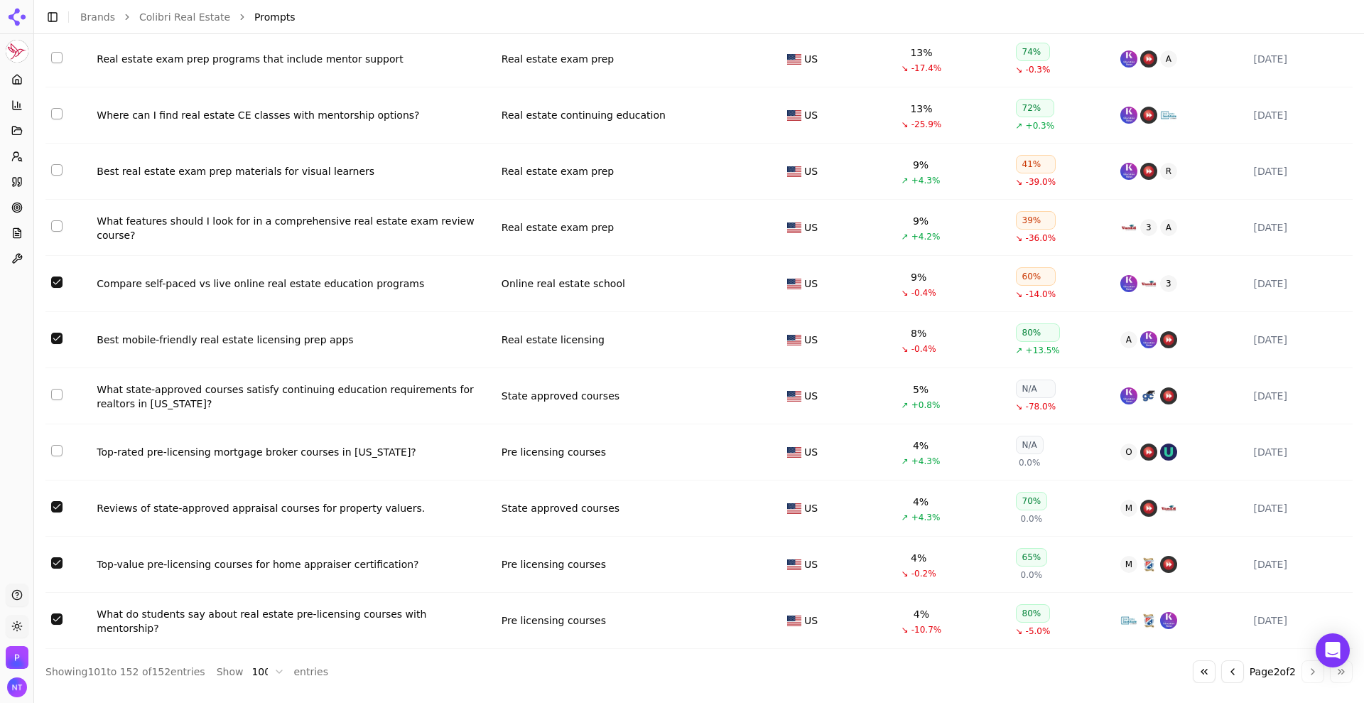
click at [57, 394] on button "Select row 148" at bounding box center [56, 394] width 11 height 11
click at [55, 455] on button "Select row 149" at bounding box center [56, 450] width 11 height 11
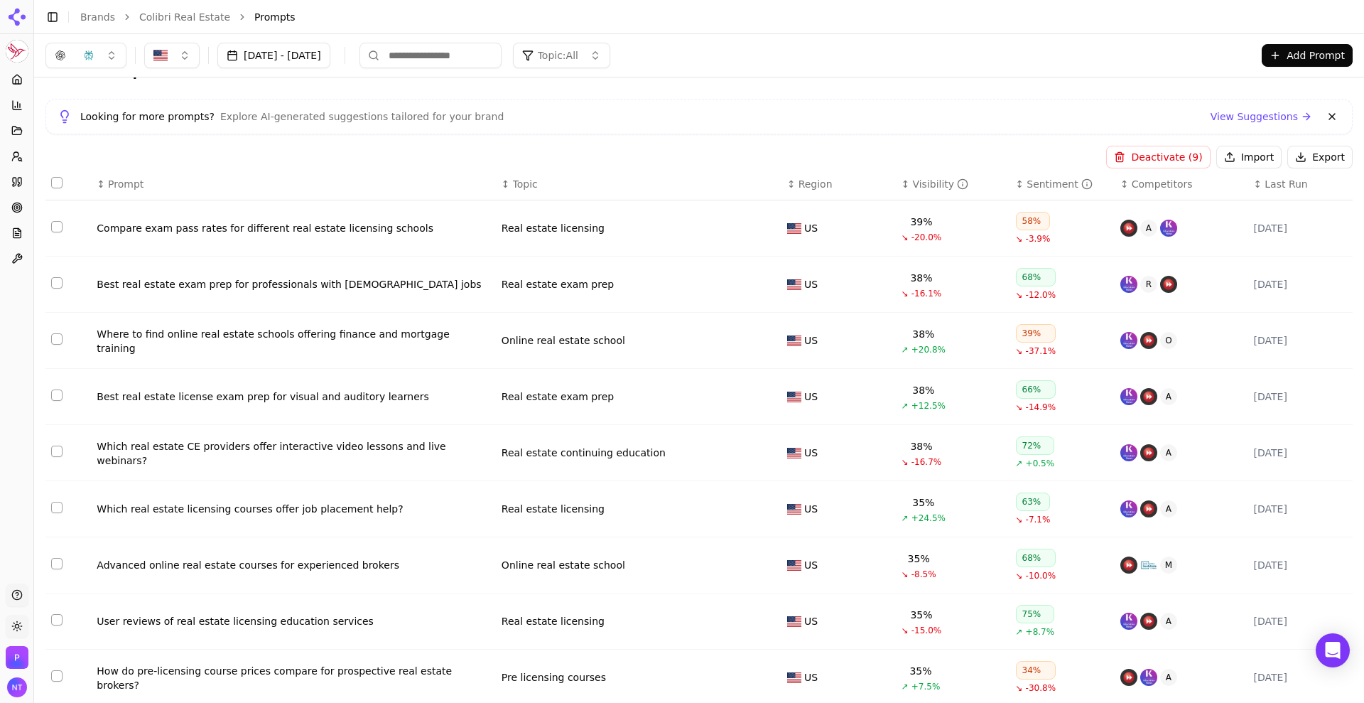
scroll to position [0, 0]
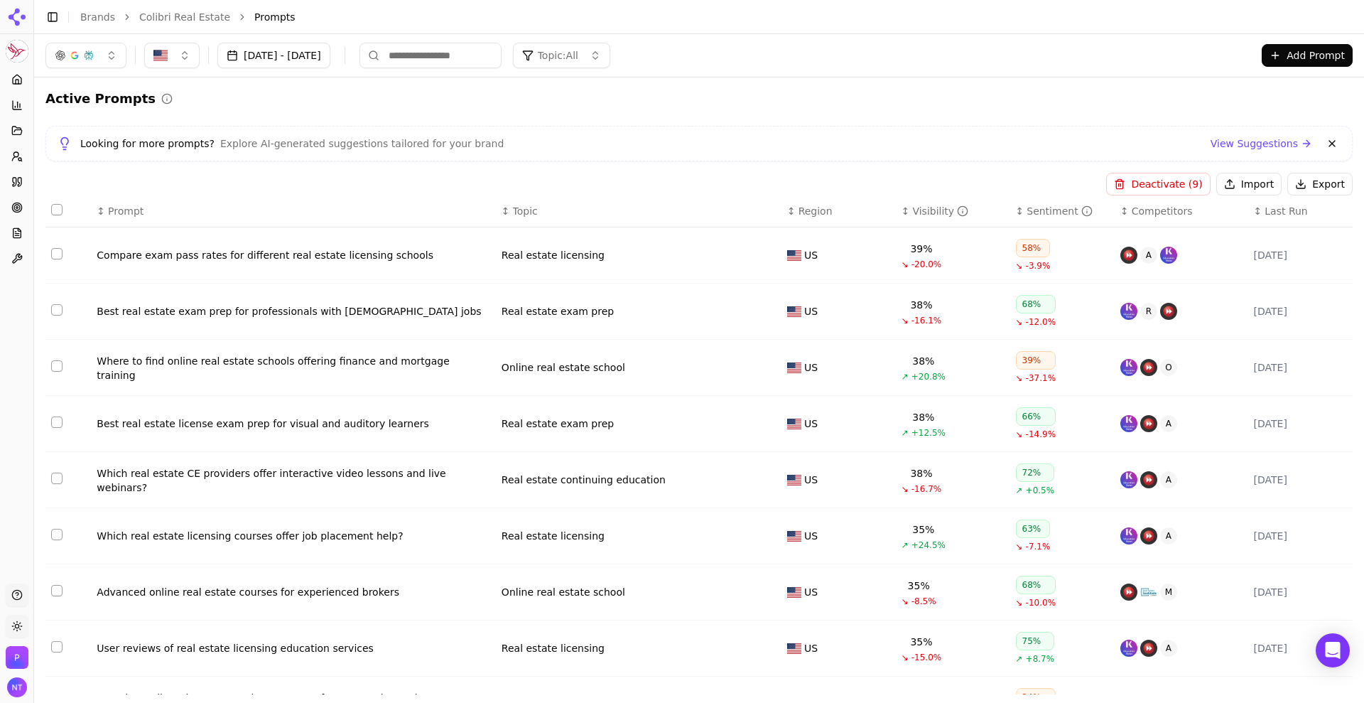
click at [1090, 178] on button "Deactivate ( 9 )" at bounding box center [1158, 184] width 104 height 23
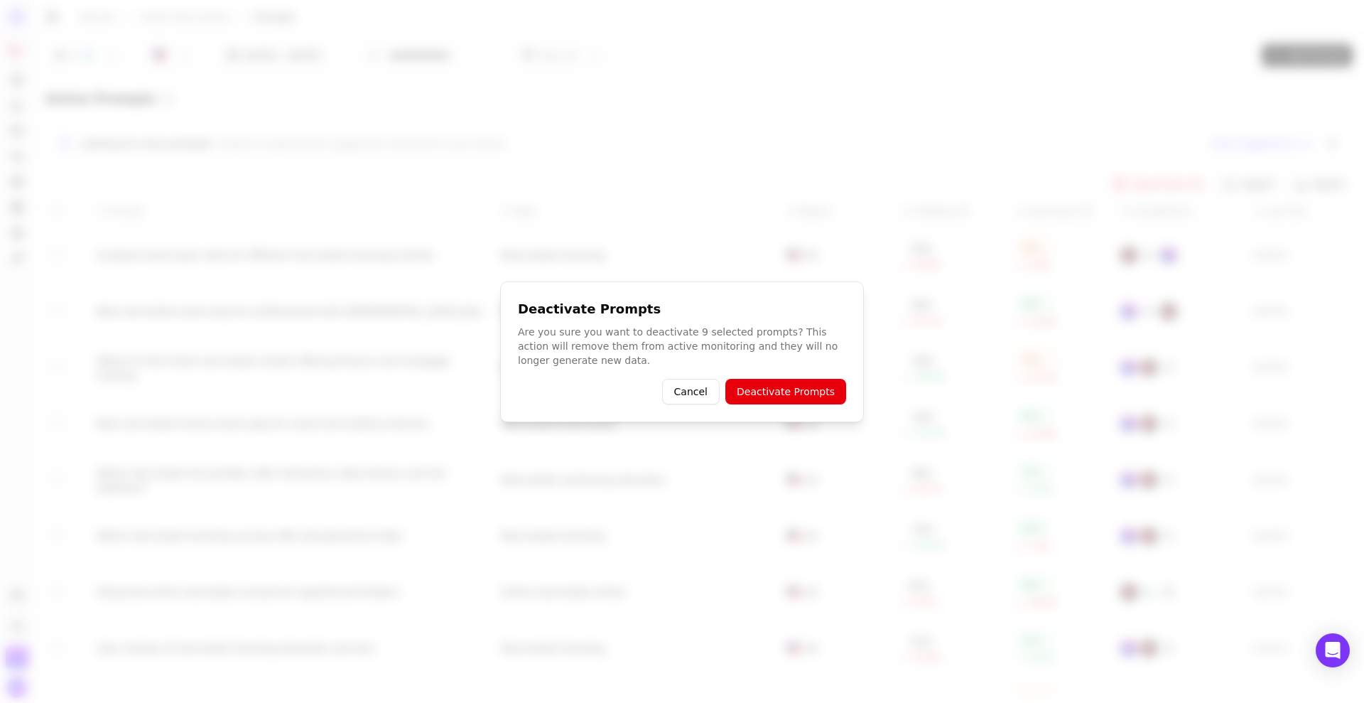
click at [829, 391] on button "Deactivate Prompts" at bounding box center [785, 392] width 121 height 26
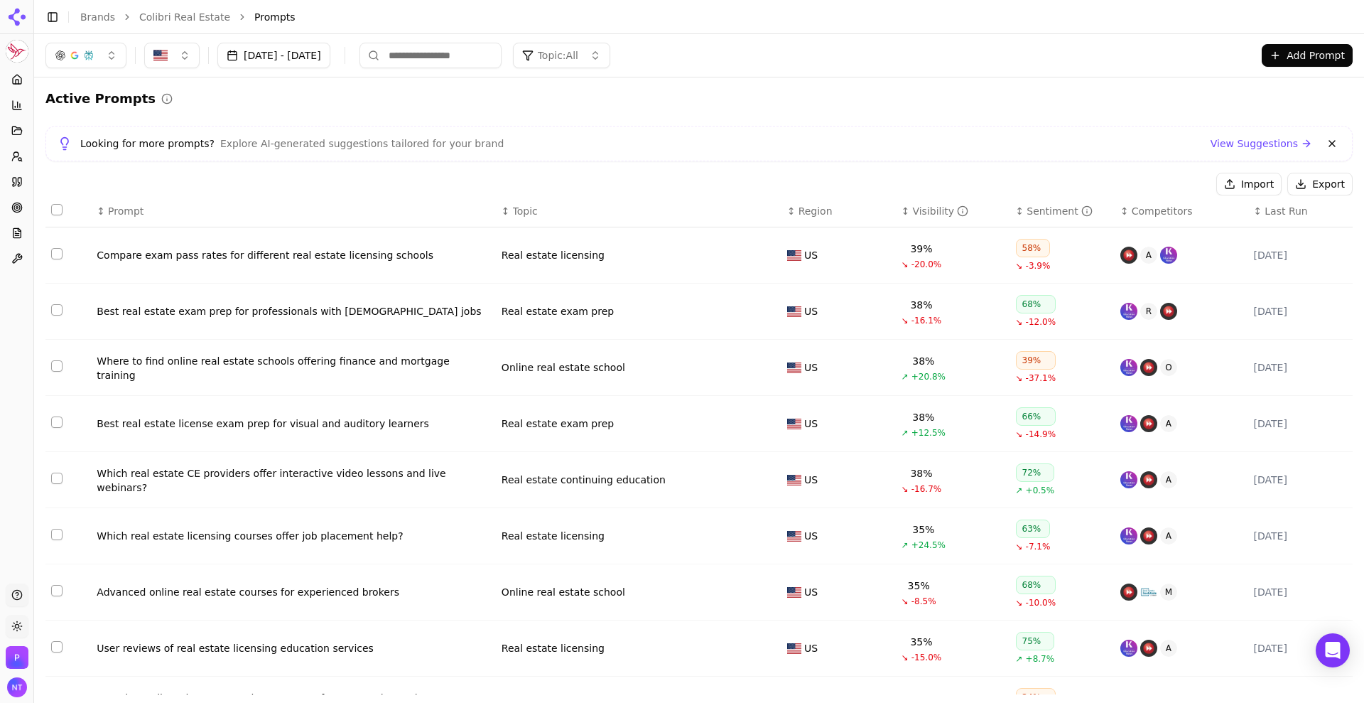
click at [1090, 57] on button "Add Prompt" at bounding box center [1307, 55] width 91 height 23
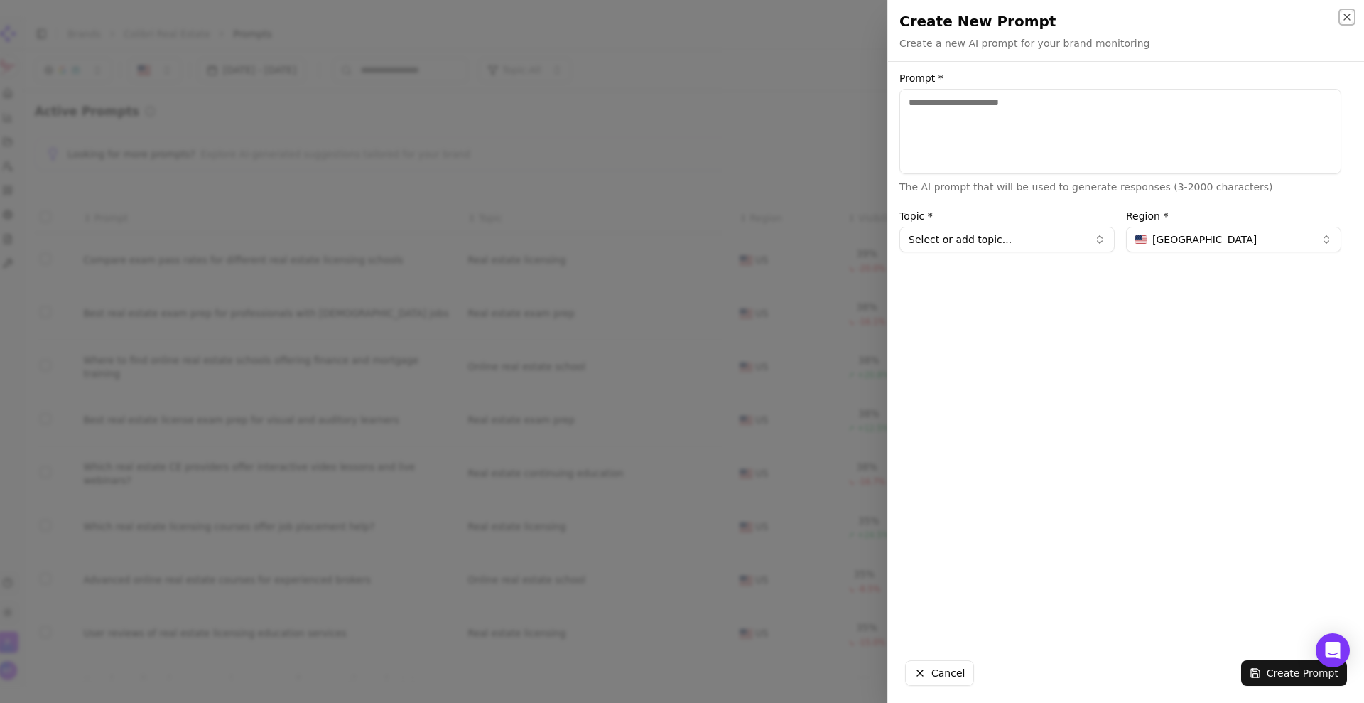
click at [1090, 11] on icon "button" at bounding box center [1346, 16] width 11 height 11
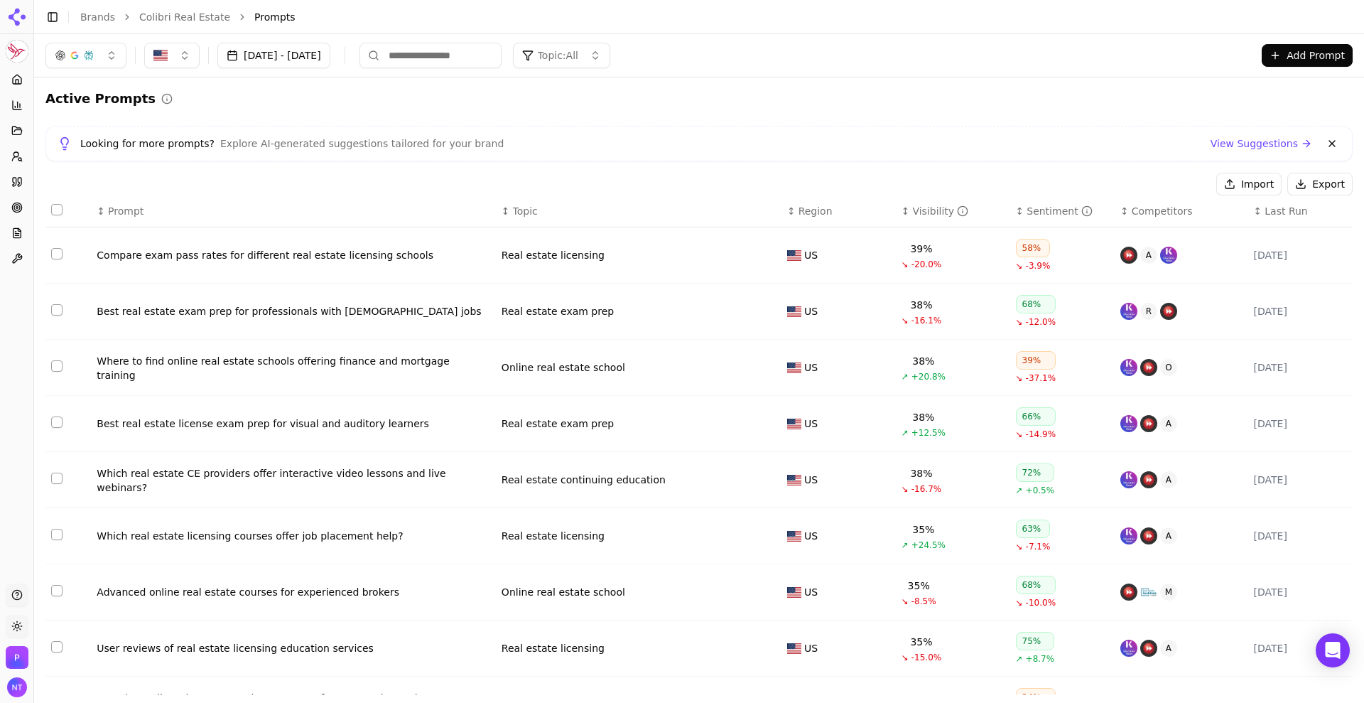
click at [1090, 178] on button "Import" at bounding box center [1248, 184] width 65 height 23
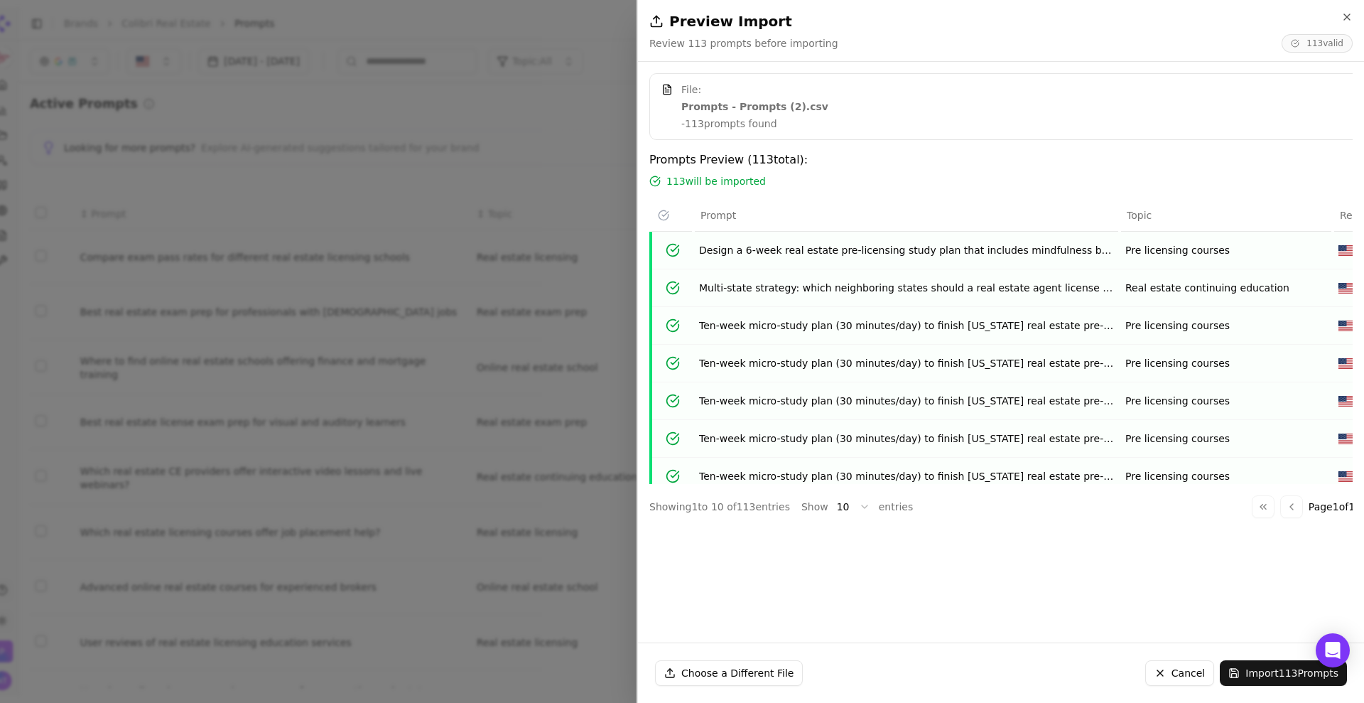
click at [1044, 558] on div "File: Prompts - Prompts (2).csv - 113 prompts found Prompts Preview ( 113 total…" at bounding box center [995, 352] width 715 height 558
click at [1090, 561] on button "Import 113 Prompts" at bounding box center [1283, 673] width 127 height 26
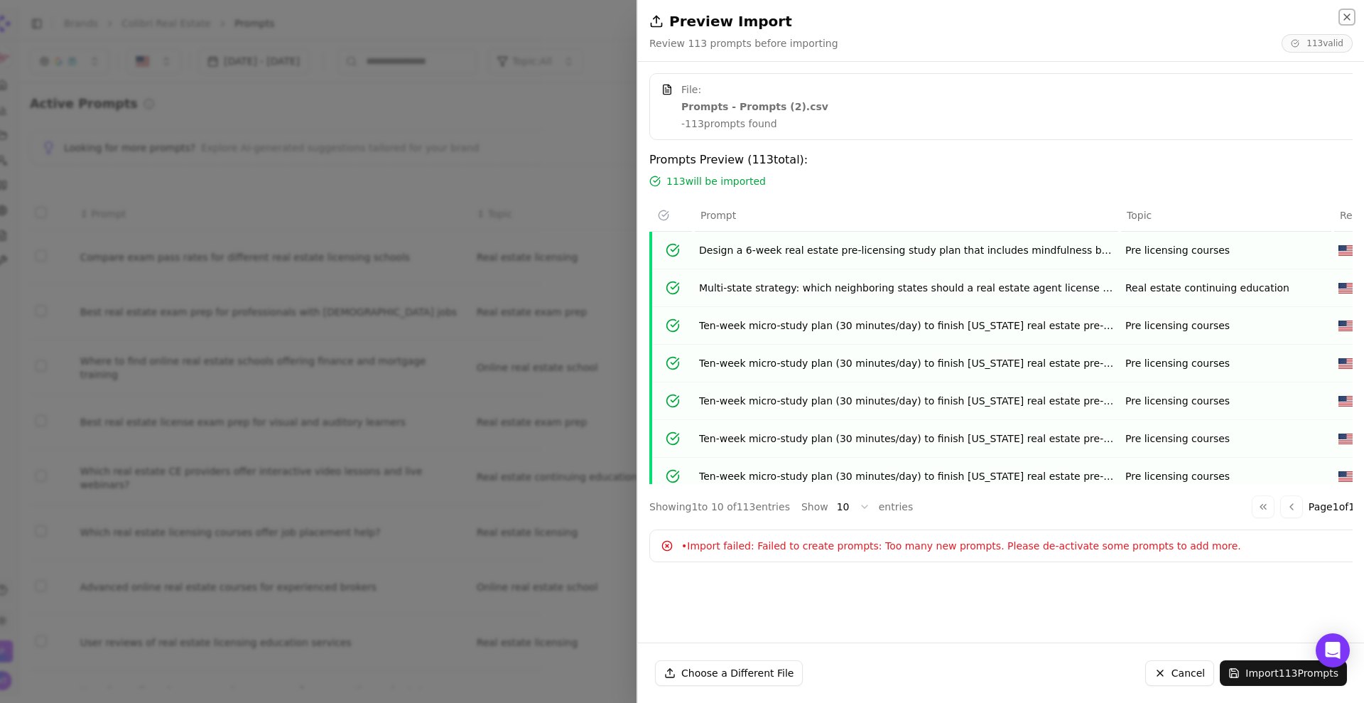
click at [1090, 18] on icon "button" at bounding box center [1346, 16] width 11 height 11
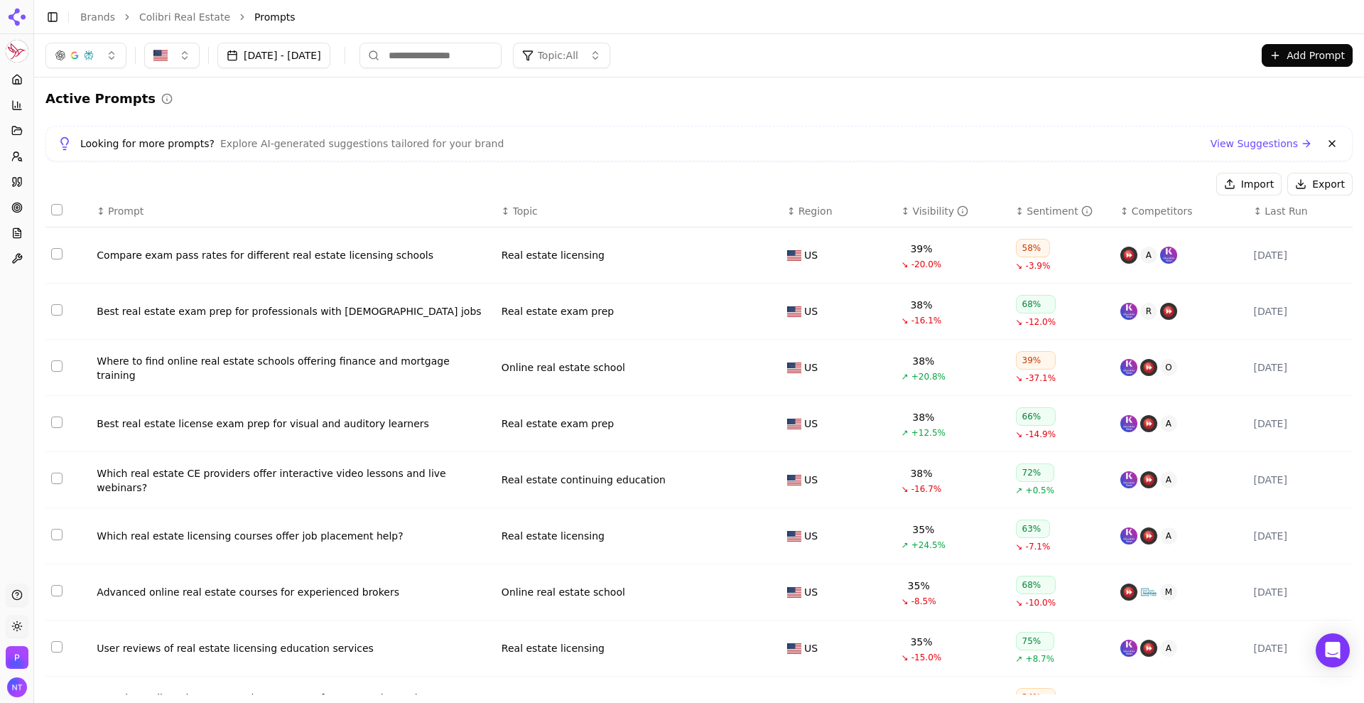
click at [1090, 182] on button "Import" at bounding box center [1248, 184] width 65 height 23
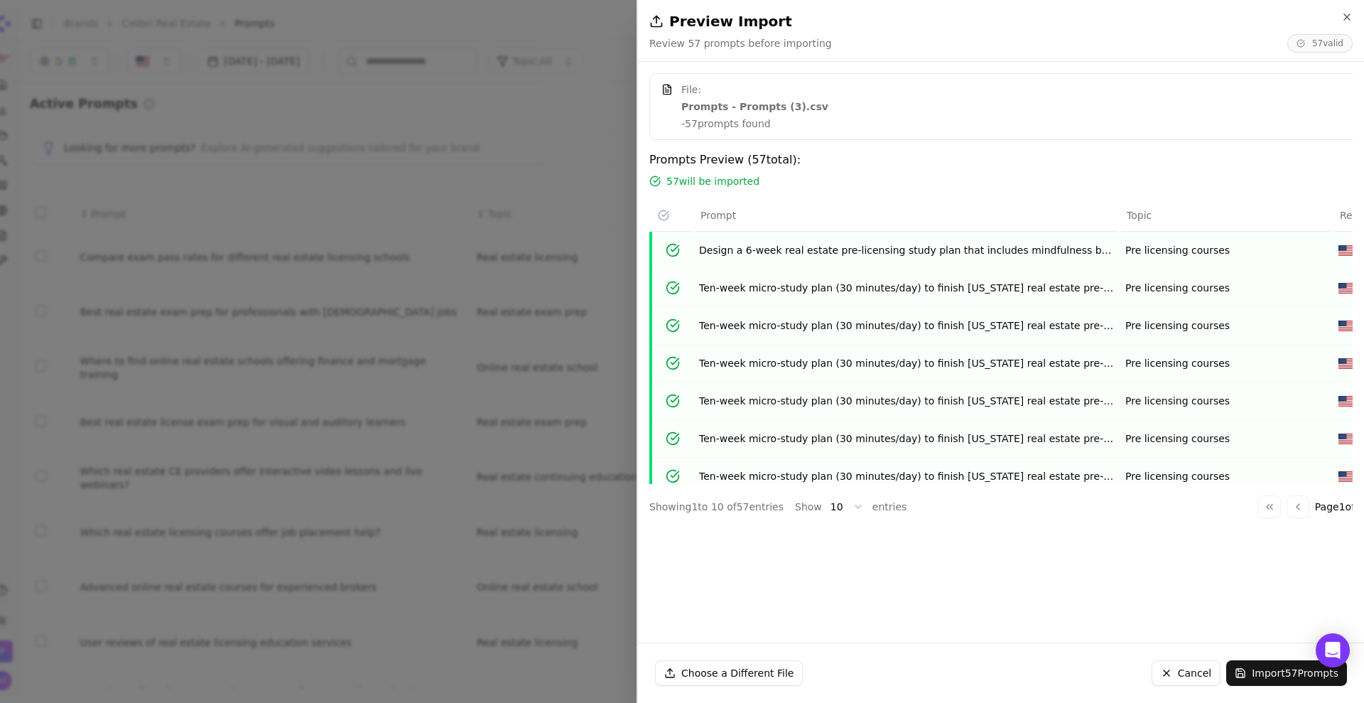
click at [997, 555] on div "File: Prompts - Prompts (3).csv - 57 prompts found Prompts Preview ( 57 total):…" at bounding box center [995, 352] width 715 height 558
click at [1090, 561] on button "Import 57 Prompts" at bounding box center [1286, 673] width 121 height 26
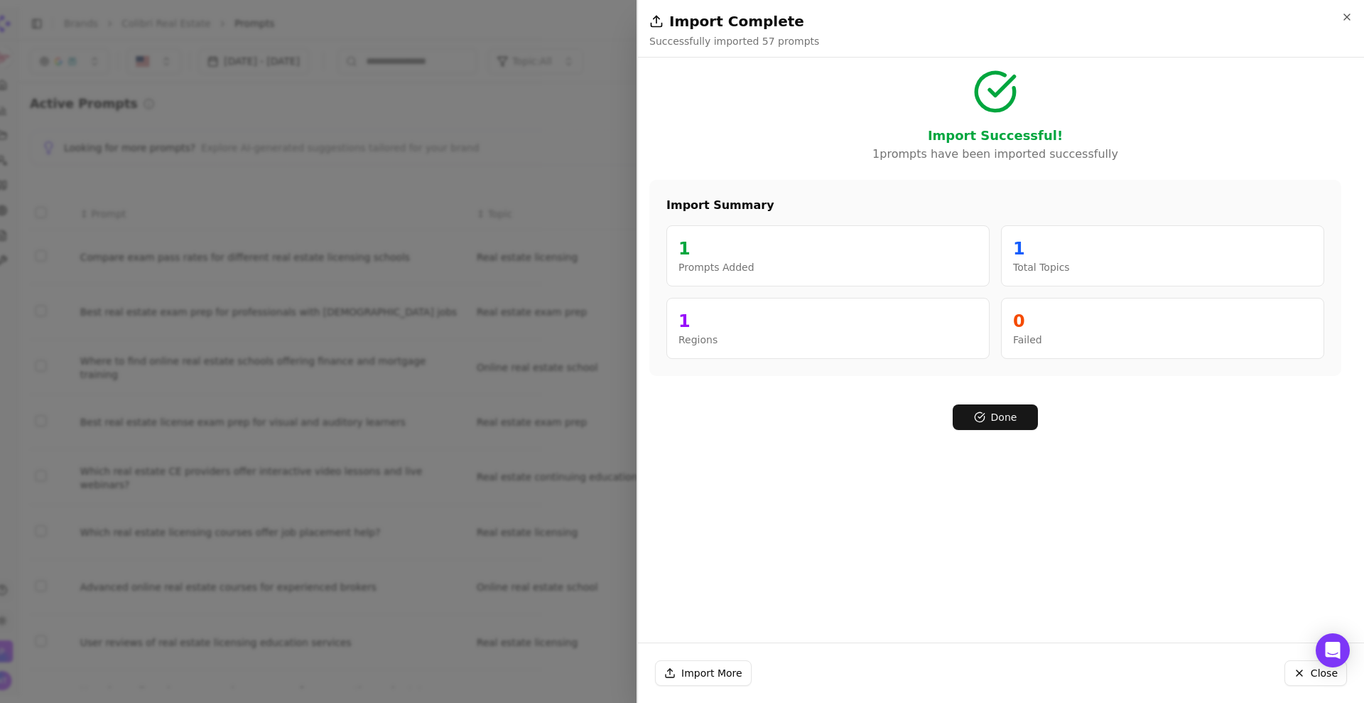
click at [1017, 408] on button "Done" at bounding box center [995, 417] width 85 height 26
